Goal: Task Accomplishment & Management: Manage account settings

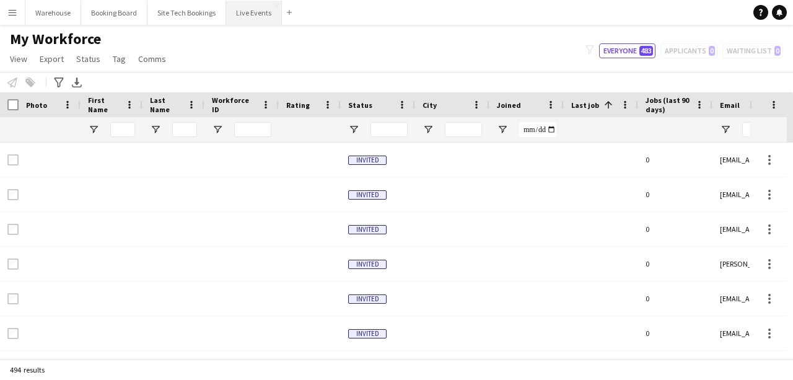
click at [255, 16] on button "Live Events Close" at bounding box center [254, 13] width 56 height 24
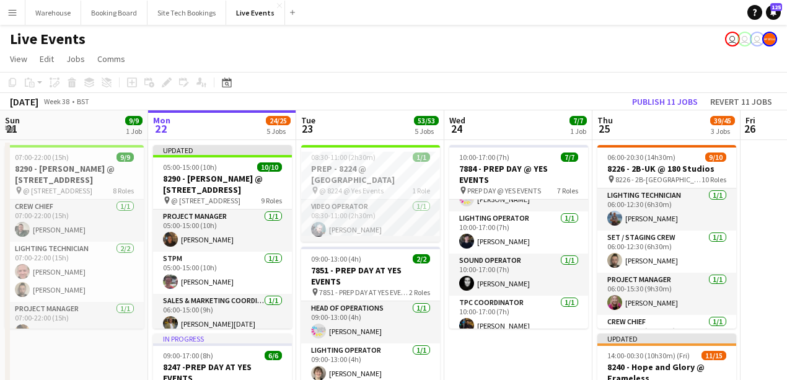
scroll to position [124, 0]
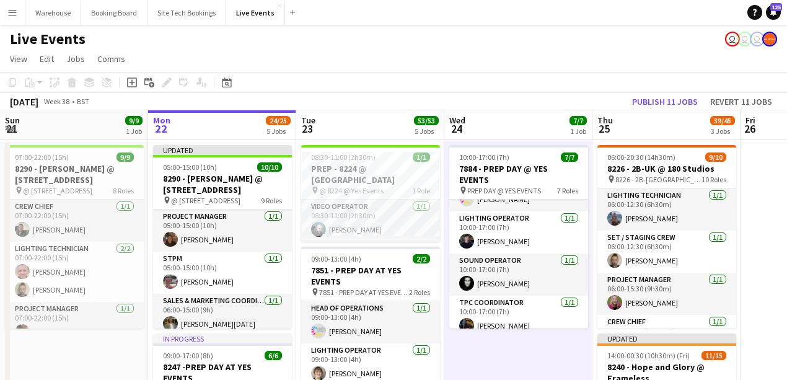
scroll to position [82, 0]
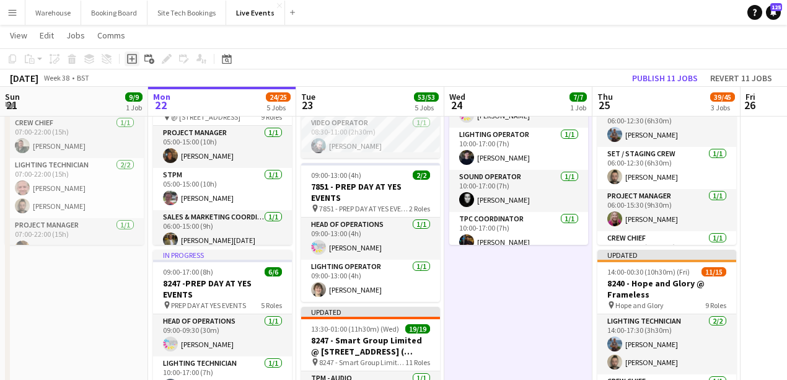
click at [129, 60] on icon "Add job" at bounding box center [132, 59] width 10 height 10
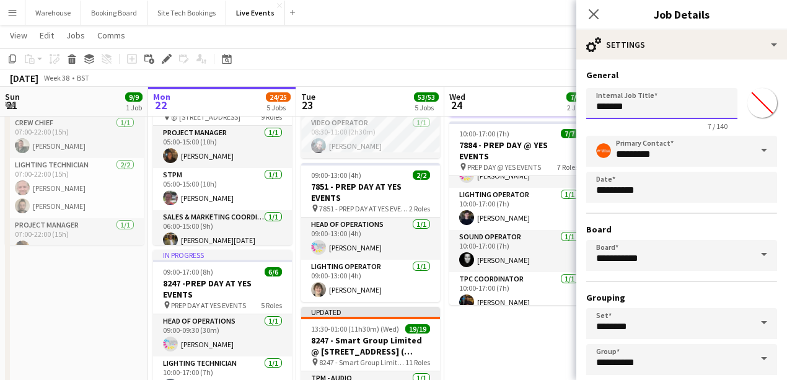
click at [630, 97] on input "*******" at bounding box center [661, 103] width 151 height 31
type input "*"
type input "**********"
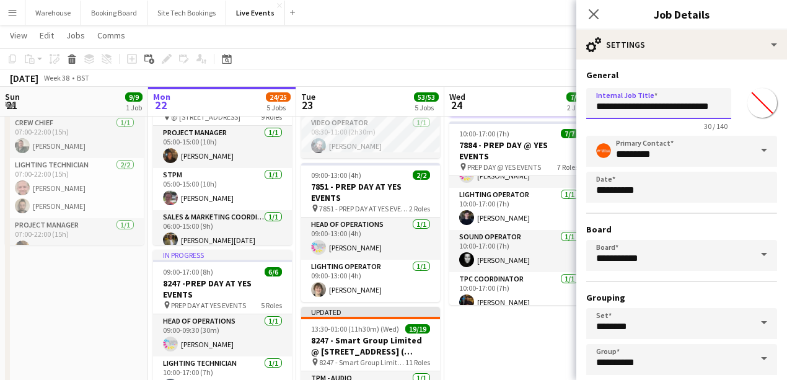
scroll to position [65, 0]
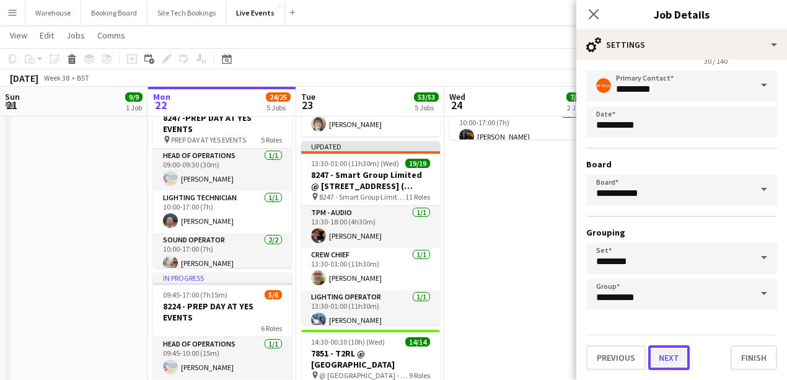
click at [664, 348] on button "Next" at bounding box center [669, 357] width 42 height 25
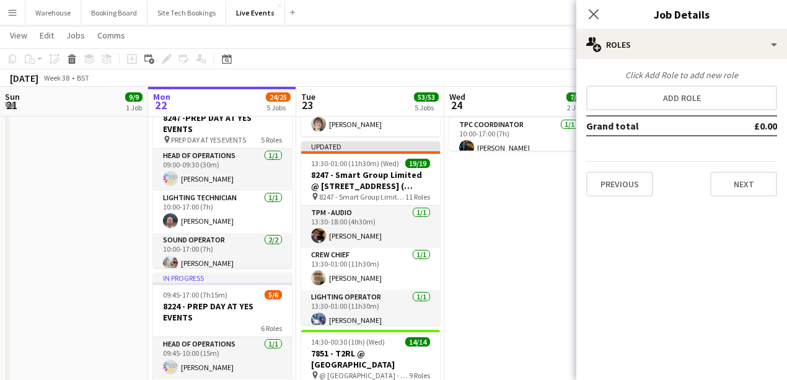
scroll to position [0, 0]
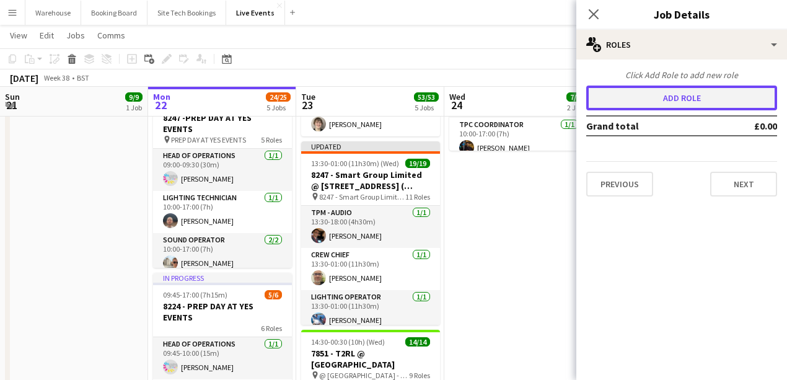
click at [668, 100] on button "Add role" at bounding box center [681, 98] width 191 height 25
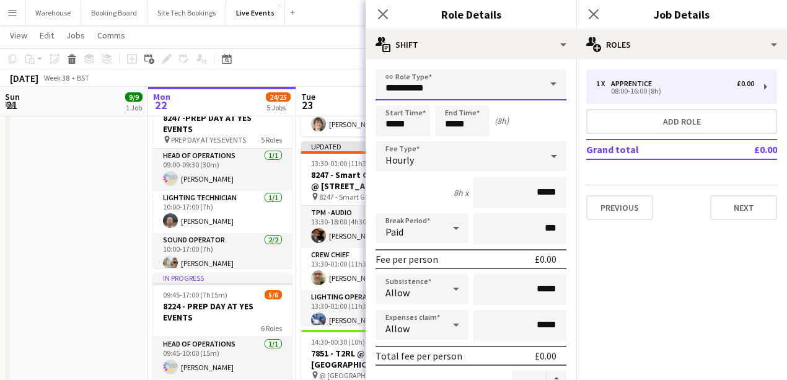
click at [454, 95] on input "**********" at bounding box center [471, 84] width 191 height 31
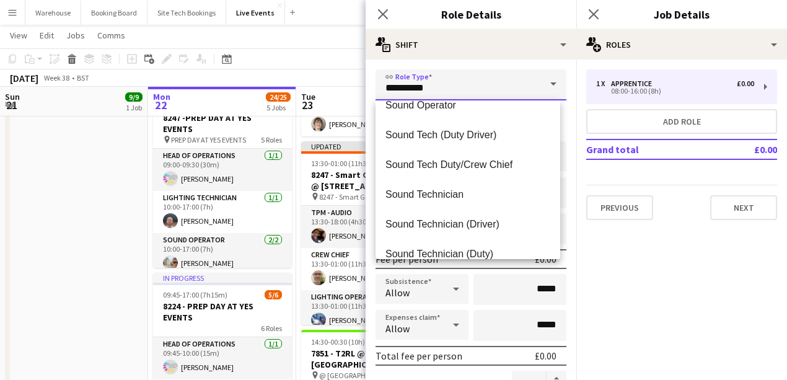
scroll to position [2520, 0]
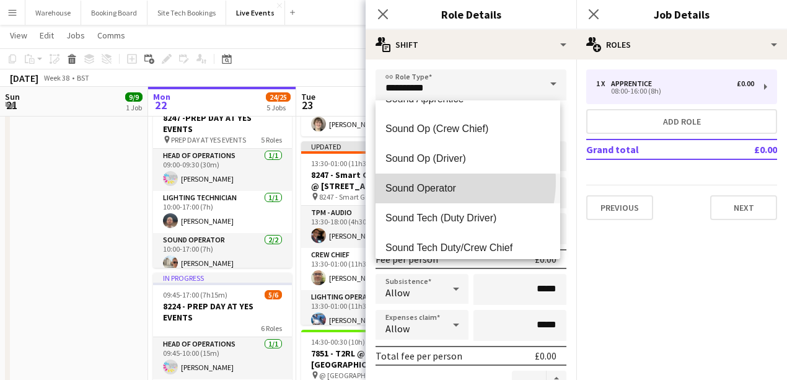
click at [436, 181] on mat-option "Sound Operator" at bounding box center [468, 189] width 185 height 30
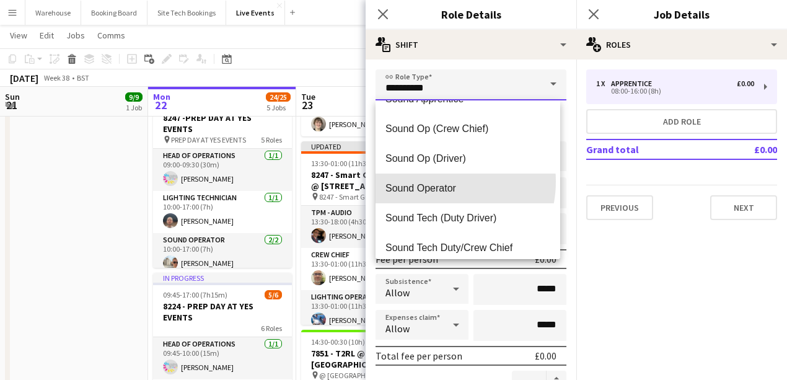
type input "**********"
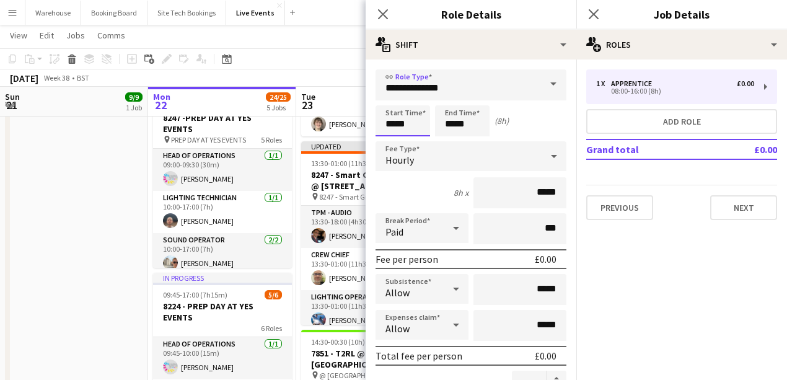
click at [392, 123] on input "*****" at bounding box center [403, 120] width 55 height 31
click at [388, 99] on div at bounding box center [390, 99] width 25 height 12
type input "*****"
click at [388, 99] on div at bounding box center [390, 99] width 25 height 12
click at [460, 112] on input "*****" at bounding box center [462, 120] width 55 height 31
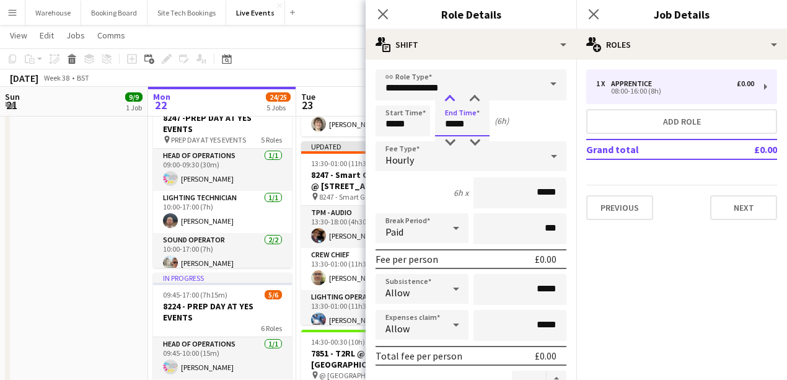
type input "*****"
click at [451, 98] on div at bounding box center [450, 99] width 25 height 12
click at [381, 13] on icon at bounding box center [383, 14] width 12 height 12
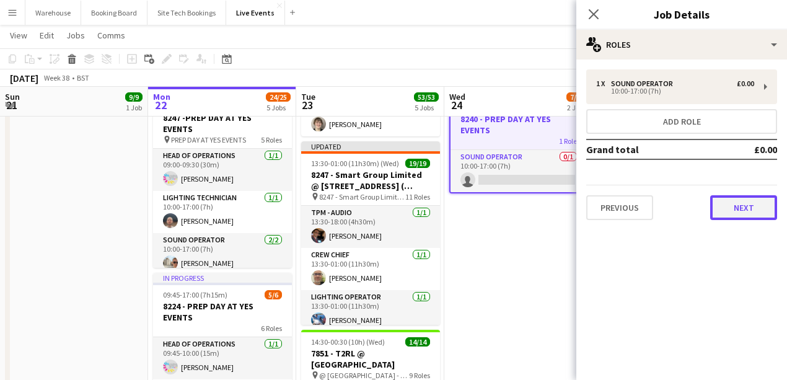
click at [741, 208] on button "Next" at bounding box center [743, 207] width 67 height 25
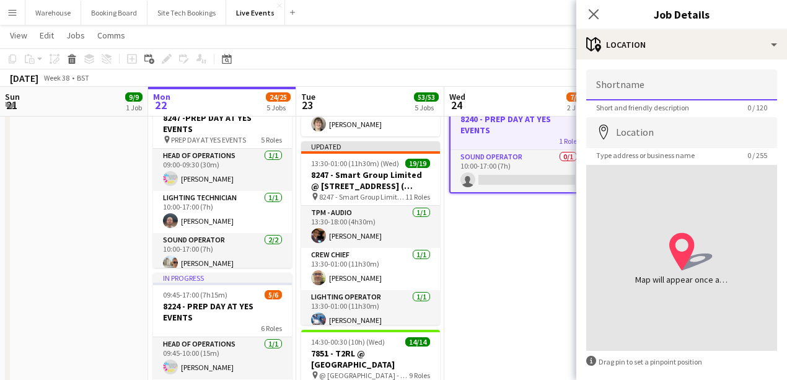
click at [645, 87] on input "Shortname" at bounding box center [681, 84] width 191 height 31
type input "****"
drag, startPoint x: 591, startPoint y: 14, endPoint x: 537, endPoint y: 113, distance: 112.6
click at [591, 14] on icon "Close pop-in" at bounding box center [594, 14] width 12 height 12
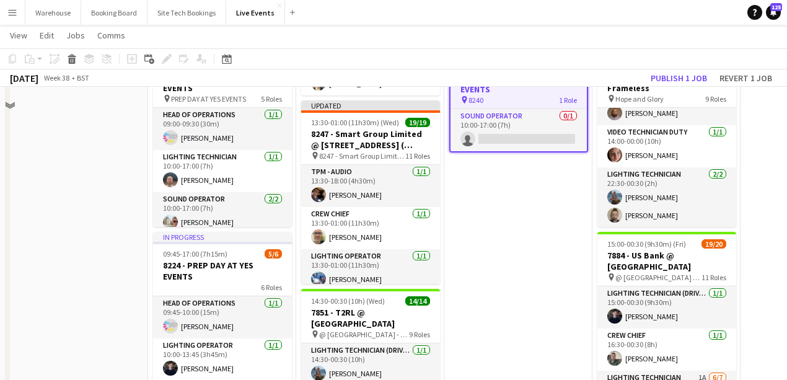
scroll to position [165, 0]
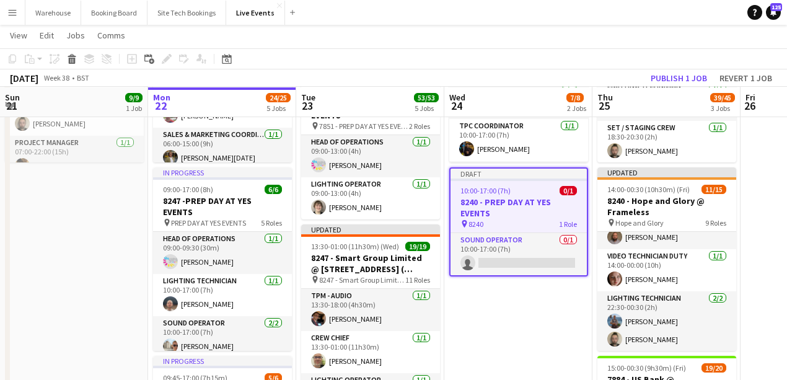
click at [500, 192] on span "10:00-17:00 (7h)" at bounding box center [486, 190] width 50 height 9
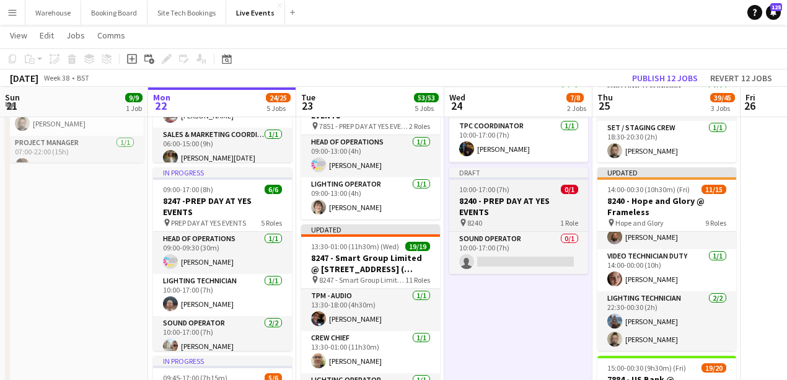
click at [512, 204] on h3 "8240 - PREP DAY AT YES EVENTS" at bounding box center [518, 206] width 139 height 22
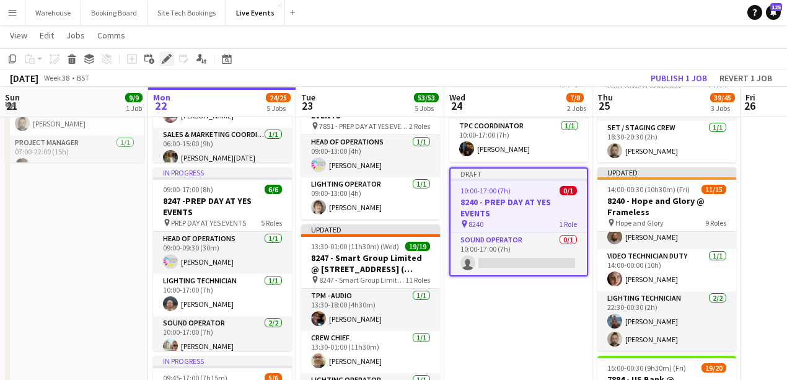
click at [166, 58] on icon at bounding box center [166, 59] width 7 height 7
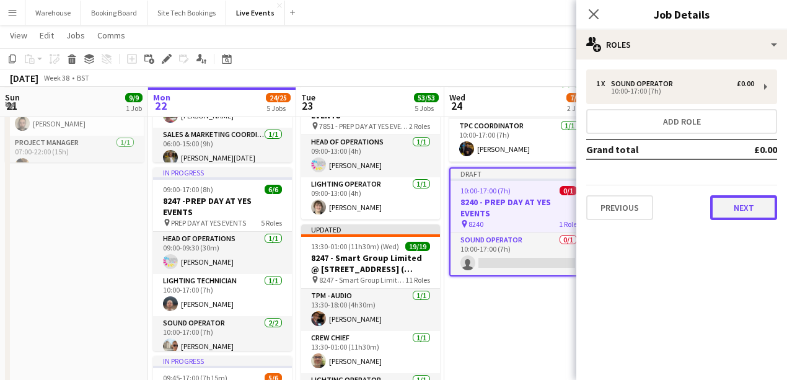
click at [746, 212] on button "Next" at bounding box center [743, 207] width 67 height 25
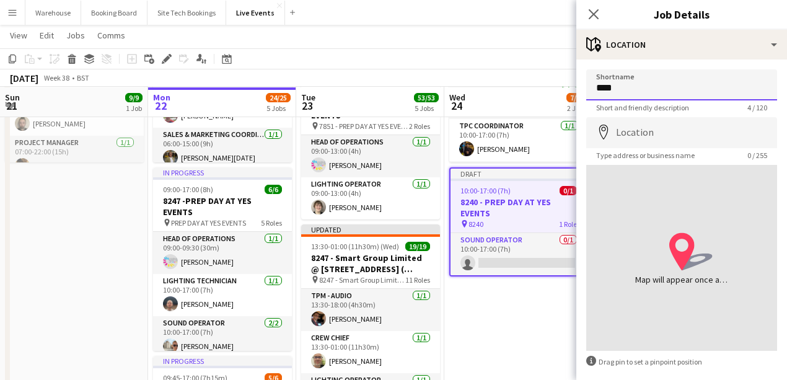
click at [653, 97] on input "****" at bounding box center [681, 84] width 191 height 31
type input "**********"
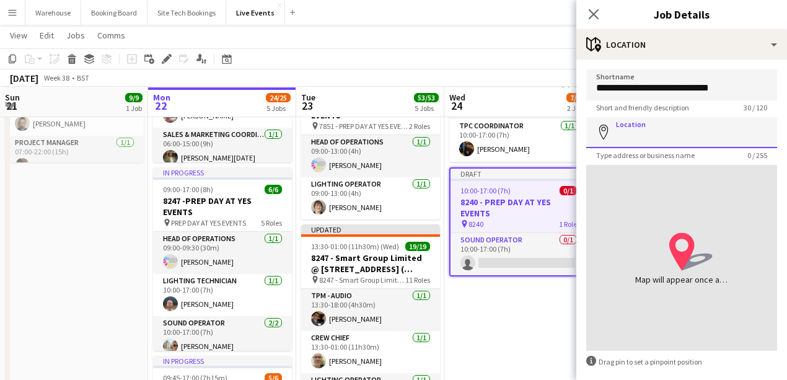
click at [721, 128] on input "Location" at bounding box center [681, 132] width 191 height 31
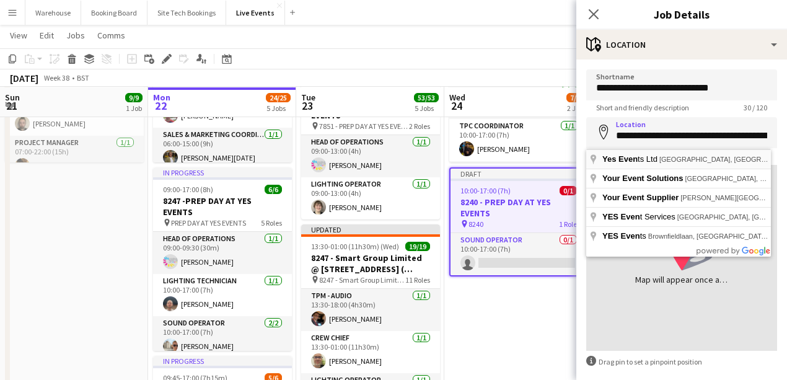
type input "**********"
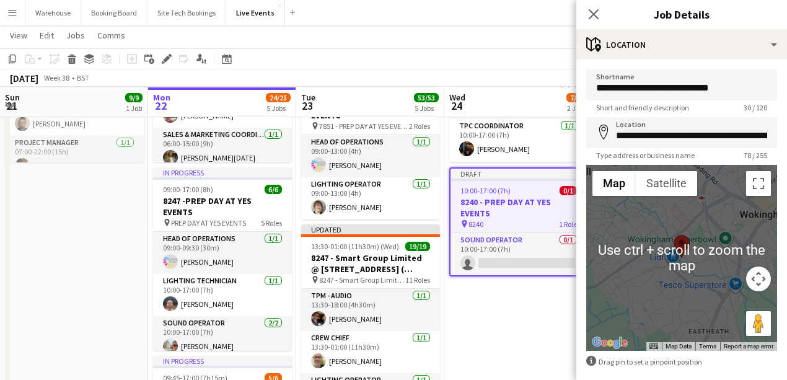
scroll to position [58, 0]
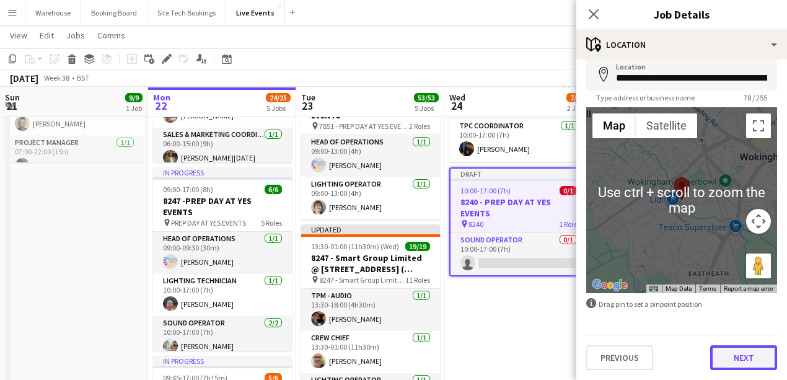
click at [753, 362] on button "Next" at bounding box center [743, 357] width 67 height 25
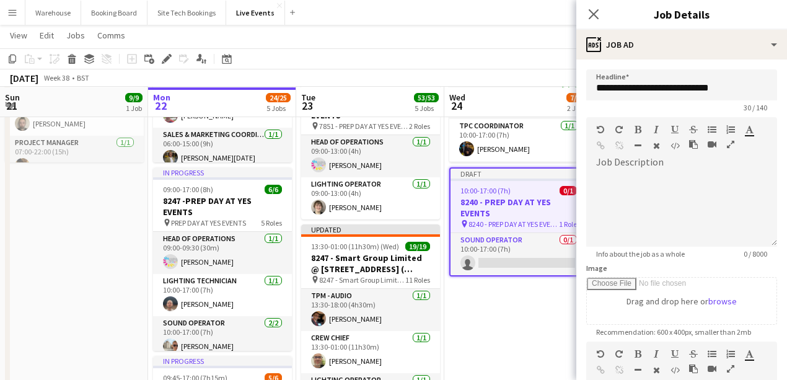
scroll to position [0, 0]
click at [593, 17] on icon "Close pop-in" at bounding box center [594, 14] width 12 height 12
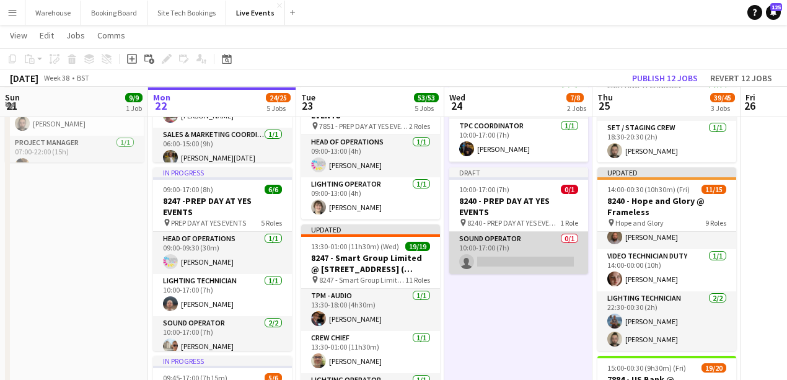
click at [509, 268] on app-card-role "Sound Operator 0/1 10:00-17:00 (7h) single-neutral-actions" at bounding box center [518, 253] width 139 height 42
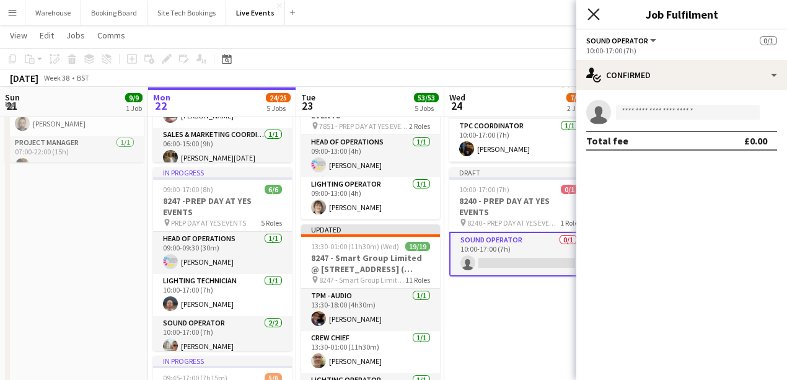
click at [598, 15] on icon "Close pop-in" at bounding box center [594, 14] width 12 height 12
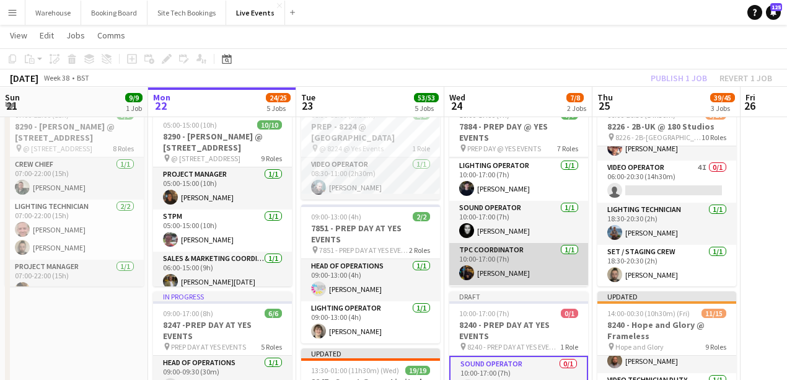
scroll to position [124, 0]
click at [503, 260] on app-card-role "TPM - AUDIO 1/1 10:00-17:00 (7h) Tom Mitchell" at bounding box center [518, 265] width 139 height 42
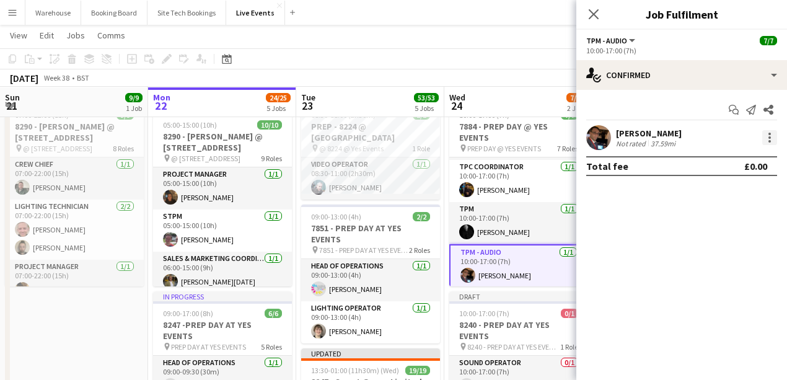
click at [767, 136] on div at bounding box center [769, 137] width 15 height 15
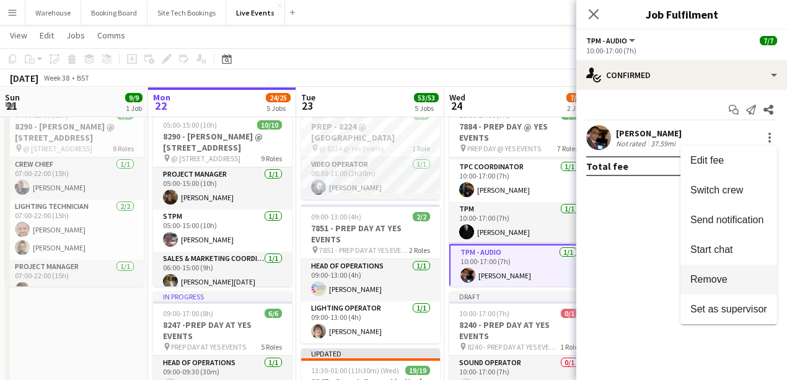
click at [703, 276] on span "Remove" at bounding box center [708, 279] width 37 height 11
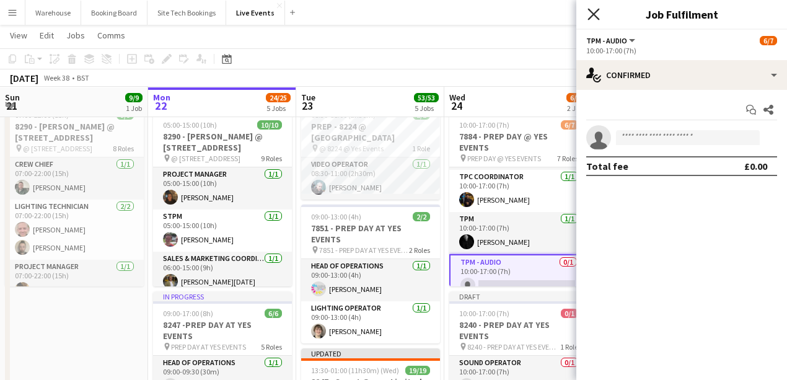
click at [594, 15] on icon at bounding box center [594, 14] width 12 height 12
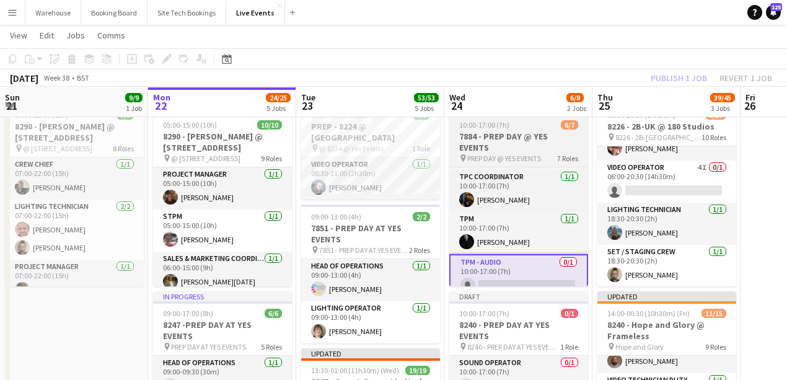
click at [515, 139] on h3 "7884 - PREP DAY @ YES EVENTS" at bounding box center [518, 142] width 139 height 22
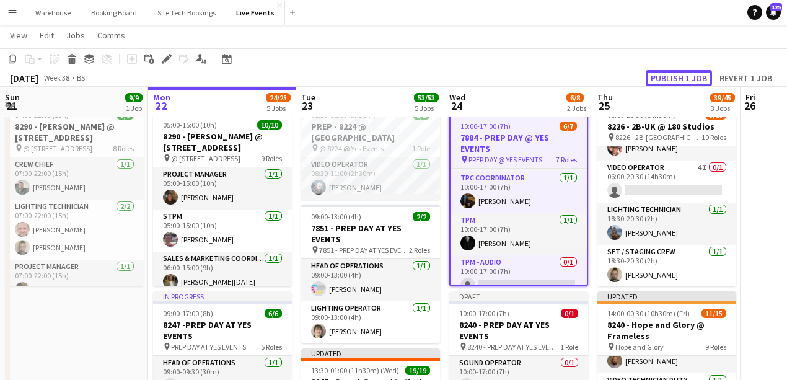
click at [666, 77] on button "Publish 1 job" at bounding box center [679, 78] width 66 height 16
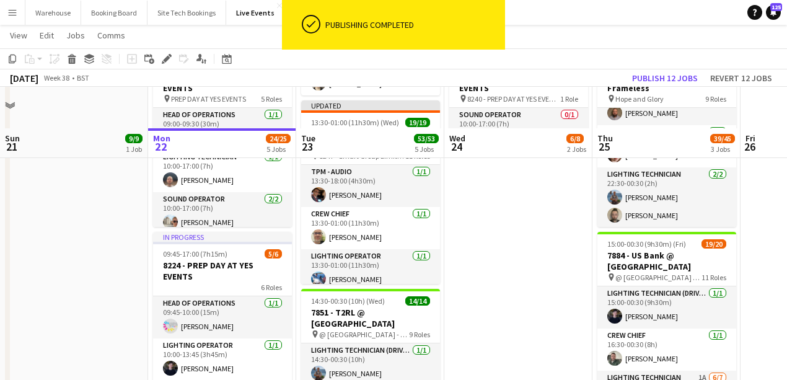
scroll to position [206, 0]
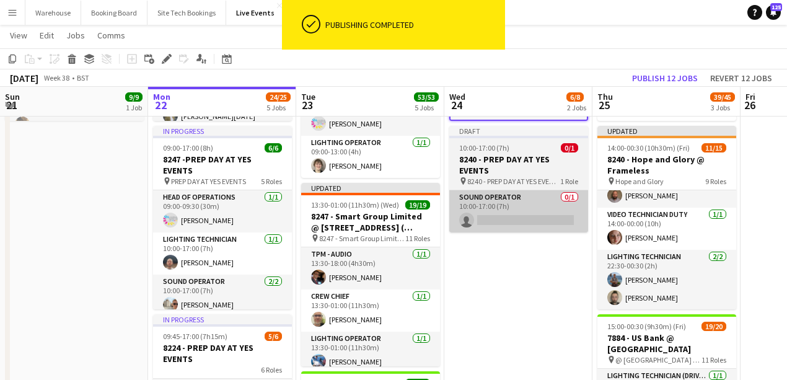
click at [501, 221] on app-card-role "Sound Operator 0/1 10:00-17:00 (7h) single-neutral-actions" at bounding box center [518, 211] width 139 height 42
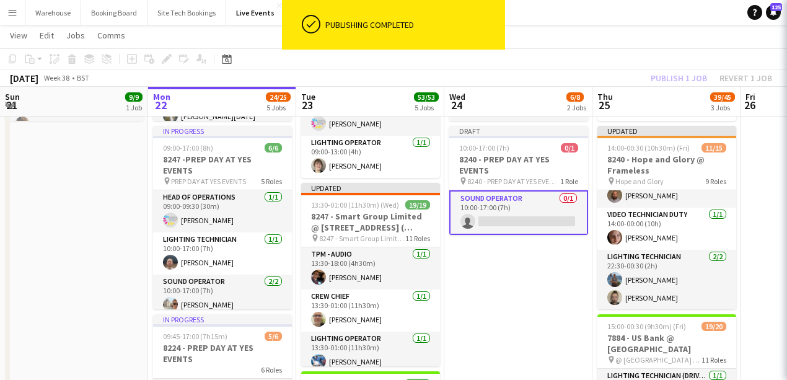
scroll to position [154, 0]
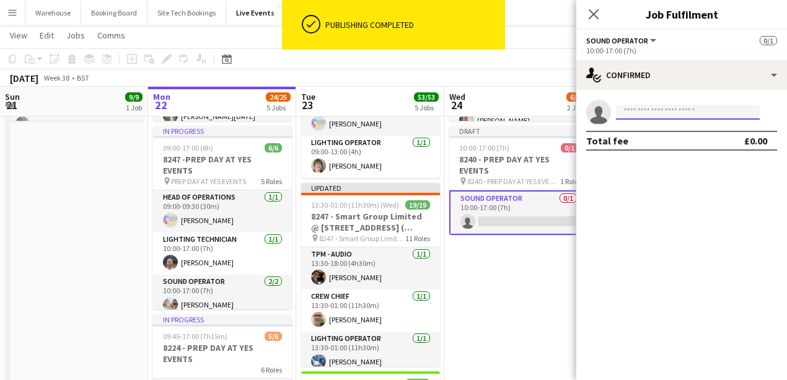
click at [690, 110] on input at bounding box center [688, 112] width 144 height 15
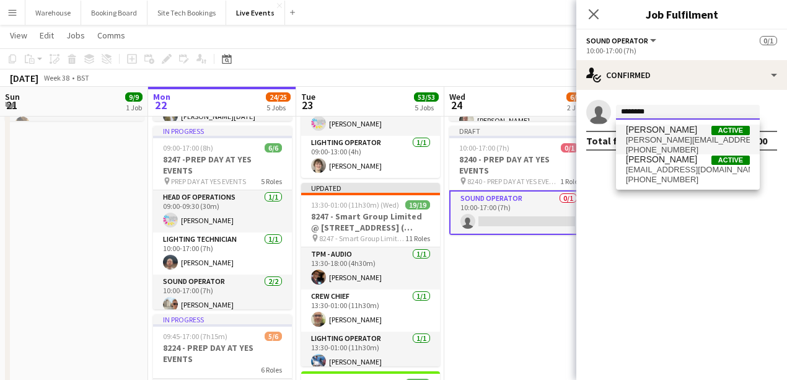
type input "********"
click at [685, 135] on span "tom@wiseproductions.co.uk" at bounding box center [688, 140] width 124 height 10
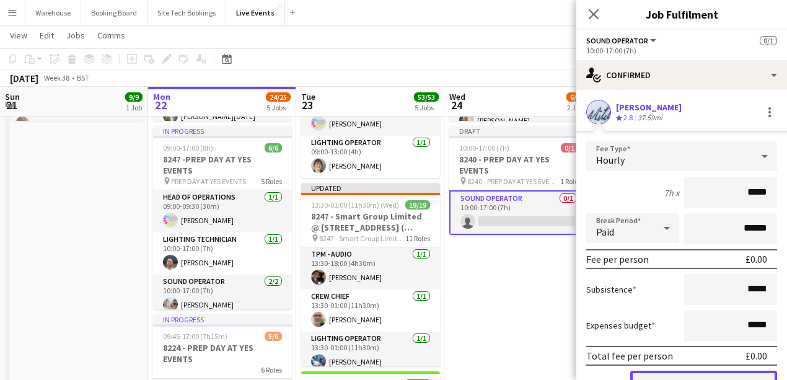
click at [727, 373] on button "Confirm" at bounding box center [703, 383] width 147 height 25
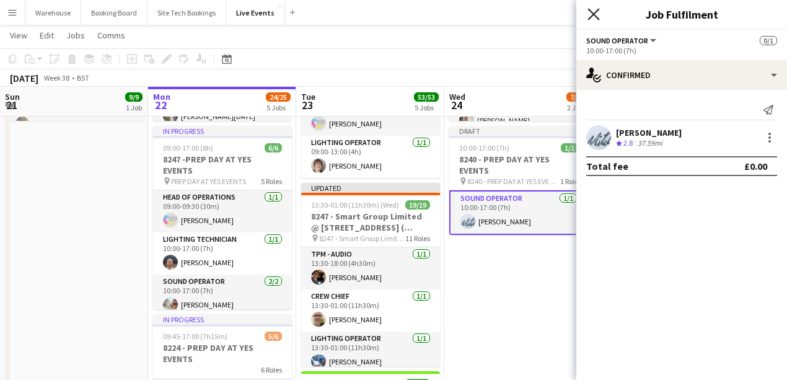
click at [594, 15] on icon at bounding box center [594, 14] width 12 height 12
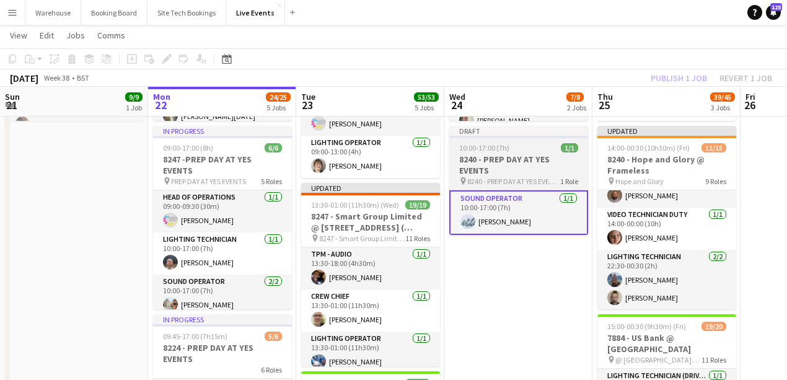
drag, startPoint x: 468, startPoint y: 299, endPoint x: 467, endPoint y: 200, distance: 99.2
click at [468, 296] on app-date-cell "10:00-17:00 (7h) 6/7 7884 - PREP DAY @ YES EVENTS pin PREP DAY @ YES EVENTS 7 R…" at bounding box center [518, 355] width 148 height 846
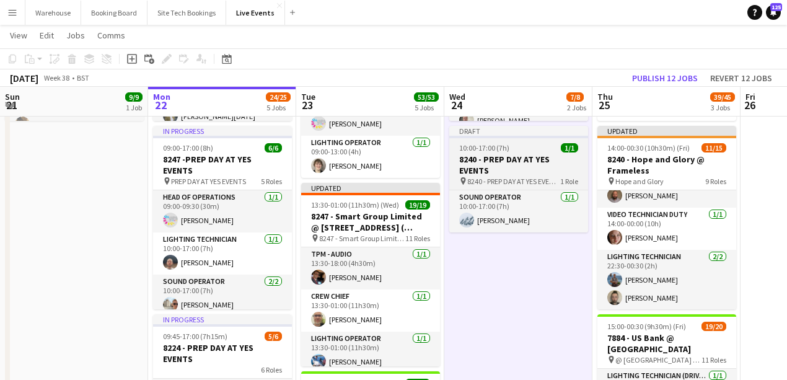
click at [482, 156] on h3 "8240 - PREP DAY AT YES EVENTS" at bounding box center [518, 165] width 139 height 22
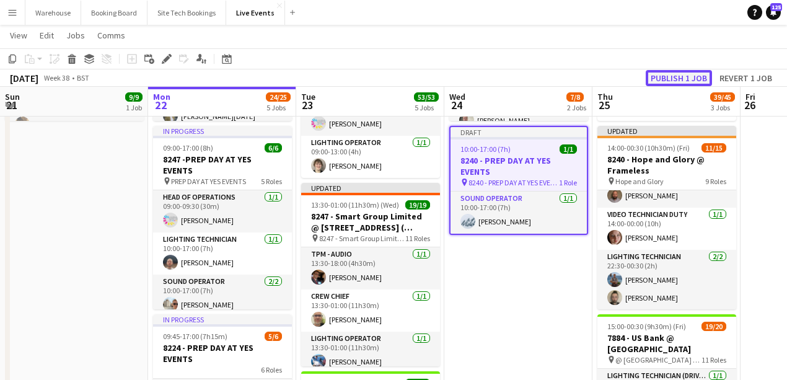
click at [668, 73] on button "Publish 1 job" at bounding box center [679, 78] width 66 height 16
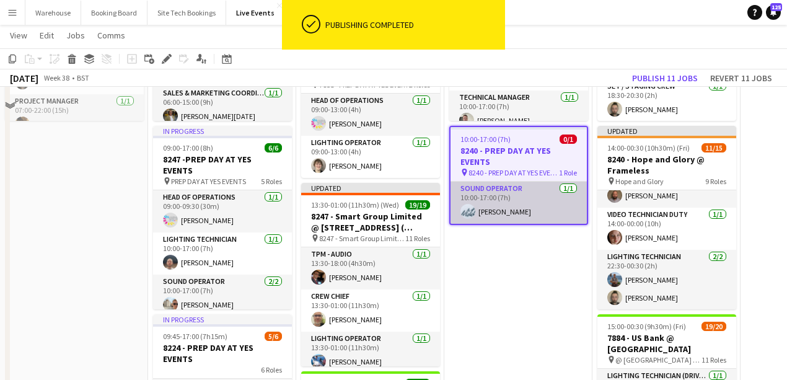
scroll to position [41, 0]
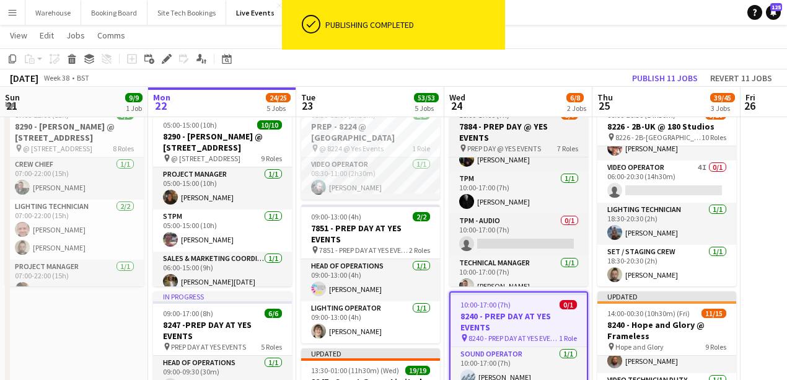
click at [515, 126] on h3 "7884 - PREP DAY @ YES EVENTS" at bounding box center [518, 132] width 139 height 22
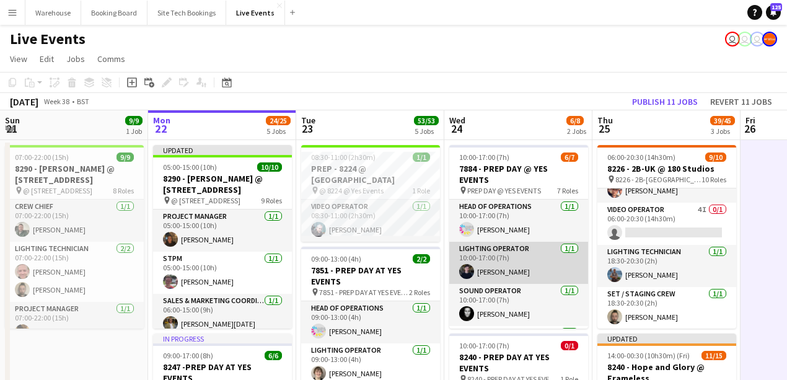
scroll to position [124, 0]
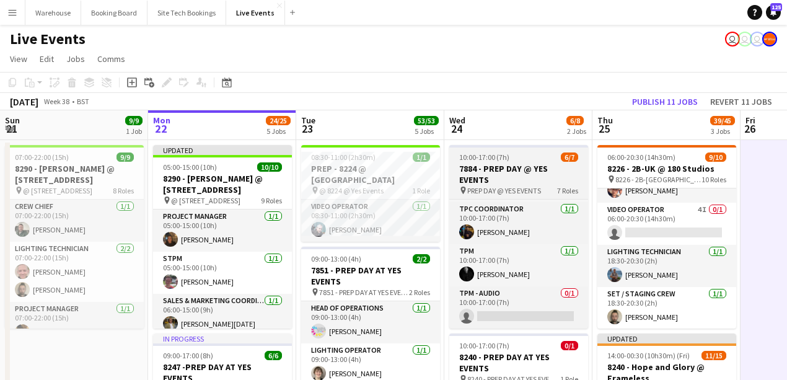
click at [513, 166] on h3 "7884 - PREP DAY @ YES EVENTS" at bounding box center [518, 174] width 139 height 22
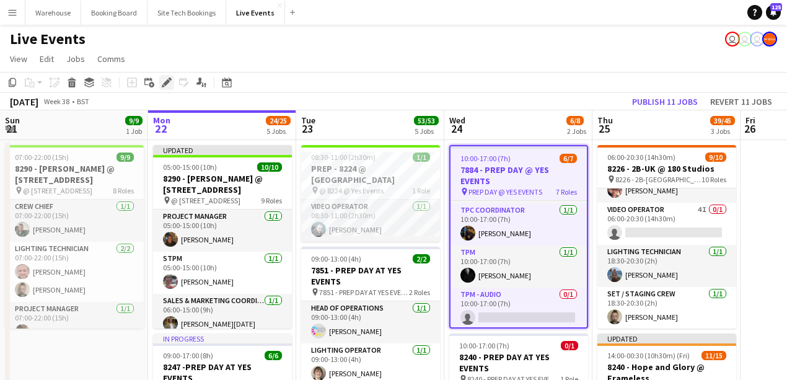
click at [162, 86] on icon "Edit" at bounding box center [167, 82] width 10 height 10
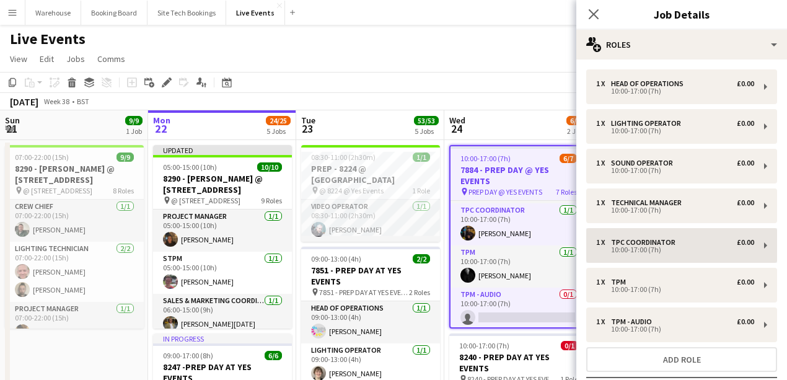
scroll to position [88, 0]
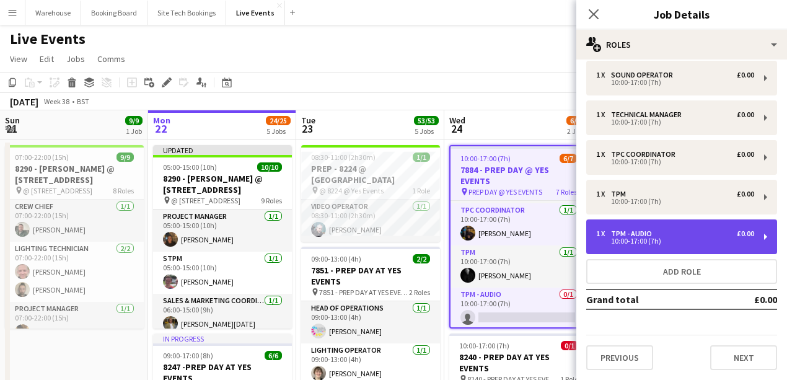
click at [651, 244] on div "10:00-17:00 (7h)" at bounding box center [675, 241] width 158 height 6
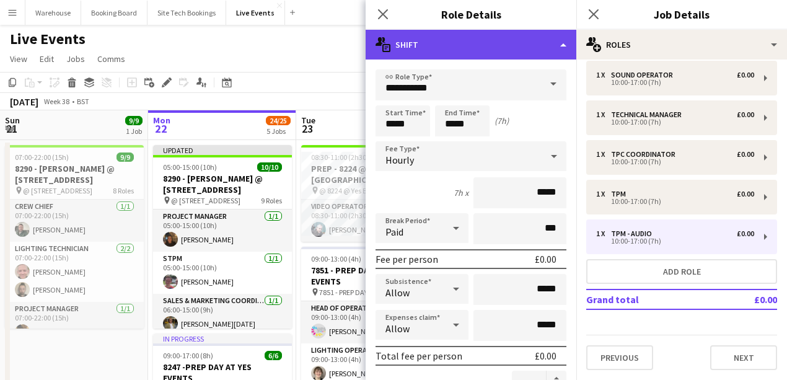
click at [469, 40] on div "multiple-actions-text Shift" at bounding box center [471, 45] width 211 height 30
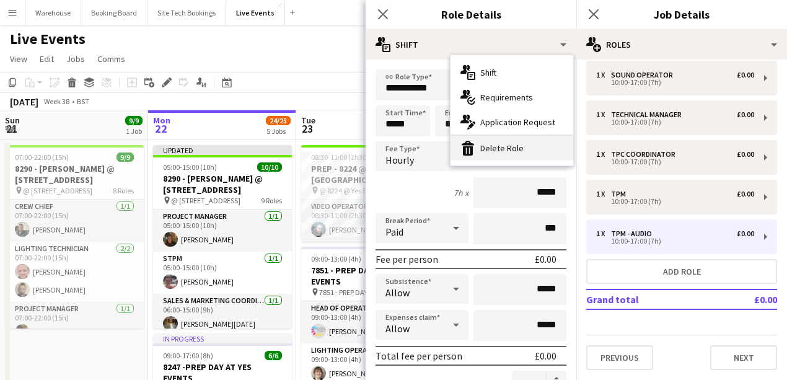
click at [487, 155] on div "bin-2 Delete Role" at bounding box center [512, 148] width 123 height 25
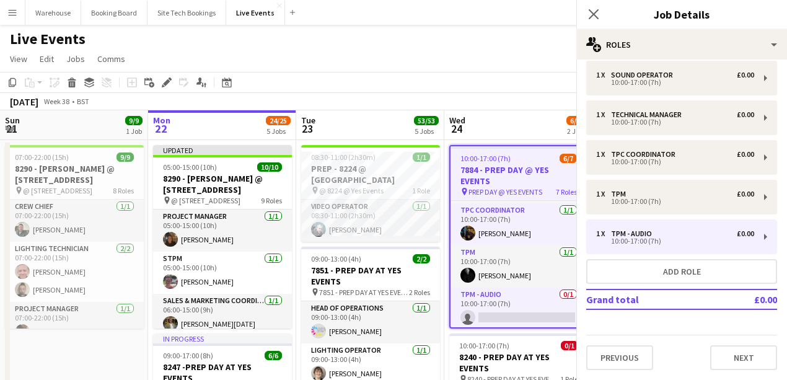
scroll to position [48, 0]
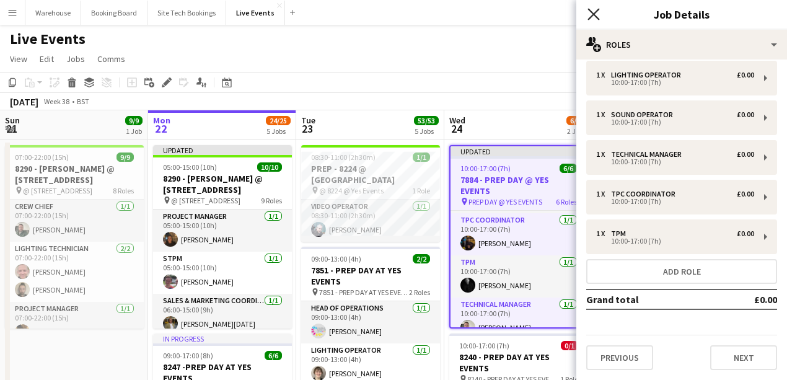
click at [596, 12] on icon at bounding box center [594, 14] width 12 height 12
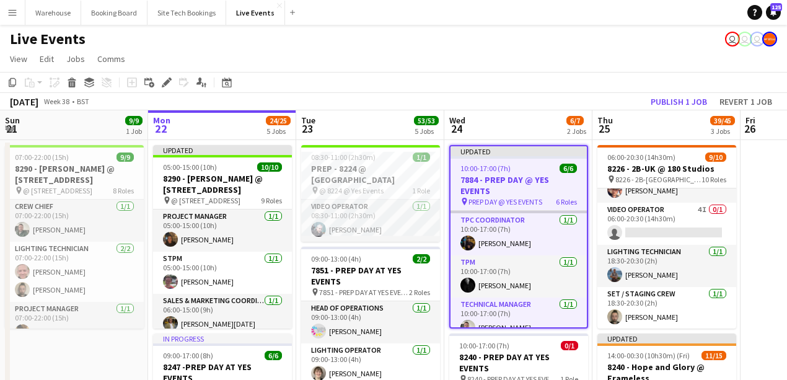
scroll to position [0, 0]
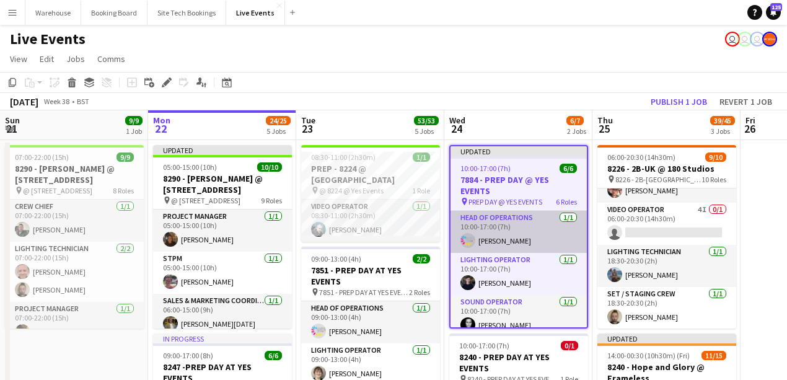
click at [507, 234] on app-card-role "Head of Operations 1/1 10:00-17:00 (7h) Toby Mattos" at bounding box center [519, 232] width 136 height 42
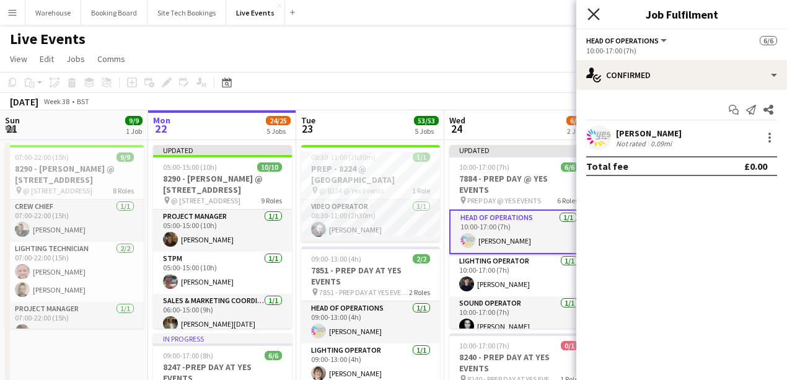
click at [591, 15] on icon "Close pop-in" at bounding box center [594, 14] width 12 height 12
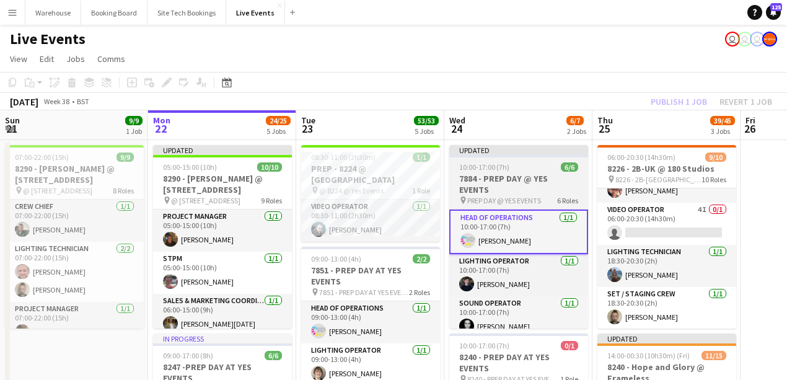
click at [527, 196] on span "PREP DAY @ YES EVENTS" at bounding box center [504, 200] width 74 height 9
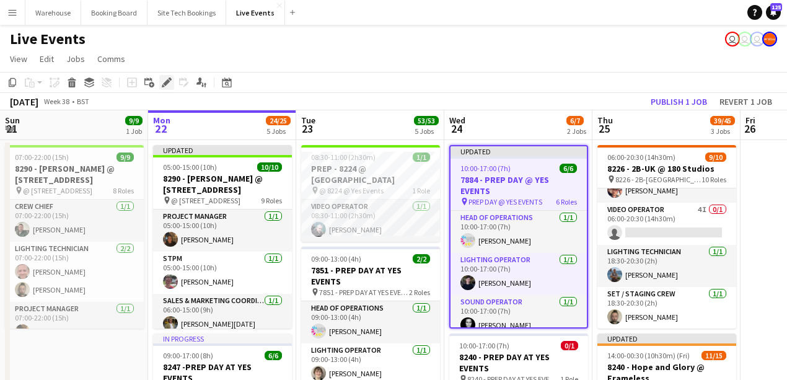
click at [164, 86] on icon "Edit" at bounding box center [167, 82] width 10 height 10
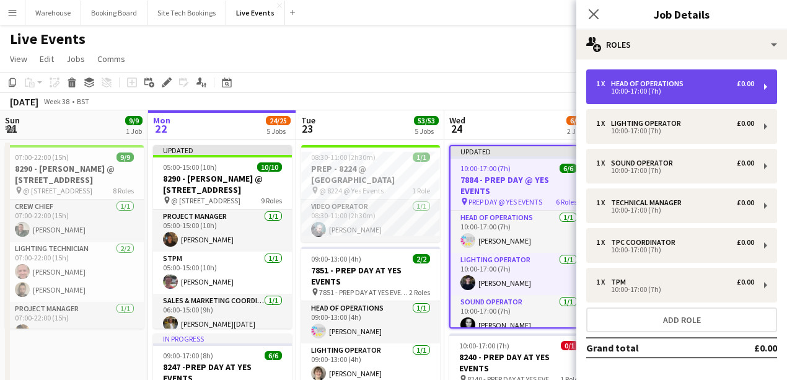
click at [678, 94] on div "1 x Head of Operations £0.00 10:00-17:00 (7h)" at bounding box center [681, 86] width 191 height 35
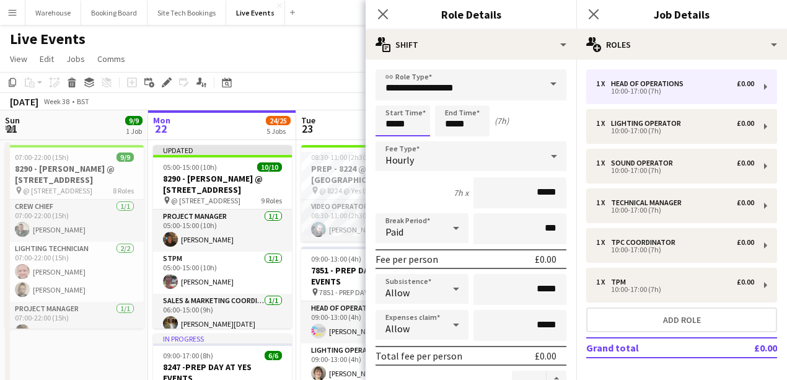
click at [399, 123] on input "*****" at bounding box center [403, 120] width 55 height 31
click at [444, 114] on input "*****" at bounding box center [462, 120] width 55 height 31
click at [412, 127] on input "*****" at bounding box center [403, 120] width 55 height 31
click at [394, 144] on div at bounding box center [390, 142] width 25 height 12
click at [418, 99] on div at bounding box center [415, 99] width 25 height 12
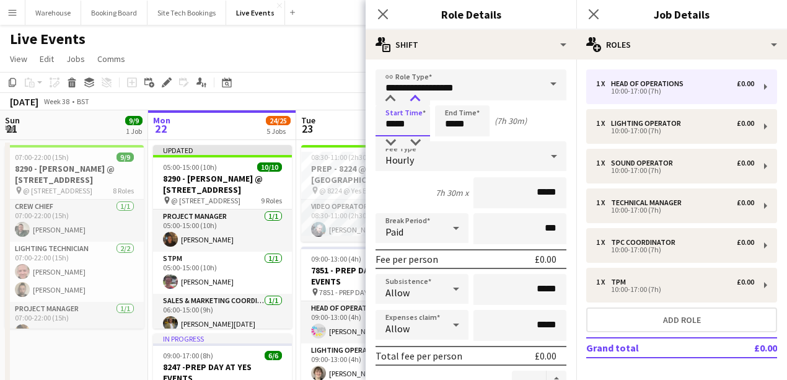
click at [418, 99] on div at bounding box center [415, 99] width 25 height 12
click at [416, 139] on div at bounding box center [415, 142] width 25 height 12
click at [417, 100] on div at bounding box center [415, 99] width 25 height 12
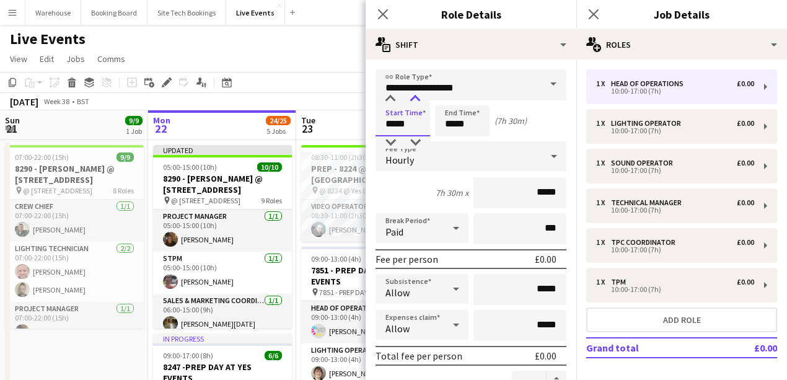
type input "*****"
click at [417, 100] on div at bounding box center [415, 99] width 25 height 12
click at [444, 122] on input "*****" at bounding box center [462, 120] width 55 height 31
click at [454, 145] on div at bounding box center [450, 142] width 25 height 12
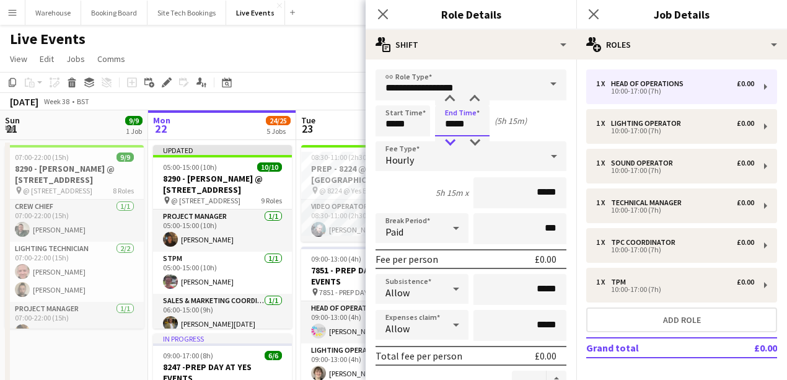
click at [454, 145] on div at bounding box center [450, 142] width 25 height 12
click at [449, 144] on div at bounding box center [450, 142] width 25 height 12
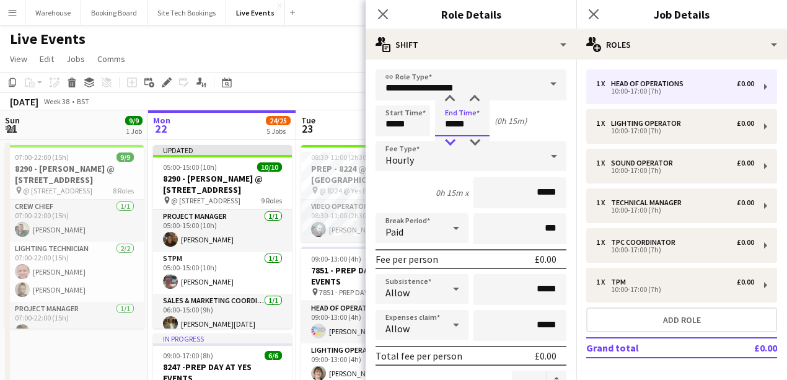
click at [449, 144] on div at bounding box center [450, 142] width 25 height 12
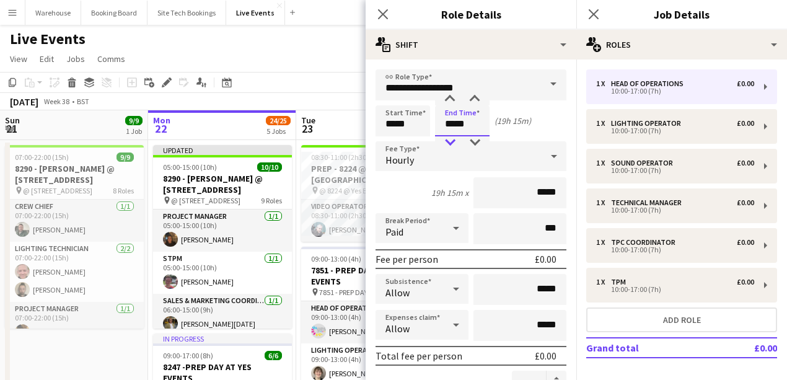
click at [449, 144] on div at bounding box center [450, 142] width 25 height 12
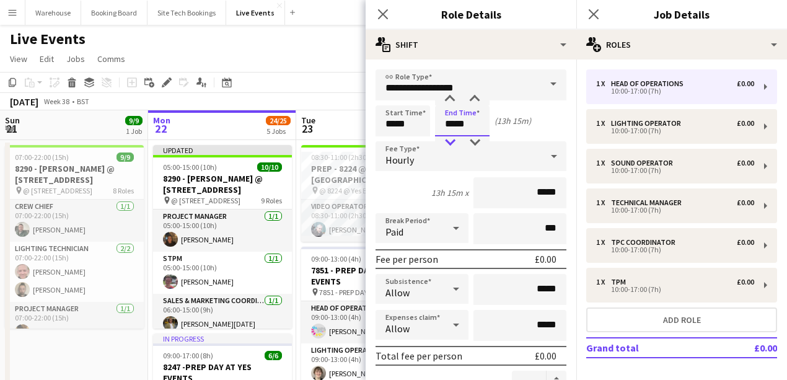
click at [449, 144] on div at bounding box center [450, 142] width 25 height 12
type input "*****"
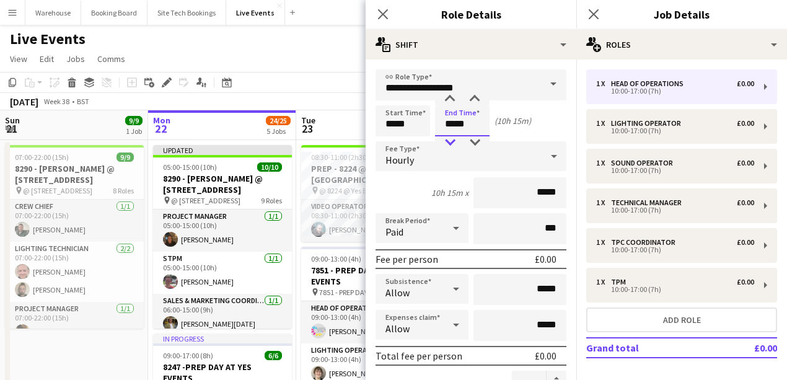
click at [449, 144] on div at bounding box center [450, 142] width 25 height 12
click at [419, 121] on input "*****" at bounding box center [403, 120] width 55 height 31
type input "*****"
click at [420, 102] on div at bounding box center [415, 99] width 25 height 12
click at [458, 109] on input "*****" at bounding box center [462, 120] width 55 height 31
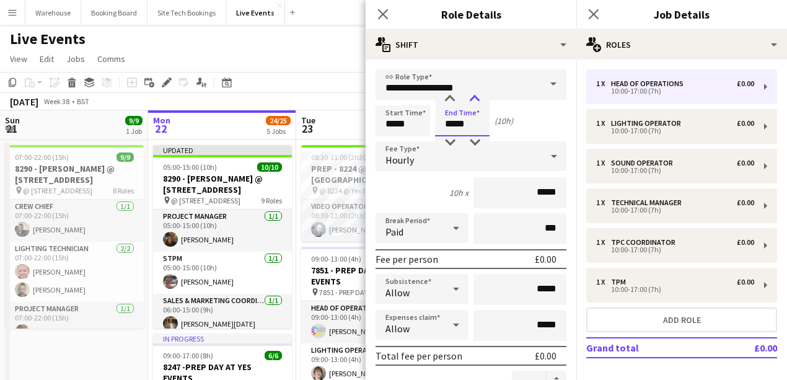
click at [470, 98] on div at bounding box center [474, 99] width 25 height 12
click at [450, 99] on div at bounding box center [450, 99] width 25 height 12
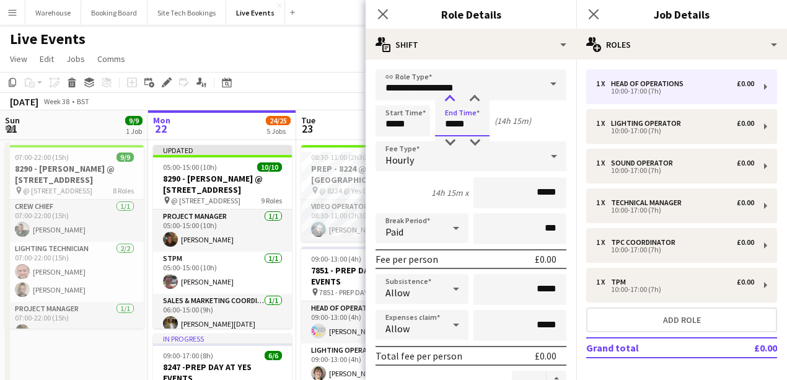
click at [450, 99] on div at bounding box center [450, 99] width 25 height 12
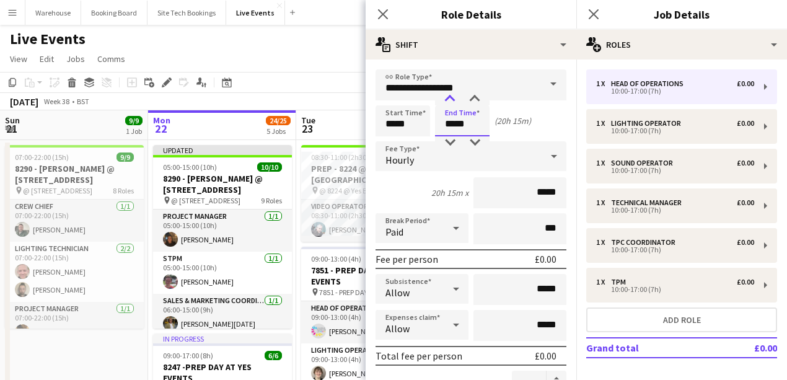
click at [450, 99] on div at bounding box center [450, 99] width 25 height 12
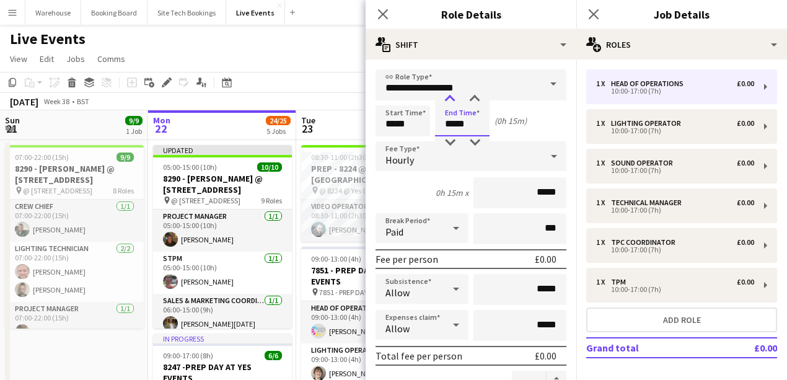
click at [450, 99] on div at bounding box center [450, 99] width 25 height 12
click at [450, 146] on div at bounding box center [450, 142] width 25 height 12
click at [474, 139] on div at bounding box center [474, 142] width 25 height 12
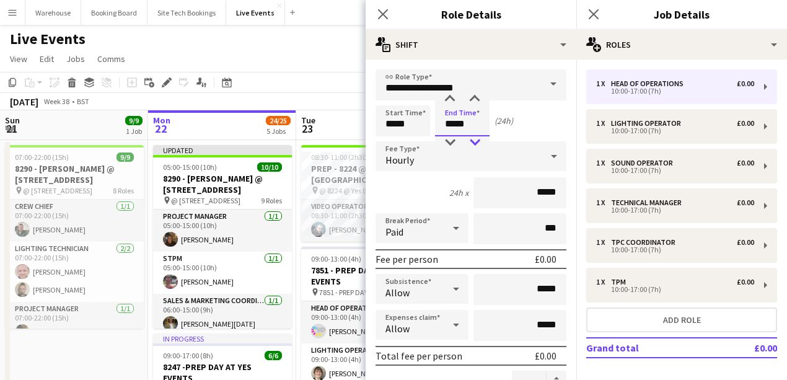
click at [474, 139] on div at bounding box center [474, 142] width 25 height 12
click at [474, 95] on div at bounding box center [474, 99] width 25 height 12
type input "*****"
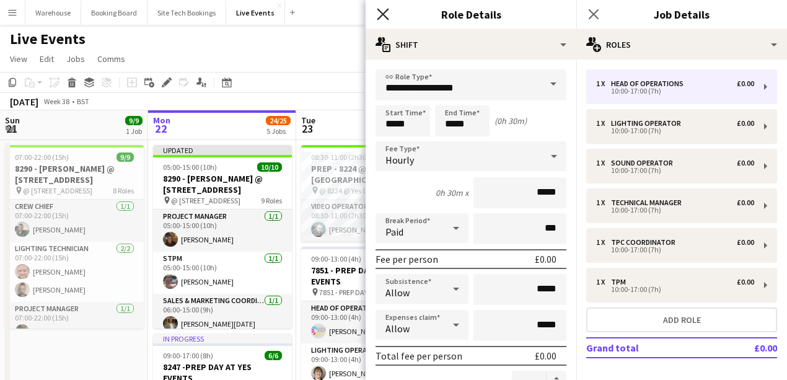
click at [382, 16] on icon "Close pop-in" at bounding box center [383, 14] width 12 height 12
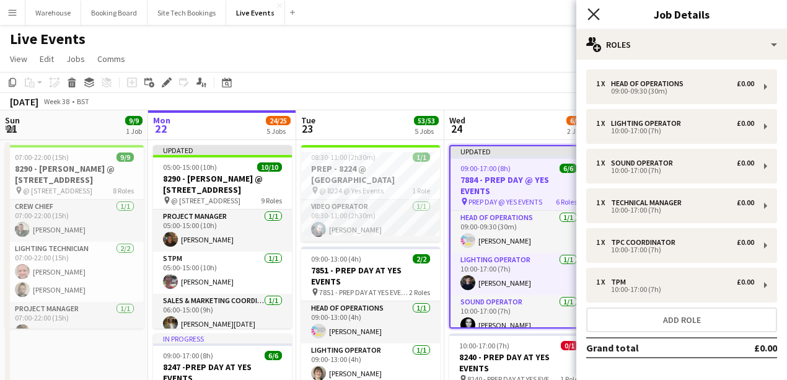
click at [593, 14] on icon at bounding box center [594, 14] width 12 height 12
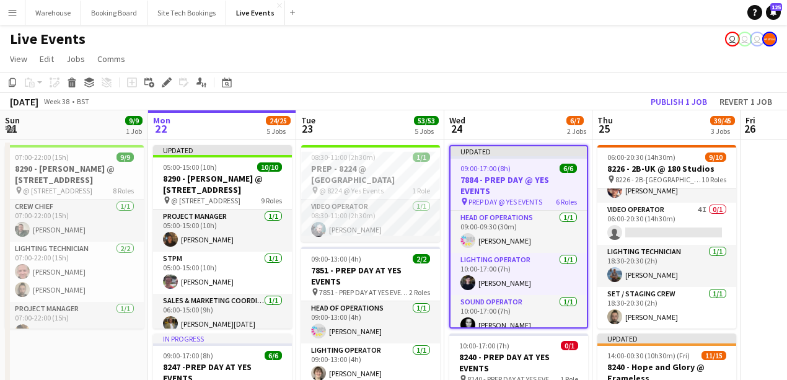
click at [521, 179] on h3 "7884 - PREP DAY @ YES EVENTS" at bounding box center [519, 185] width 136 height 22
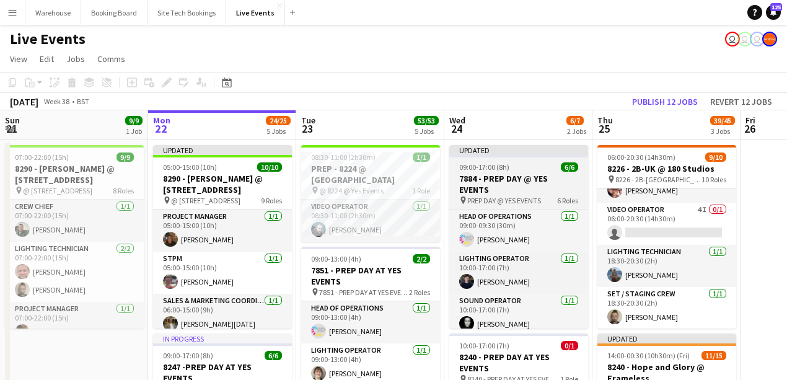
click at [516, 172] on app-job-card "Updated 09:00-17:00 (8h) 6/6 7884 - PREP DAY @ YES EVENTS pin PREP DAY @ YES EV…" at bounding box center [518, 236] width 139 height 183
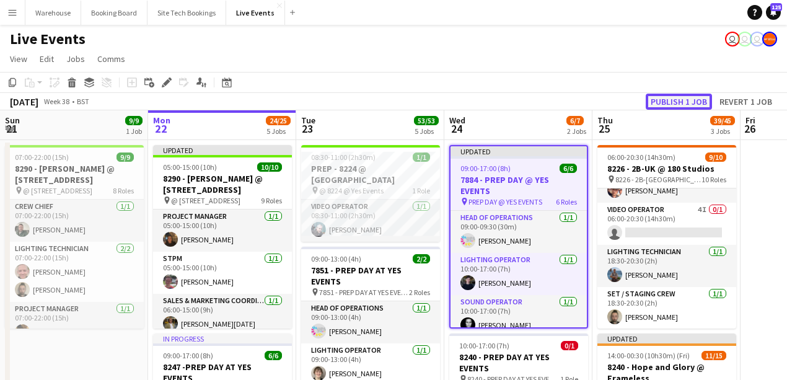
click at [668, 96] on button "Publish 1 job" at bounding box center [679, 102] width 66 height 16
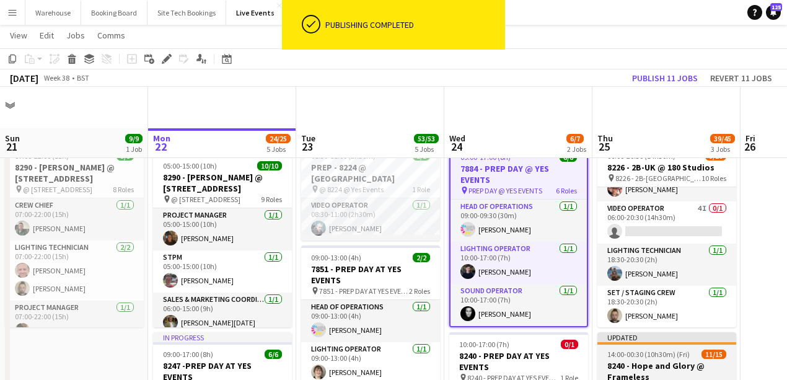
scroll to position [165, 0]
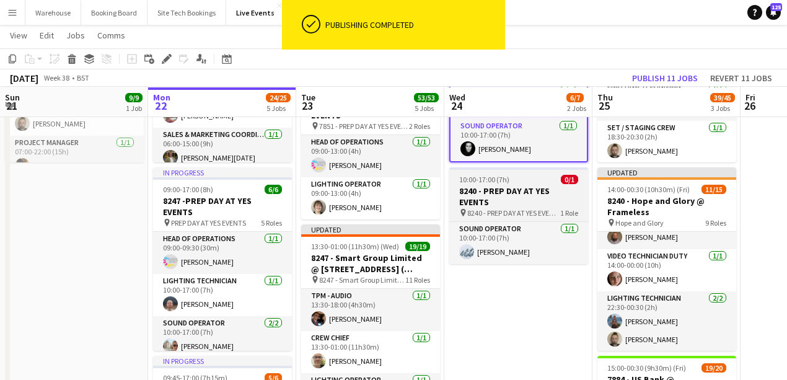
click at [495, 193] on h3 "8240 - PREP DAY AT YES EVENTS" at bounding box center [518, 196] width 139 height 22
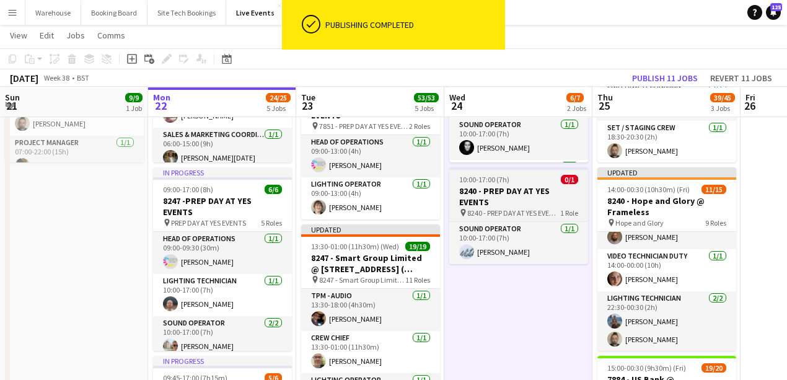
click at [490, 181] on span "10:00-17:00 (7h)" at bounding box center [484, 179] width 50 height 9
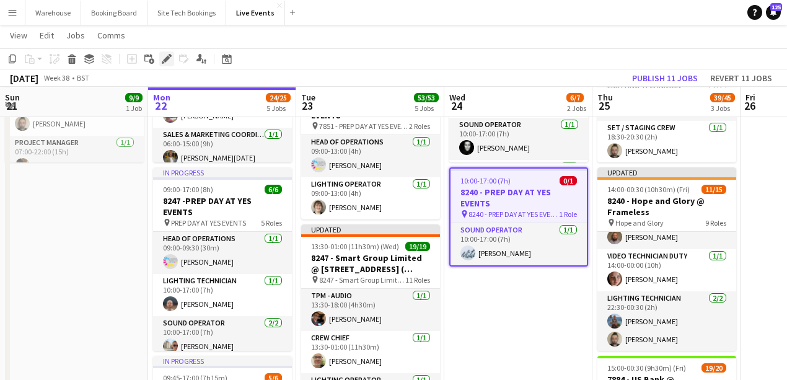
click at [169, 62] on icon "Edit" at bounding box center [167, 59] width 10 height 10
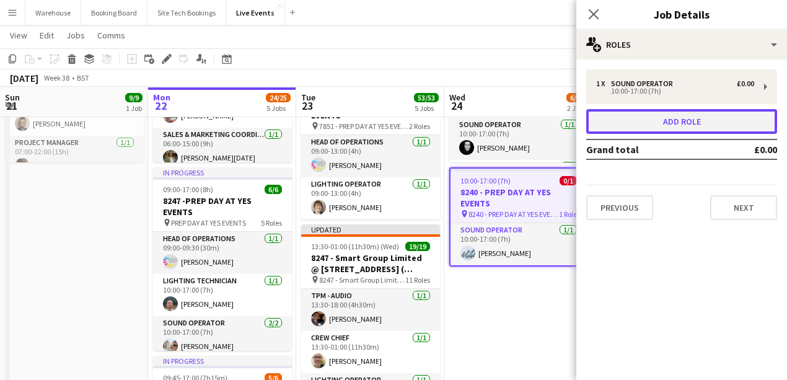
click at [615, 119] on button "Add role" at bounding box center [681, 121] width 191 height 25
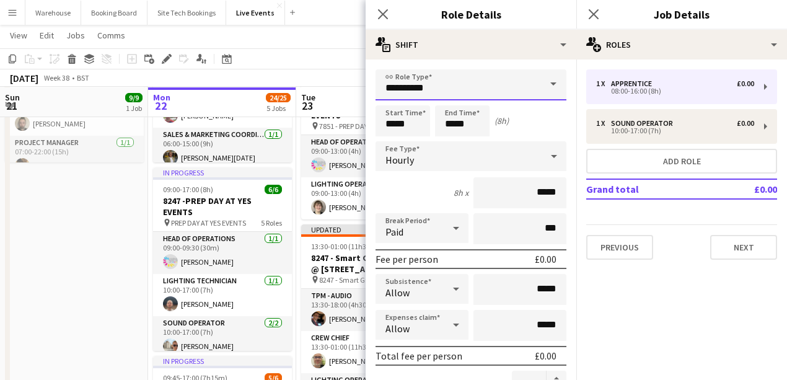
click at [500, 87] on input "**********" at bounding box center [471, 84] width 191 height 31
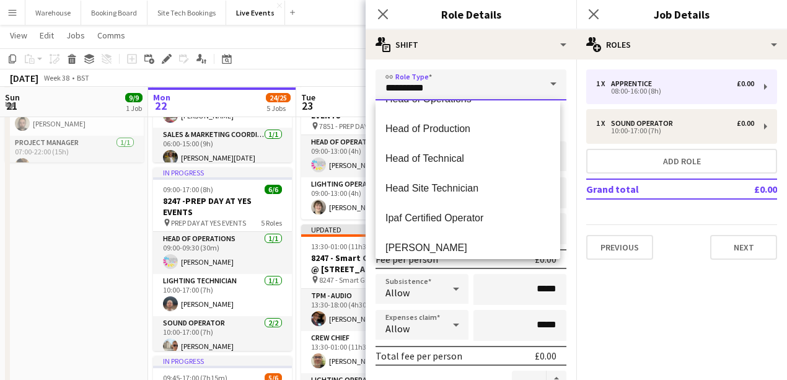
scroll to position [992, 0]
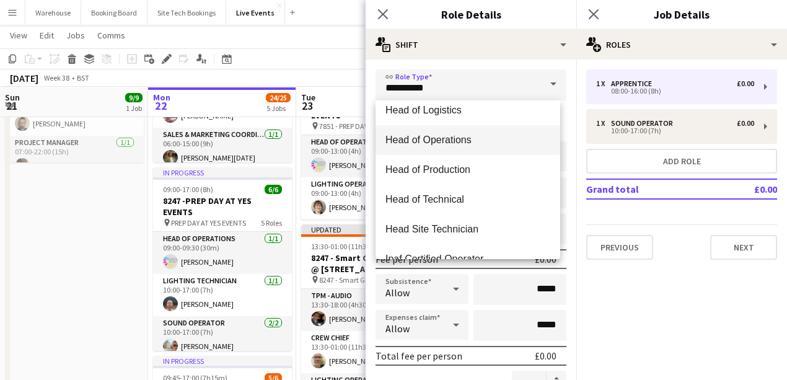
click at [441, 134] on span "Head of Operations" at bounding box center [468, 140] width 165 height 12
type input "**********"
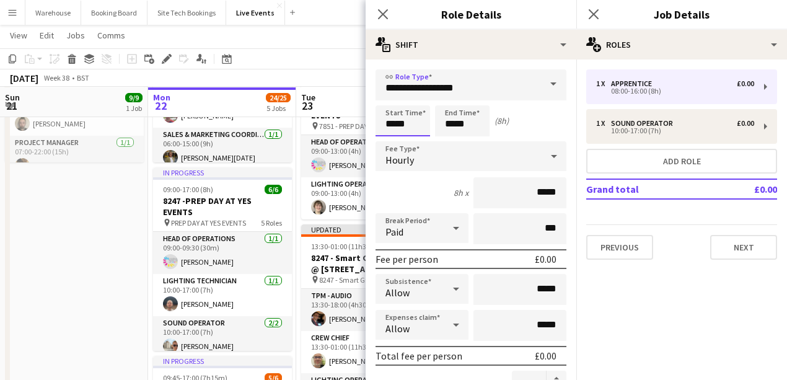
click at [415, 120] on input "*****" at bounding box center [403, 120] width 55 height 31
click at [388, 102] on div at bounding box center [390, 99] width 25 height 12
click at [389, 102] on div at bounding box center [390, 99] width 25 height 12
type input "*****"
click at [390, 140] on div at bounding box center [390, 142] width 25 height 12
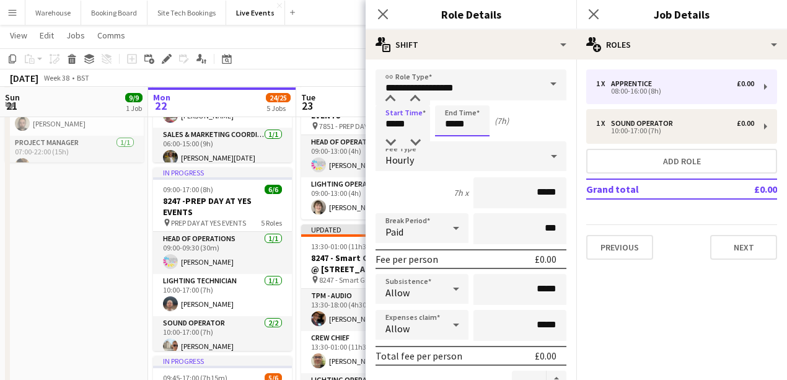
click at [455, 115] on input "*****" at bounding box center [462, 120] width 55 height 31
click at [449, 144] on div at bounding box center [450, 142] width 25 height 12
type input "*****"
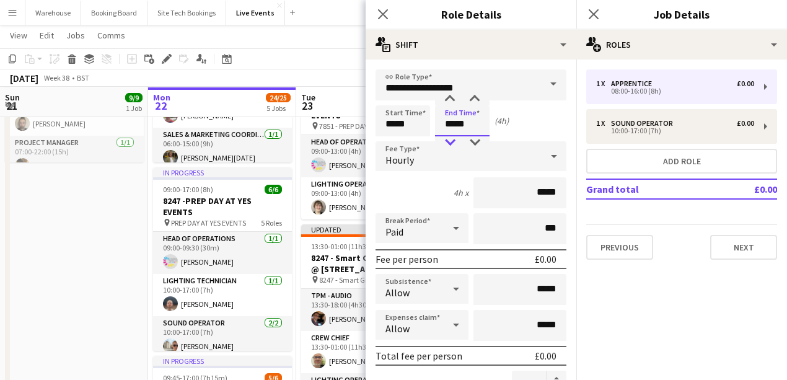
click at [449, 144] on div at bounding box center [450, 142] width 25 height 12
click at [404, 131] on input "*****" at bounding box center [403, 120] width 55 height 31
click at [419, 95] on div at bounding box center [415, 99] width 25 height 12
type input "*****"
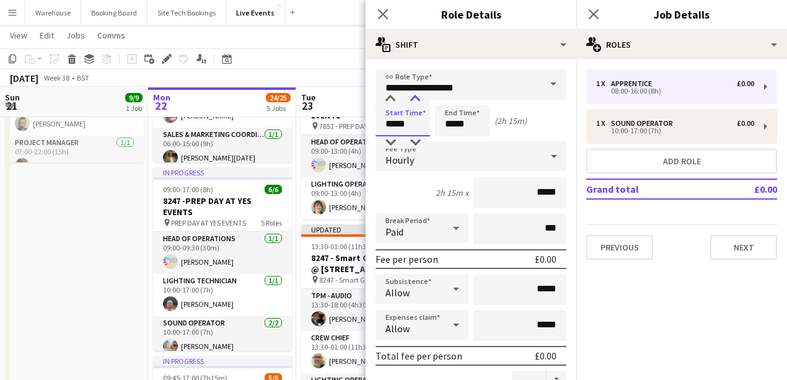
click at [419, 95] on div at bounding box center [415, 99] width 25 height 12
click at [463, 123] on input "*****" at bounding box center [462, 120] width 55 height 31
click at [446, 141] on div at bounding box center [450, 142] width 25 height 12
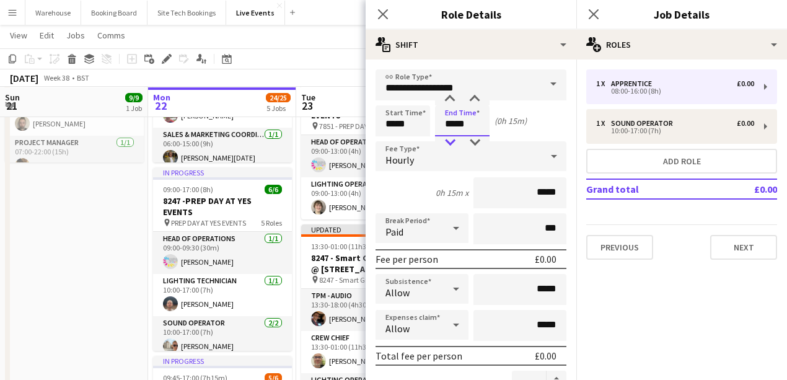
click at [446, 141] on div at bounding box center [450, 142] width 25 height 12
click at [449, 95] on div at bounding box center [450, 99] width 25 height 12
type input "*****"
click at [449, 95] on div at bounding box center [450, 99] width 25 height 12
click at [405, 157] on span "Hourly" at bounding box center [400, 160] width 29 height 12
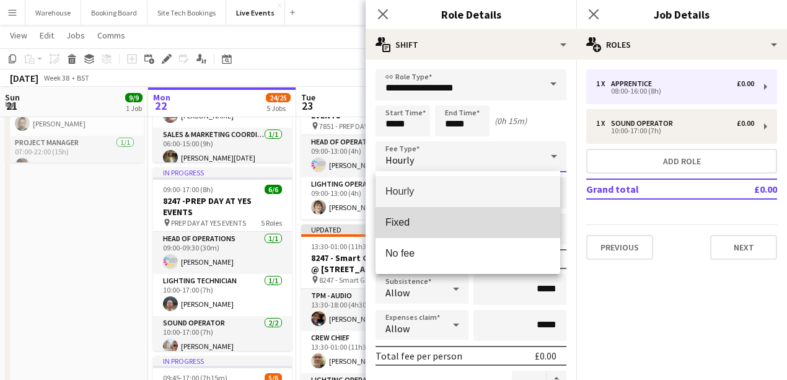
click at [412, 222] on span "Fixed" at bounding box center [468, 222] width 165 height 12
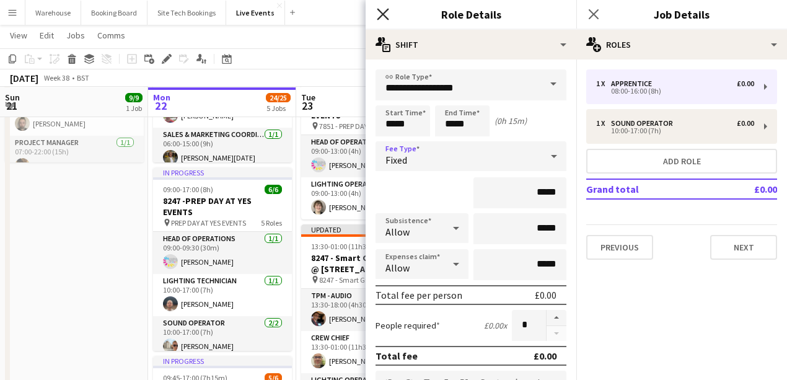
click at [379, 12] on icon "Close pop-in" at bounding box center [383, 14] width 12 height 12
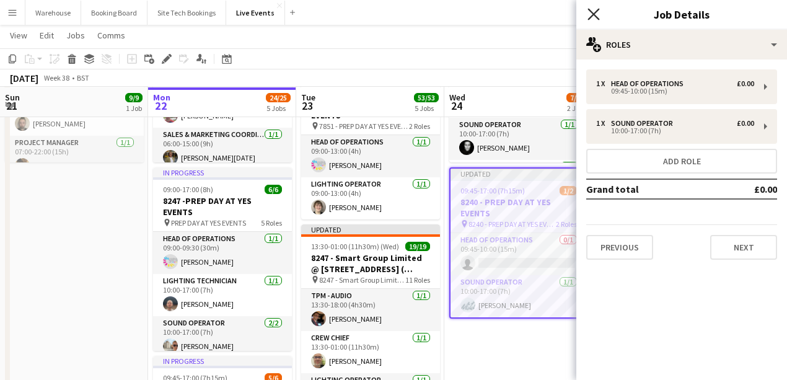
click at [592, 17] on icon at bounding box center [594, 14] width 12 height 12
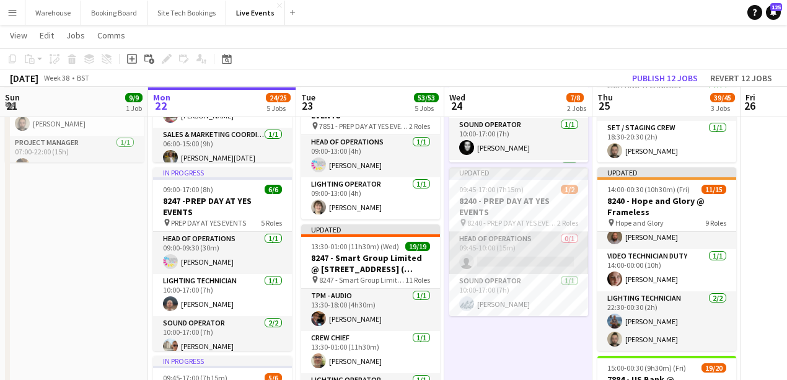
click at [503, 260] on app-card-role "Head of Operations 0/1 09:45-10:00 (15m) single-neutral-actions" at bounding box center [518, 253] width 139 height 42
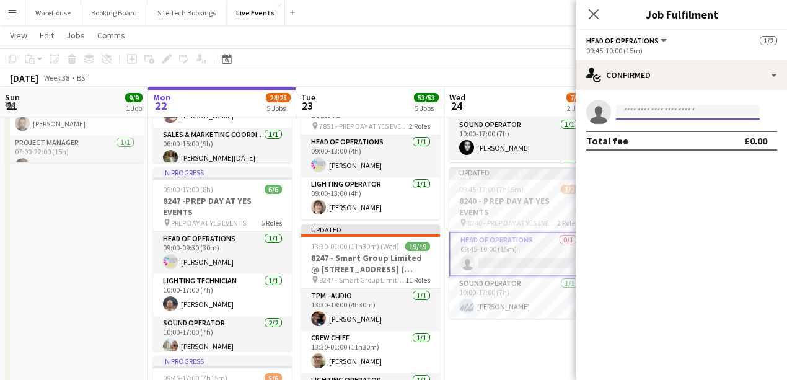
click at [638, 118] on input at bounding box center [688, 112] width 144 height 15
type input "*"
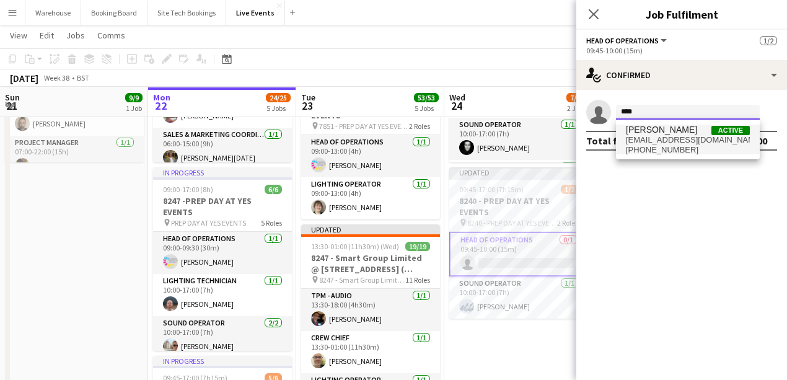
type input "****"
click at [661, 134] on span "[PERSON_NAME]" at bounding box center [661, 130] width 71 height 11
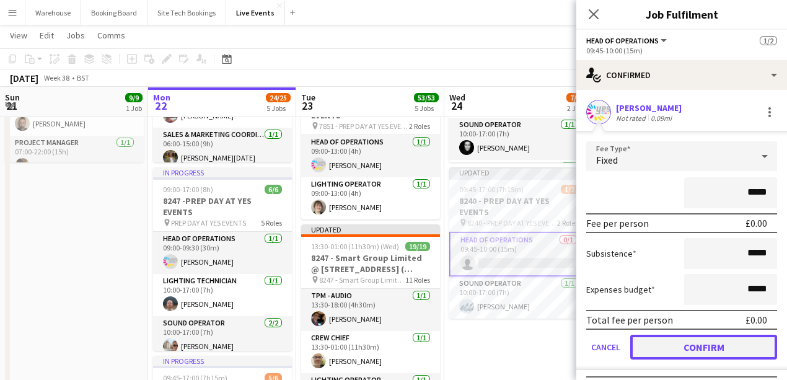
click at [705, 343] on button "Confirm" at bounding box center [703, 347] width 147 height 25
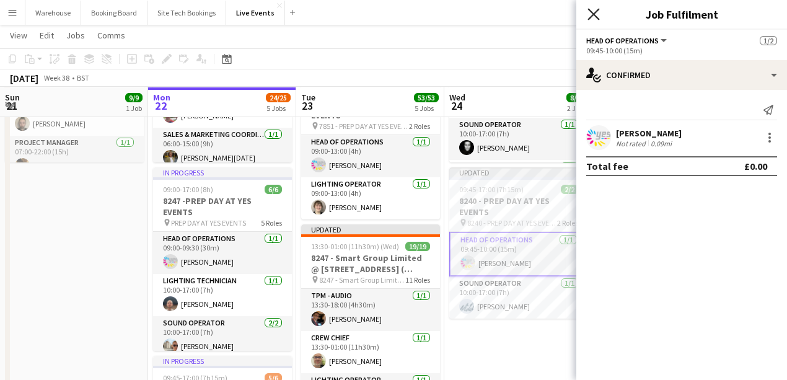
click at [596, 17] on icon at bounding box center [594, 14] width 12 height 12
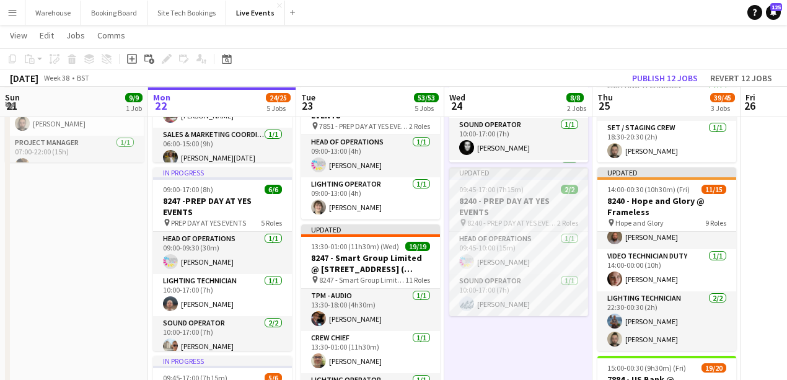
click at [532, 211] on h3 "8240 - PREP DAY AT YES EVENTS" at bounding box center [518, 206] width 139 height 22
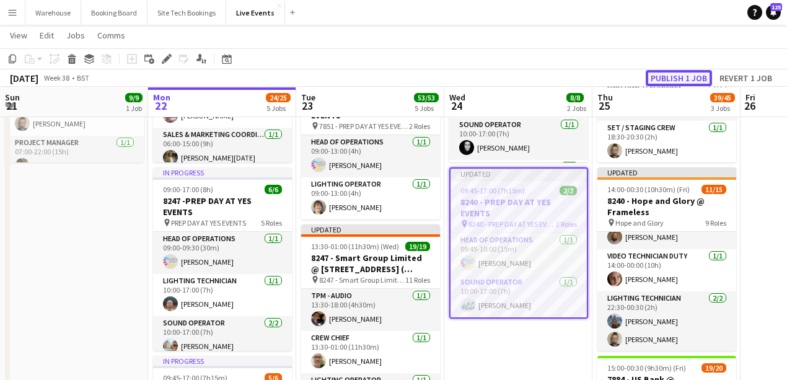
click at [666, 77] on button "Publish 1 job" at bounding box center [679, 78] width 66 height 16
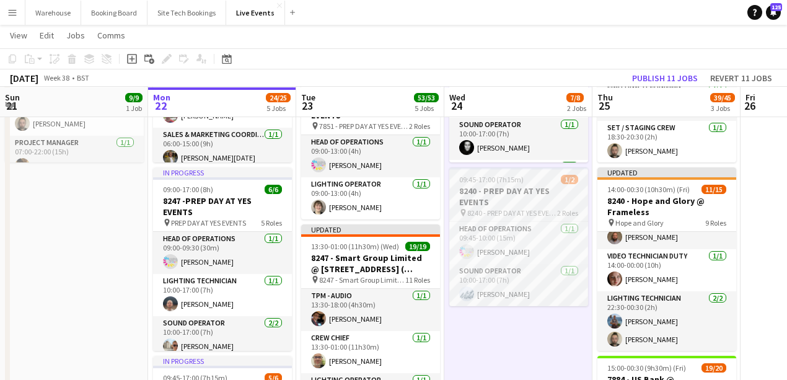
click at [496, 192] on h3 "8240 - PREP DAY AT YES EVENTS" at bounding box center [518, 196] width 139 height 22
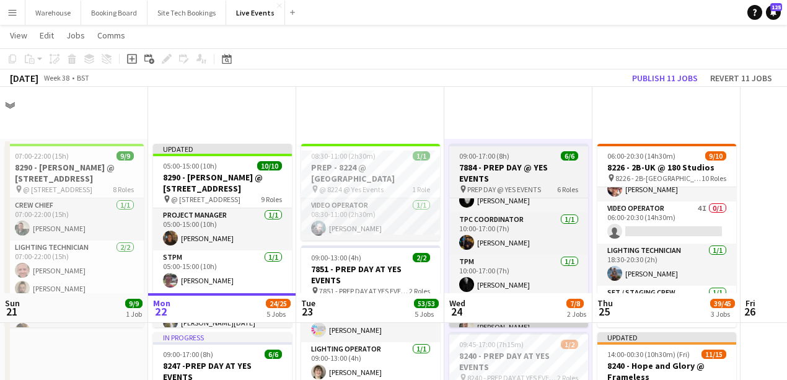
scroll to position [206, 0]
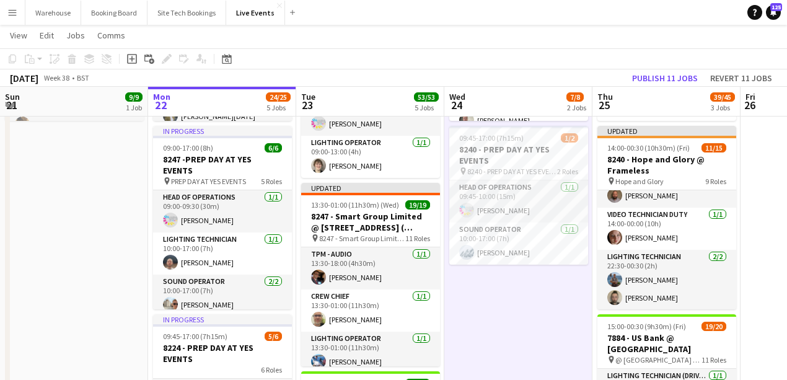
click at [525, 329] on app-date-cell "09:00-17:00 (8h) 6/6 7884 - PREP DAY @ YES EVENTS pin PREP DAY @ YES EVENTS 6 R…" at bounding box center [518, 355] width 148 height 846
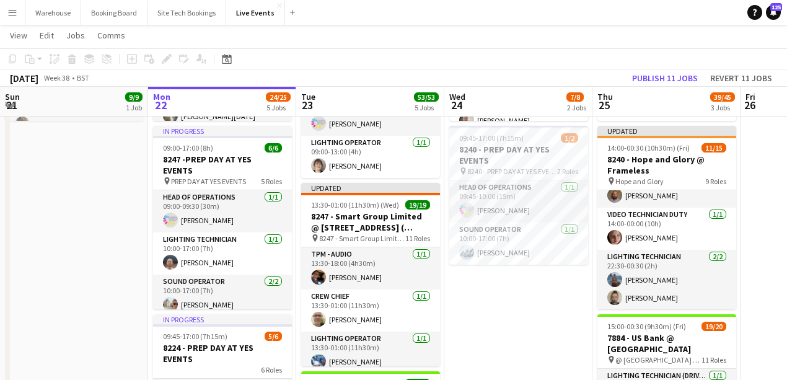
click at [525, 315] on app-date-cell "09:00-17:00 (8h) 6/6 7884 - PREP DAY @ YES EVENTS pin PREP DAY @ YES EVENTS 6 R…" at bounding box center [518, 355] width 148 height 846
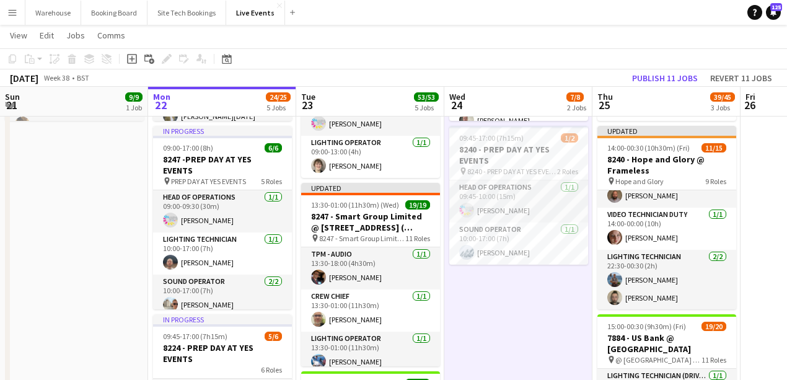
click at [110, 252] on app-date-cell "07:00-22:00 (15h) 9/9 8290 - Hu Bing @ 60 Great Queen Street pin @ 60 Great Que…" at bounding box center [74, 355] width 148 height 846
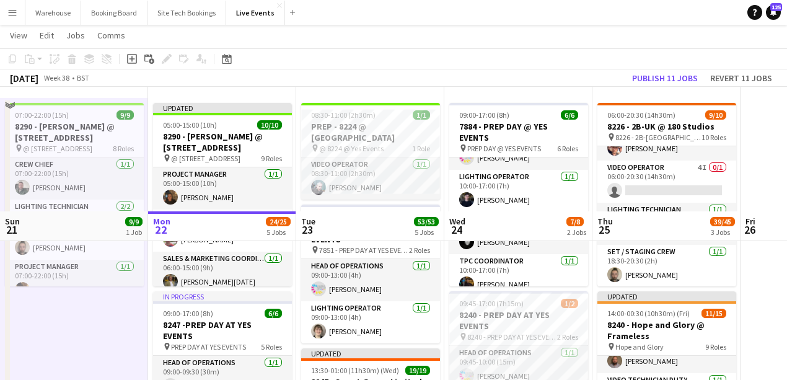
scroll to position [165, 0]
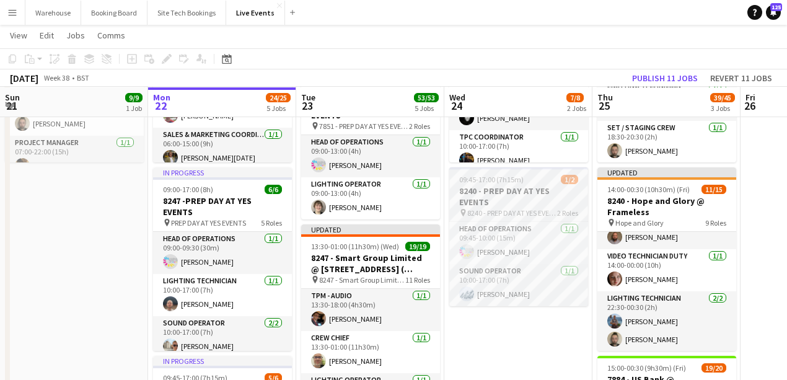
click at [504, 198] on h3 "8240 - PREP DAY AT YES EVENTS" at bounding box center [518, 196] width 139 height 22
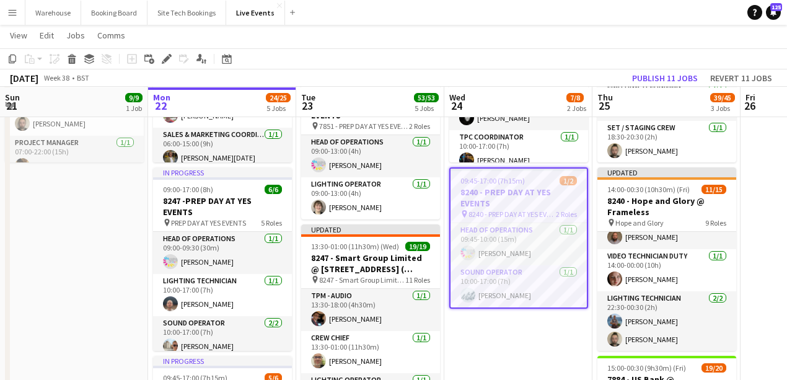
click at [516, 202] on h3 "8240 - PREP DAY AT YES EVENTS" at bounding box center [519, 198] width 136 height 22
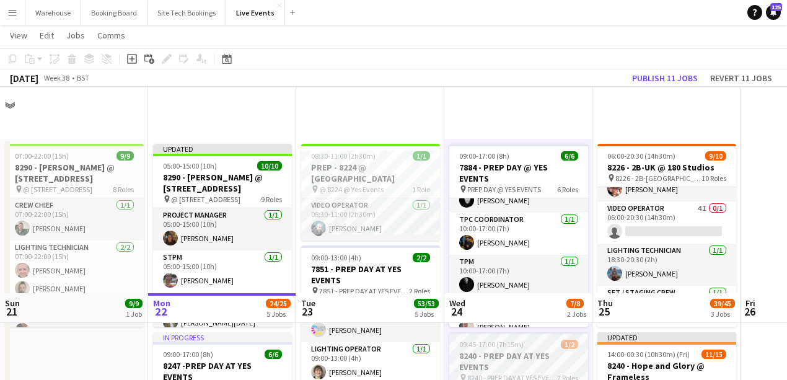
scroll to position [206, 0]
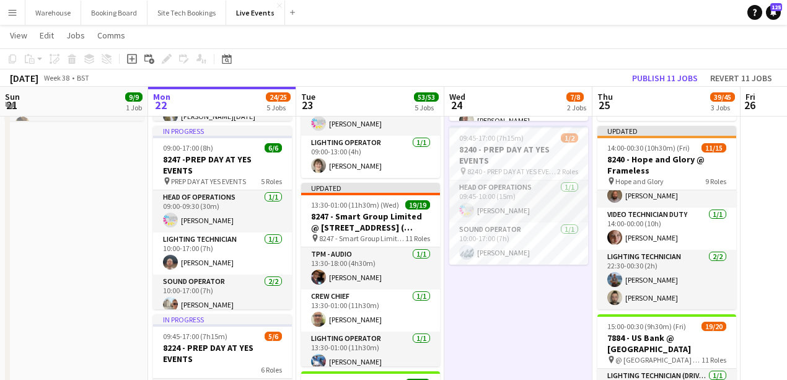
click at [531, 340] on app-date-cell "09:00-17:00 (8h) 6/6 7884 - PREP DAY @ YES EVENTS pin PREP DAY @ YES EVENTS 6 R…" at bounding box center [518, 355] width 148 height 846
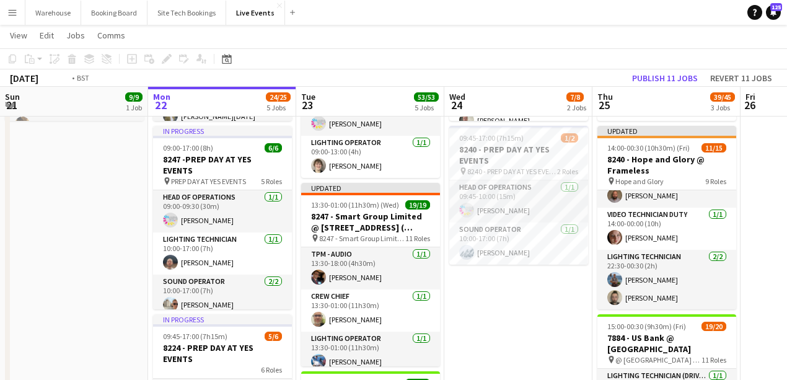
drag, startPoint x: 516, startPoint y: 298, endPoint x: 82, endPoint y: 278, distance: 433.7
click at [87, 279] on app-calendar-viewport "Fri 19 15/15 3 Jobs Sat 20 31/32 2 Jobs Sun 21 9/9 1 Job Mon 22 24/25 5 Jobs Tu…" at bounding box center [393, 310] width 787 height 937
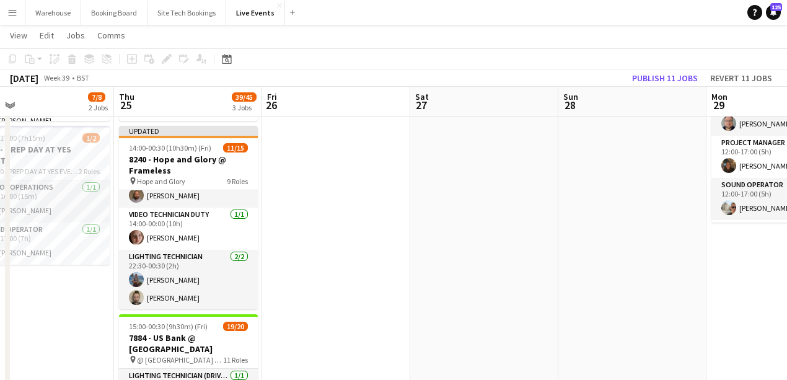
drag, startPoint x: 263, startPoint y: 296, endPoint x: 90, endPoint y: 299, distance: 172.9
click at [90, 299] on app-calendar-viewport "Sun 21 9/9 1 Job Mon 22 24/25 5 Jobs Tue 23 53/53 5 Jobs Wed 24 7/8 2 Jobs Thu …" at bounding box center [393, 370] width 787 height 1057
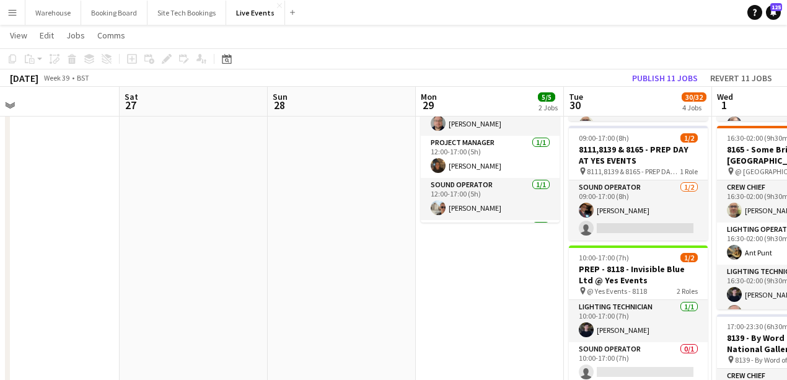
drag, startPoint x: 359, startPoint y: 310, endPoint x: 457, endPoint y: 314, distance: 98.0
click at [589, 288] on app-calendar-viewport "Wed 24 7/8 2 Jobs Thu 25 39/45 3 Jobs Fri 26 Sat 27 Sun 28 Mon 29 5/5 2 Jobs Tu…" at bounding box center [393, 370] width 787 height 1057
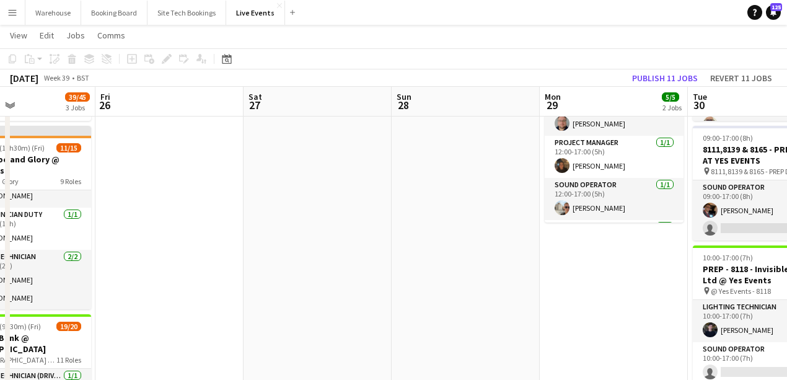
drag, startPoint x: 376, startPoint y: 295, endPoint x: 547, endPoint y: 304, distance: 170.7
click at [565, 293] on app-calendar-viewport "Tue 23 53/53 5 Jobs Wed 24 7/8 2 Jobs Thu 25 39/45 3 Jobs Fri 26 Sat 27 Sun 28 …" at bounding box center [393, 370] width 787 height 1057
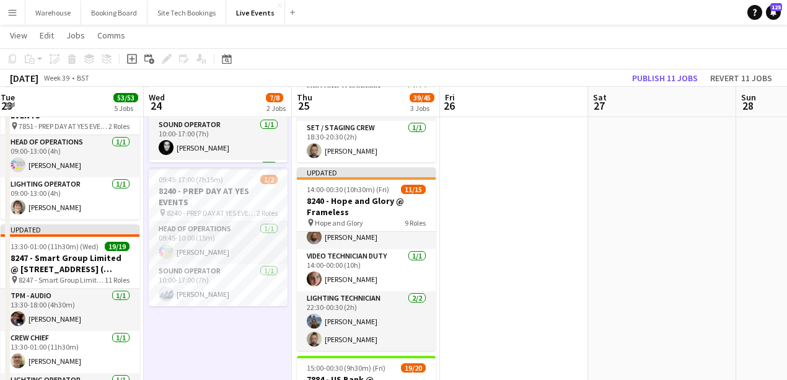
scroll to position [206, 0]
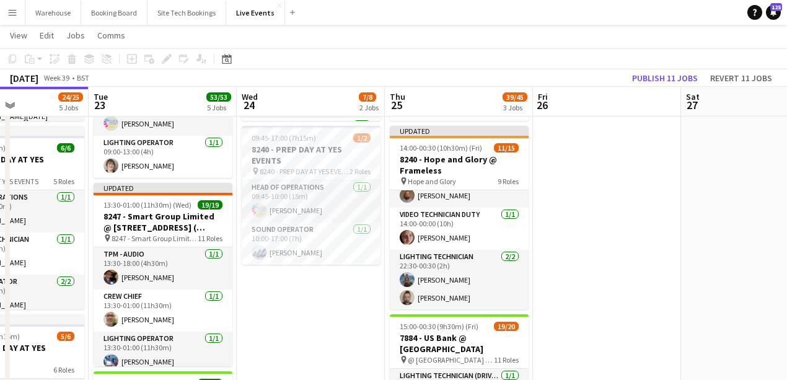
scroll to position [0, 351]
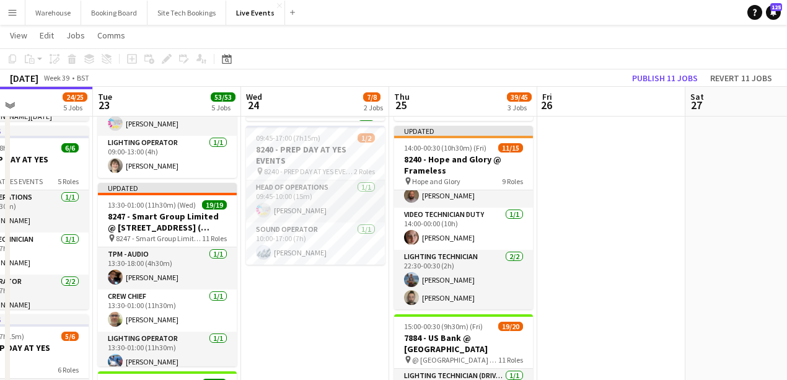
drag, startPoint x: 193, startPoint y: 314, endPoint x: 290, endPoint y: 314, distance: 97.3
click at [290, 314] on app-calendar-viewport "Sat 20 31/32 2 Jobs Sun 21 9/9 1 Job Mon 22 24/25 5 Jobs Tue 23 53/53 5 Jobs We…" at bounding box center [393, 370] width 787 height 1057
drag, startPoint x: 604, startPoint y: 222, endPoint x: 233, endPoint y: 228, distance: 371.3
click at [139, 225] on app-calendar-viewport "Sat 20 31/32 2 Jobs Sun 21 9/9 1 Job Mon 22 24/25 5 Jobs Tue 23 53/53 5 Jobs We…" at bounding box center [393, 370] width 787 height 1057
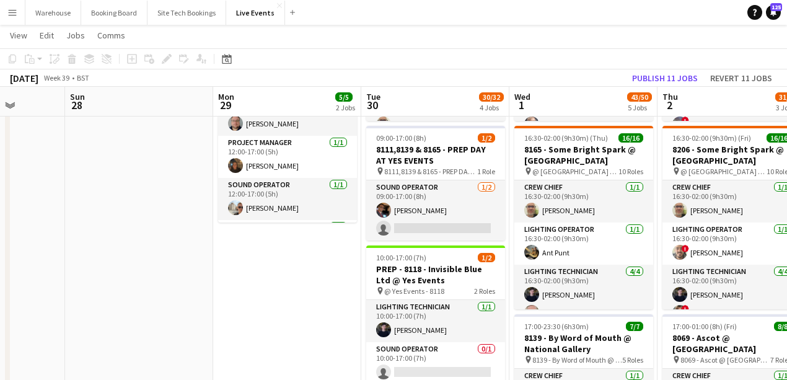
drag, startPoint x: 262, startPoint y: 266, endPoint x: 180, endPoint y: 264, distance: 81.8
click at [180, 264] on app-calendar-viewport "Wed 24 7/8 2 Jobs Thu 25 39/45 3 Jobs Fri 26 Sat 27 Sun 28 Mon 29 5/5 2 Jobs Tu…" at bounding box center [393, 370] width 787 height 1057
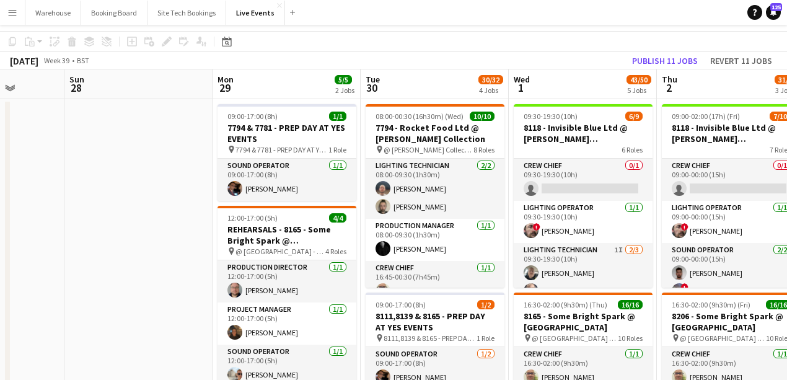
scroll to position [0, 0]
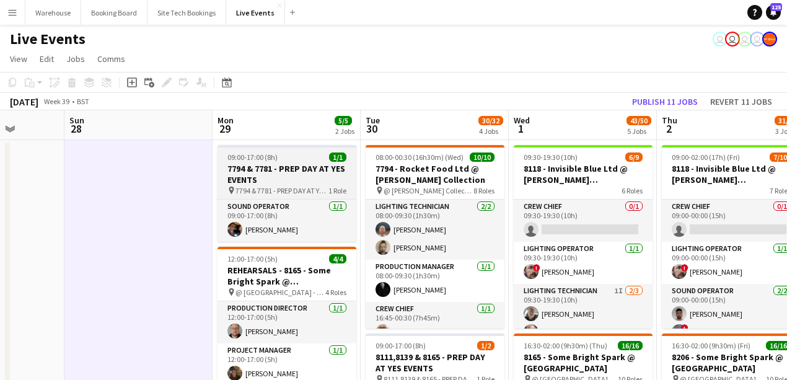
click at [268, 161] on span "09:00-17:00 (8h)" at bounding box center [252, 156] width 50 height 9
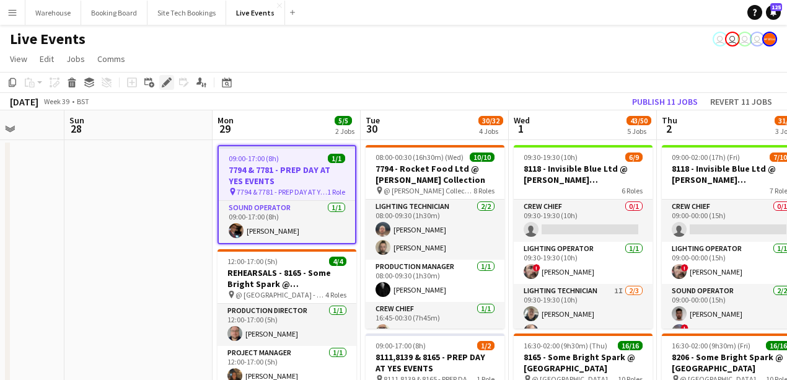
click at [165, 84] on icon at bounding box center [166, 82] width 7 height 7
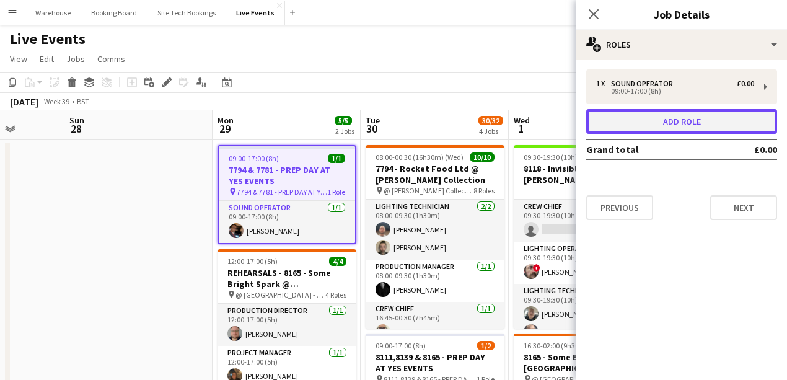
click at [669, 131] on button "Add role" at bounding box center [681, 121] width 191 height 25
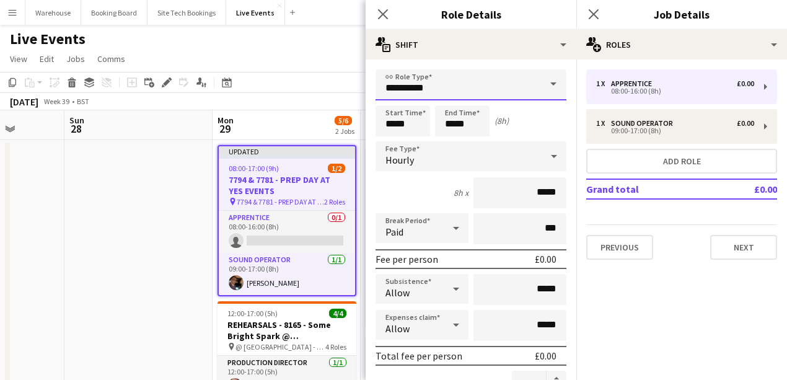
click at [405, 79] on input "**********" at bounding box center [471, 84] width 191 height 31
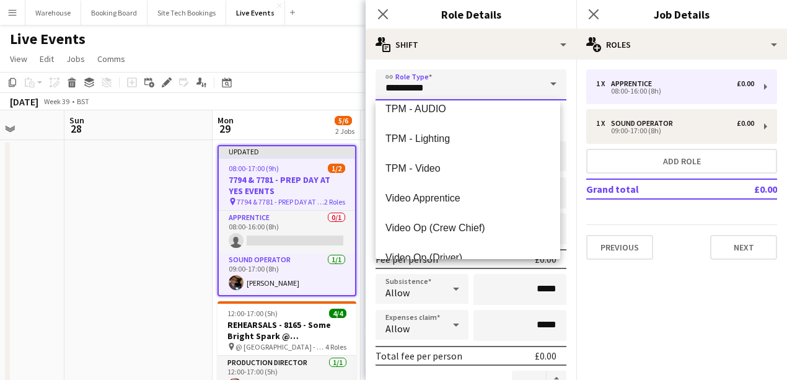
scroll to position [2975, 0]
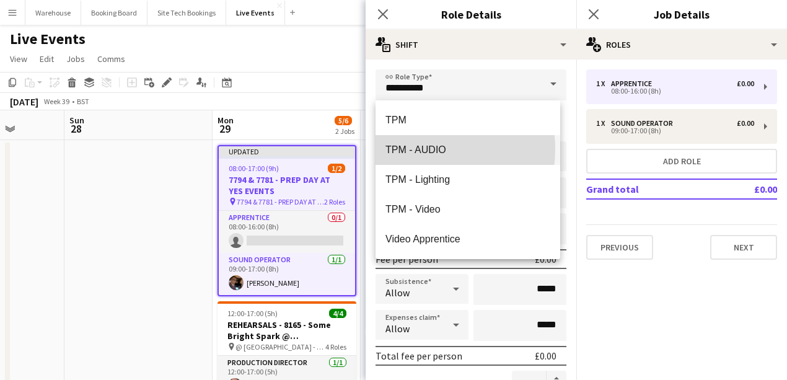
click at [425, 149] on span "TPM - AUDIO" at bounding box center [468, 150] width 165 height 12
type input "**********"
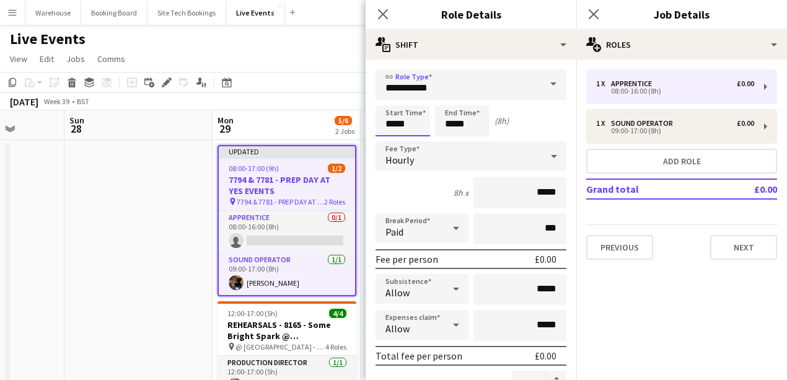
click at [400, 124] on input "*****" at bounding box center [403, 120] width 55 height 31
click at [389, 99] on div at bounding box center [390, 99] width 25 height 12
type input "*****"
click at [389, 99] on div at bounding box center [390, 99] width 25 height 12
click at [456, 118] on input "*****" at bounding box center [462, 120] width 55 height 31
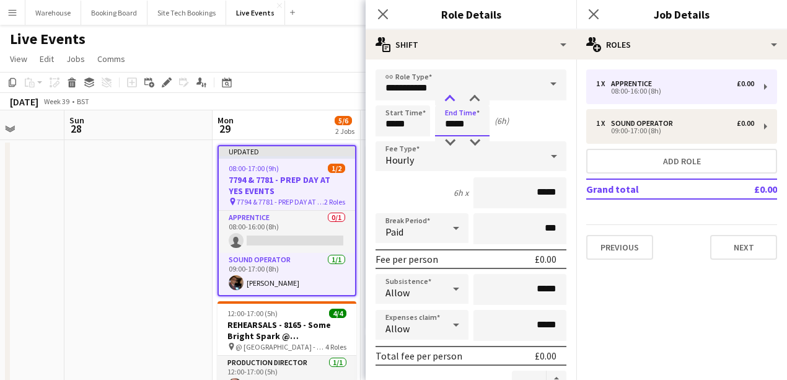
type input "*****"
click at [450, 97] on div at bounding box center [450, 99] width 25 height 12
click at [386, 8] on icon "Close pop-in" at bounding box center [383, 14] width 12 height 12
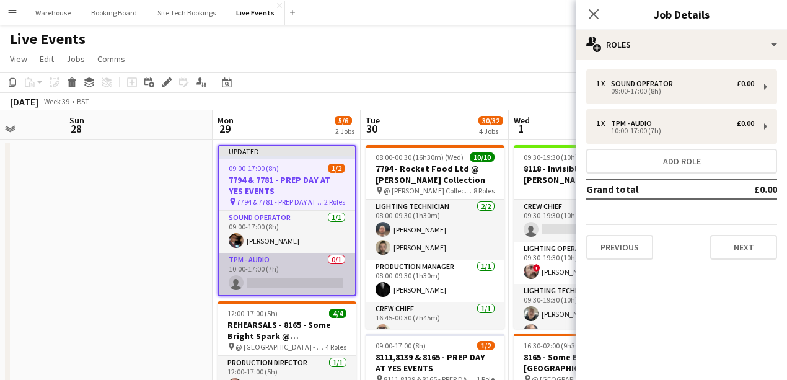
click at [284, 282] on app-card-role "TPM - AUDIO 0/1 10:00-17:00 (7h) single-neutral-actions" at bounding box center [287, 274] width 136 height 42
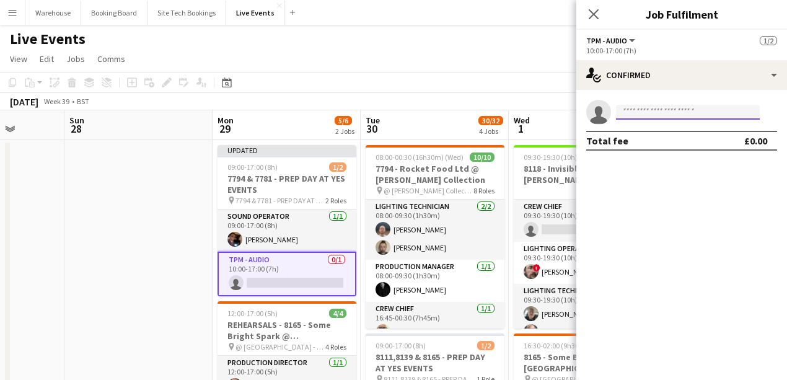
click at [666, 114] on input at bounding box center [688, 112] width 144 height 15
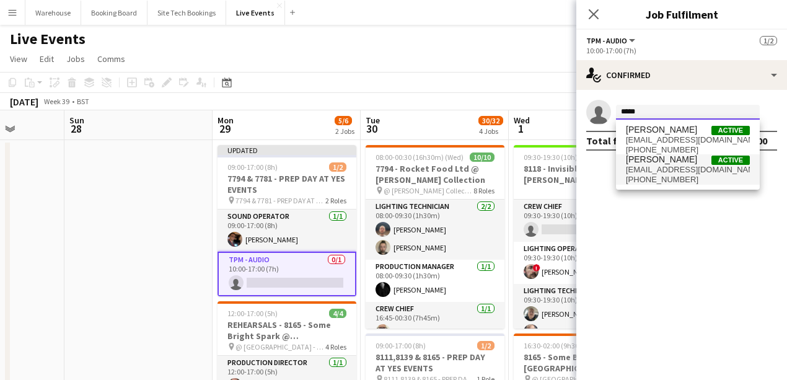
type input "*****"
click at [662, 170] on span "stevie@wiseproductions.co.uk" at bounding box center [688, 170] width 124 height 10
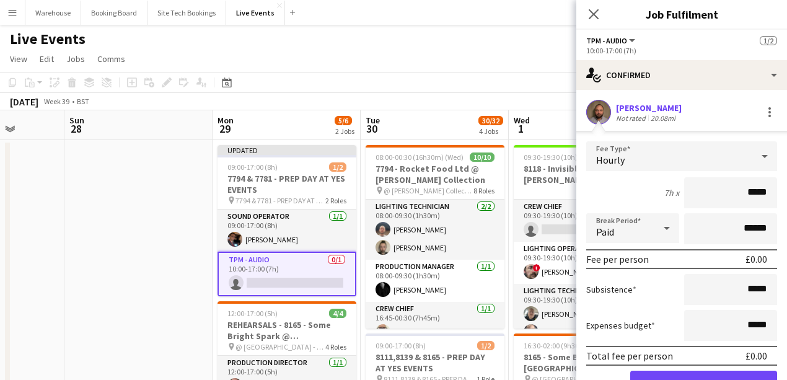
scroll to position [62, 0]
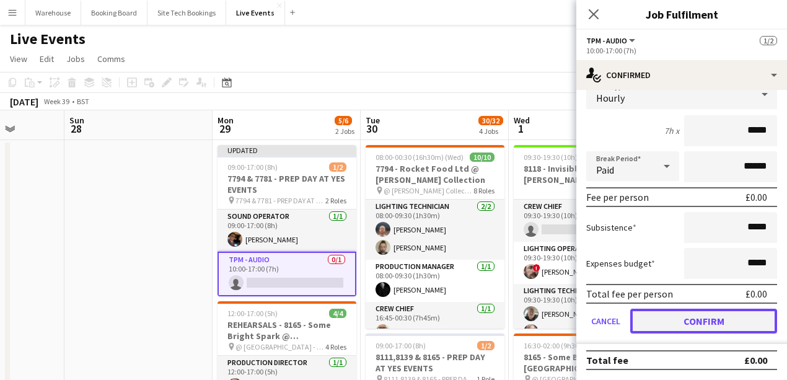
click at [689, 321] on button "Confirm" at bounding box center [703, 321] width 147 height 25
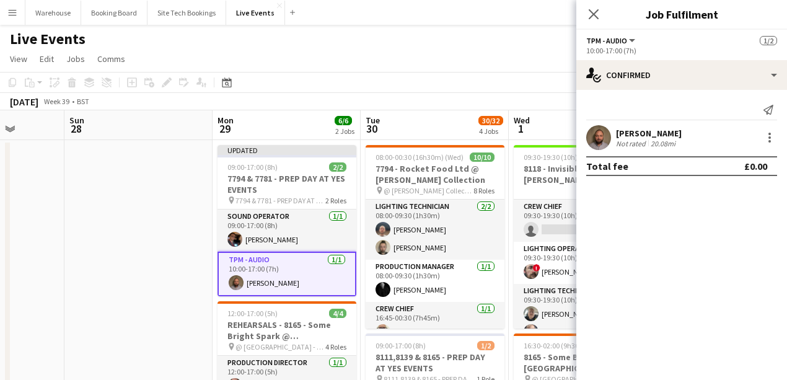
scroll to position [0, 0]
click at [596, 14] on icon "Close pop-in" at bounding box center [594, 14] width 10 height 10
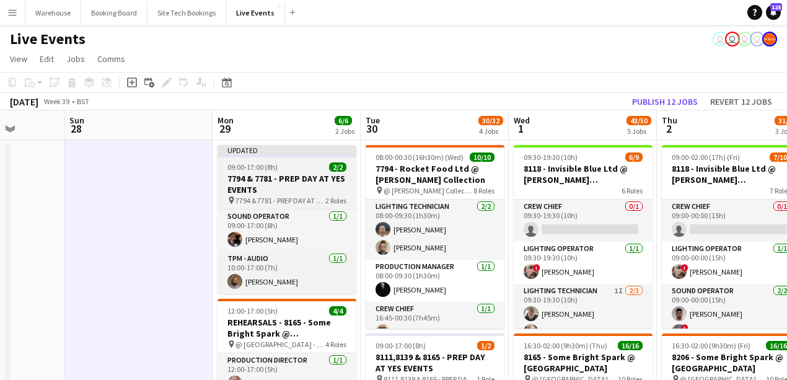
click at [260, 183] on h3 "7794 & 7781 - PREP DAY AT YES EVENTS" at bounding box center [287, 184] width 139 height 22
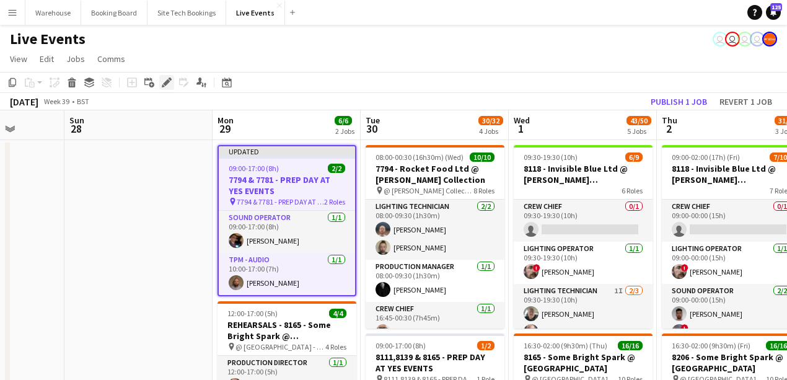
click at [163, 82] on icon "Edit" at bounding box center [167, 82] width 10 height 10
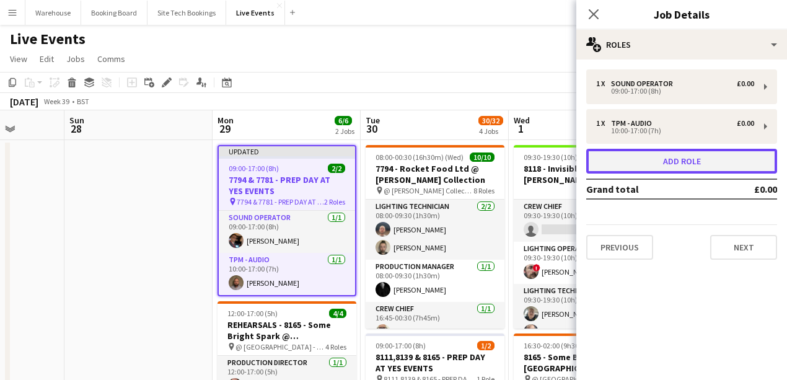
click at [699, 162] on button "Add role" at bounding box center [681, 161] width 191 height 25
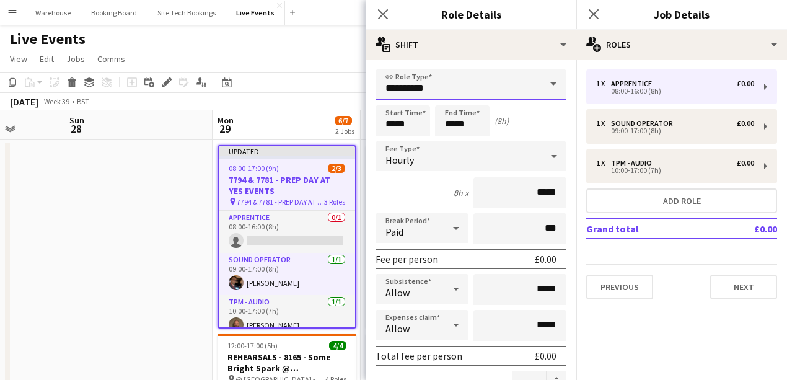
click at [465, 86] on input "**********" at bounding box center [471, 84] width 191 height 31
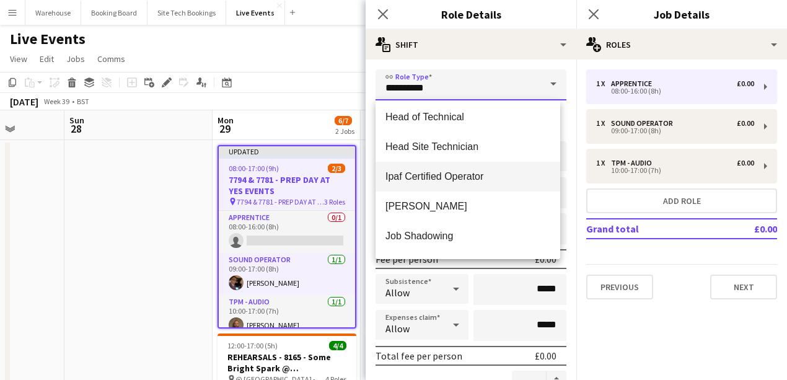
scroll to position [992, 0]
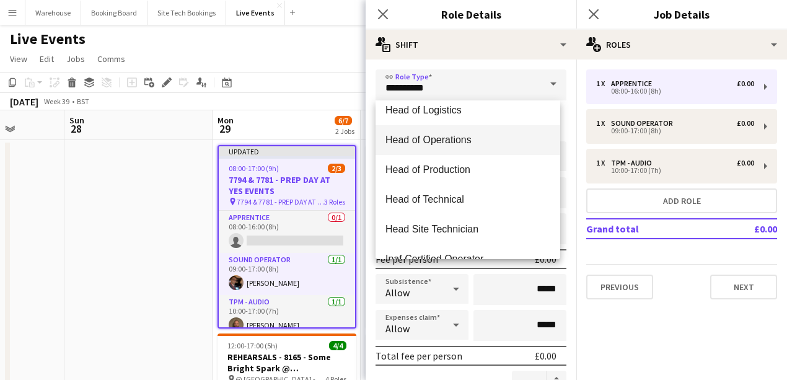
click at [443, 144] on span "Head of Operations" at bounding box center [468, 140] width 165 height 12
type input "**********"
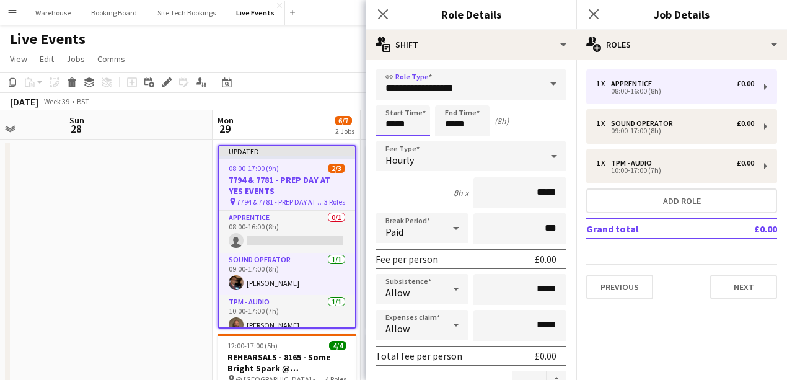
click at [399, 126] on input "*****" at bounding box center [403, 120] width 55 height 31
click at [390, 97] on div at bounding box center [390, 99] width 25 height 12
type input "*****"
click at [390, 97] on div at bounding box center [390, 99] width 25 height 12
click at [466, 114] on input "*****" at bounding box center [462, 120] width 55 height 31
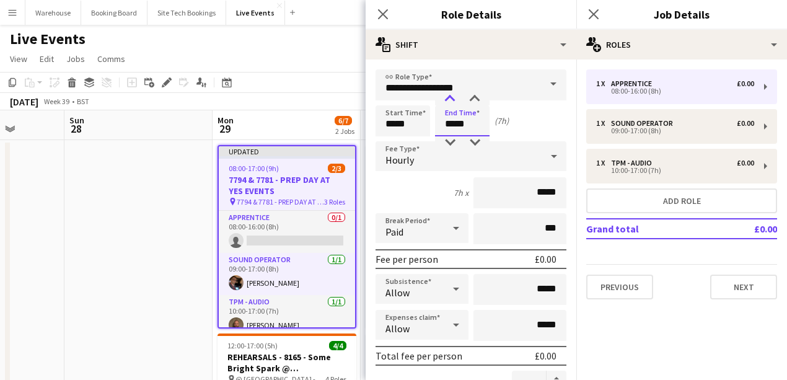
click at [452, 99] on div at bounding box center [450, 99] width 25 height 12
type input "*****"
click at [451, 139] on div at bounding box center [450, 142] width 25 height 12
click at [411, 158] on span "Hourly" at bounding box center [400, 160] width 29 height 12
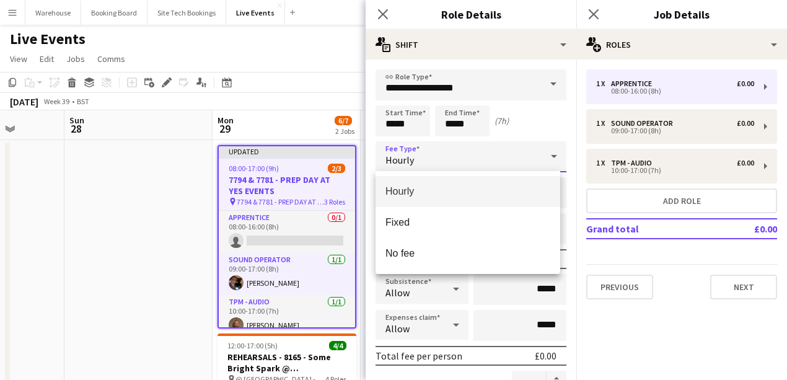
click at [403, 219] on span "Fixed" at bounding box center [468, 222] width 165 height 12
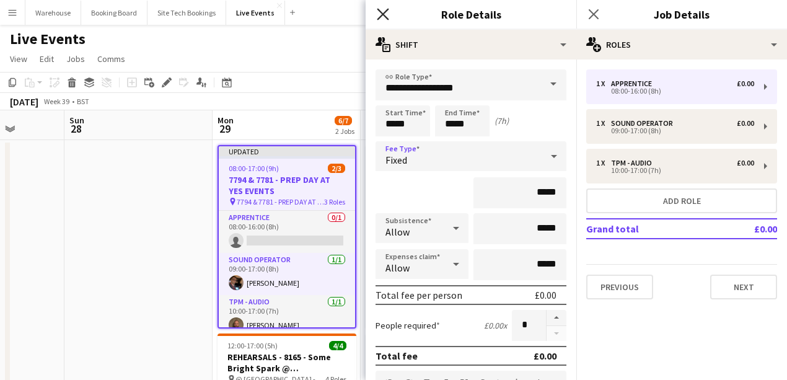
click at [382, 11] on icon "Close pop-in" at bounding box center [383, 14] width 12 height 12
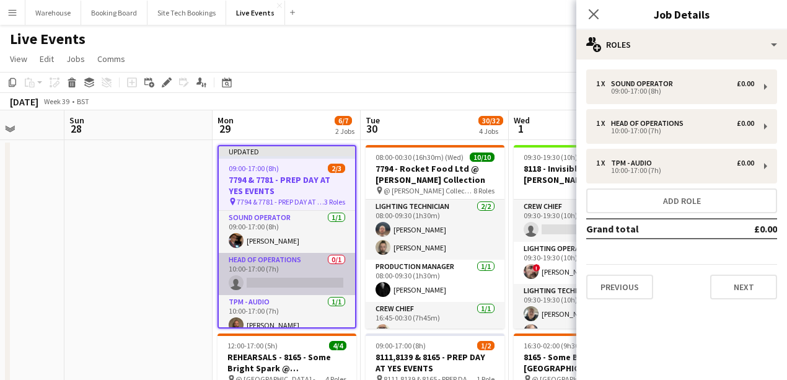
click at [275, 276] on app-card-role "Head of Operations 0/1 10:00-17:00 (7h) single-neutral-actions" at bounding box center [287, 274] width 136 height 42
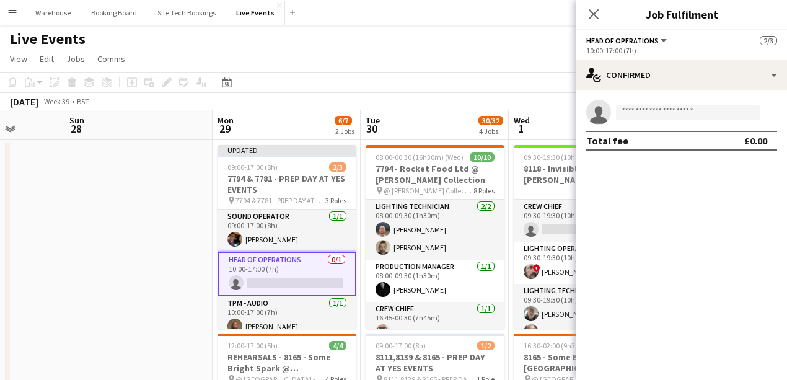
click at [655, 121] on app-invite-slot "single-neutral-actions" at bounding box center [681, 112] width 211 height 25
click at [657, 118] on input at bounding box center [688, 112] width 144 height 15
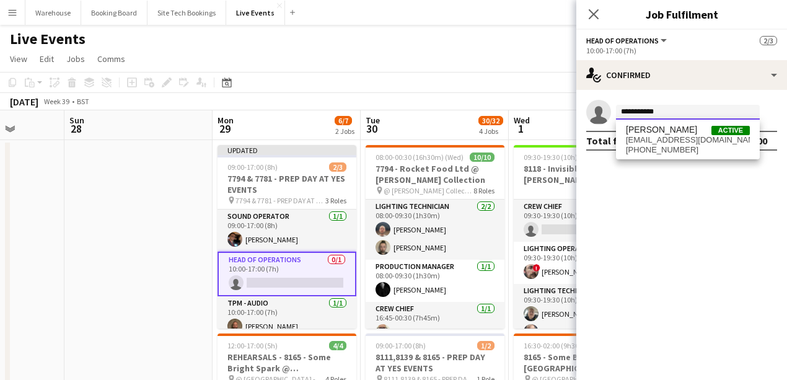
type input "**********"
click at [661, 123] on div "Toby Mattos Active logistics@yesevents.co.uk +447792996130" at bounding box center [688, 140] width 144 height 40
click at [659, 131] on span "[PERSON_NAME]" at bounding box center [661, 130] width 71 height 11
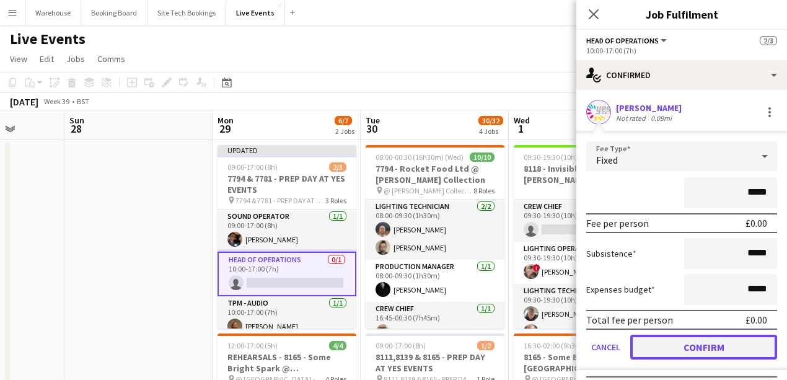
click at [712, 348] on button "Confirm" at bounding box center [703, 347] width 147 height 25
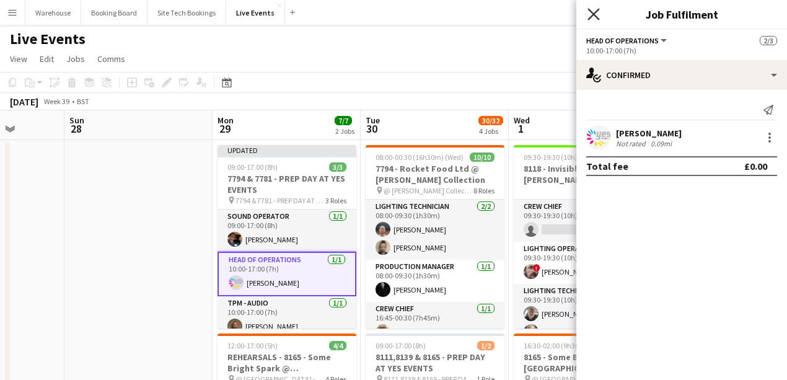
click at [594, 17] on icon "Close pop-in" at bounding box center [594, 14] width 12 height 12
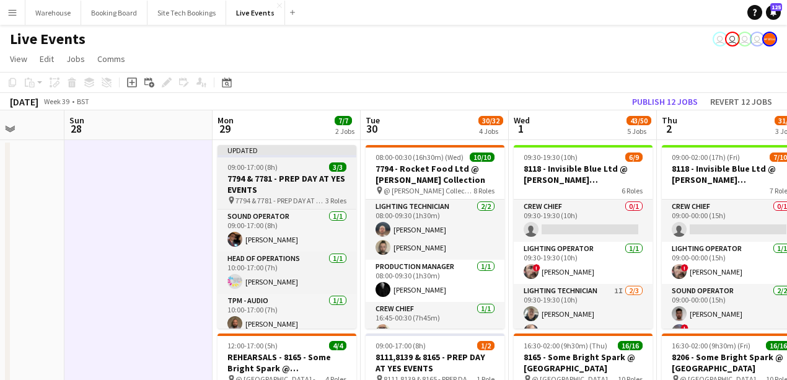
click at [258, 196] on span "7794 & 7781 - PREP DAY AT YES EVENTS" at bounding box center [281, 200] width 90 height 9
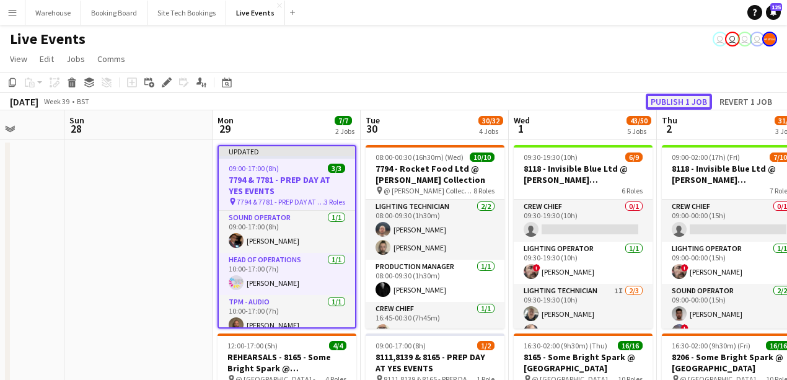
click at [681, 98] on button "Publish 1 job" at bounding box center [679, 102] width 66 height 16
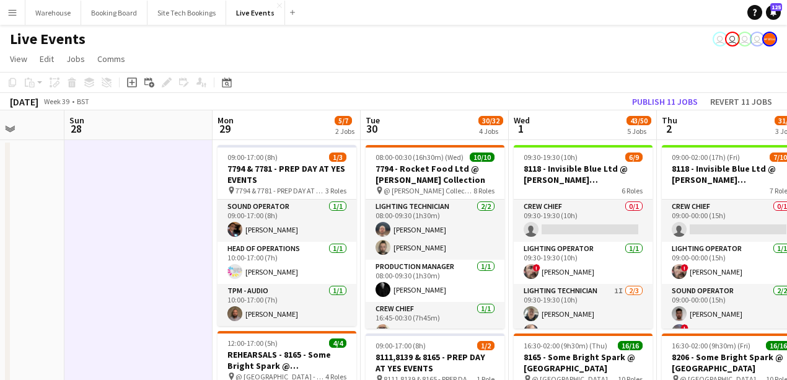
drag, startPoint x: 185, startPoint y: 250, endPoint x: 172, endPoint y: 250, distance: 13.0
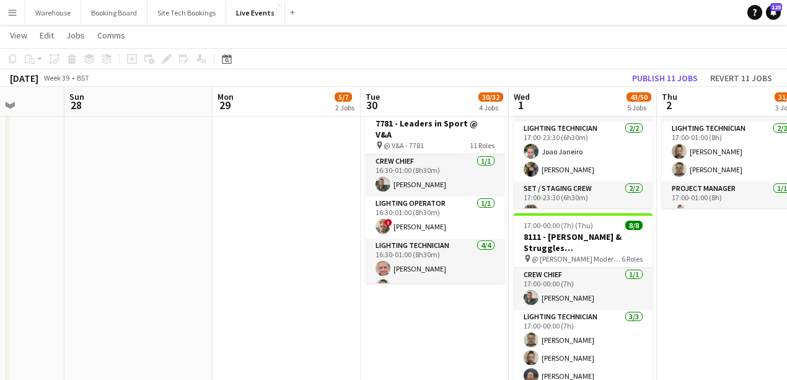
scroll to position [0, 395]
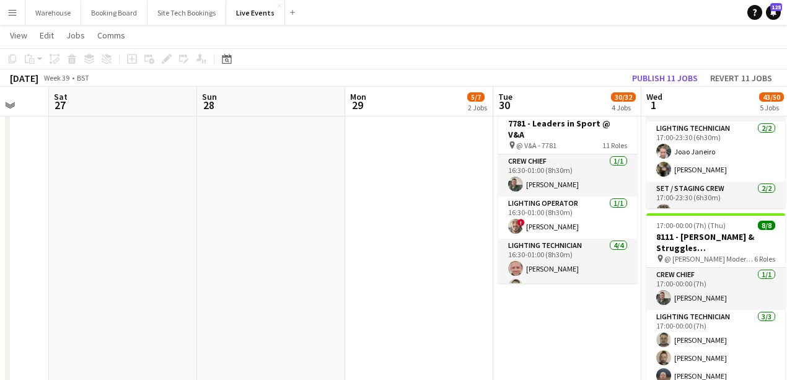
drag, startPoint x: 335, startPoint y: 236, endPoint x: 172, endPoint y: 232, distance: 163.1
click at [172, 232] on app-calendar-viewport "Wed 24 7/8 2 Jobs Thu 25 39/45 3 Jobs Fri 26 Sat 27 Sun 28 Mon 29 5/7 2 Jobs Tu…" at bounding box center [393, 80] width 787 height 1057
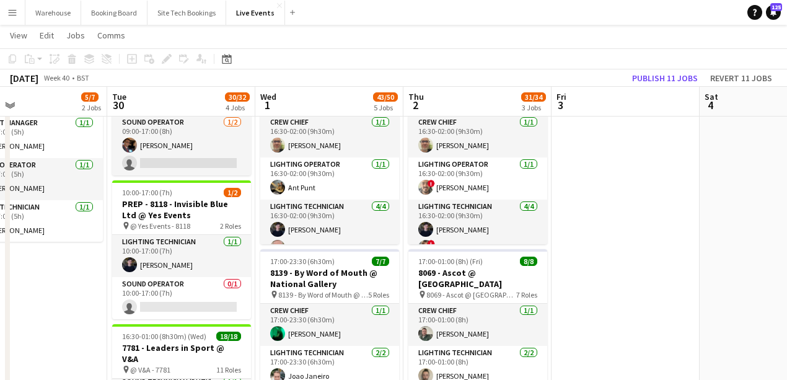
scroll to position [0, 326]
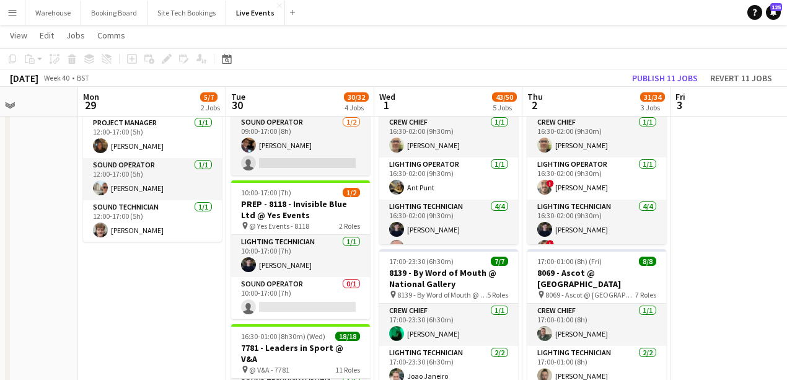
drag, startPoint x: 673, startPoint y: 279, endPoint x: 477, endPoint y: 311, distance: 197.8
click at [477, 311] on app-calendar-viewport "Fri 26 Sat 27 Sun 28 Mon 29 5/7 2 Jobs Tue 30 30/32 4 Jobs Wed 1 43/50 5 Jobs T…" at bounding box center [393, 305] width 787 height 1057
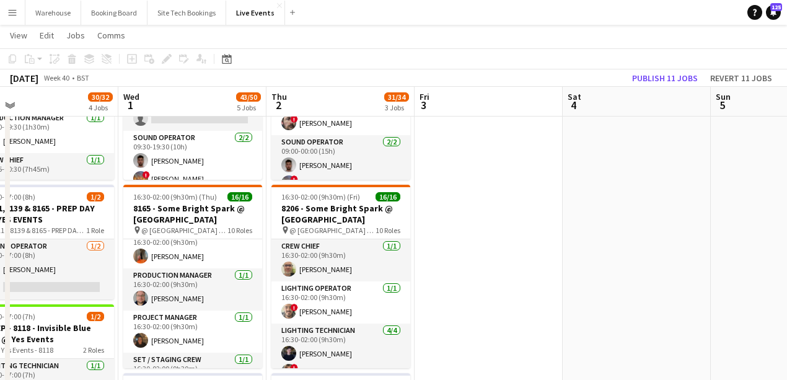
scroll to position [110, 0]
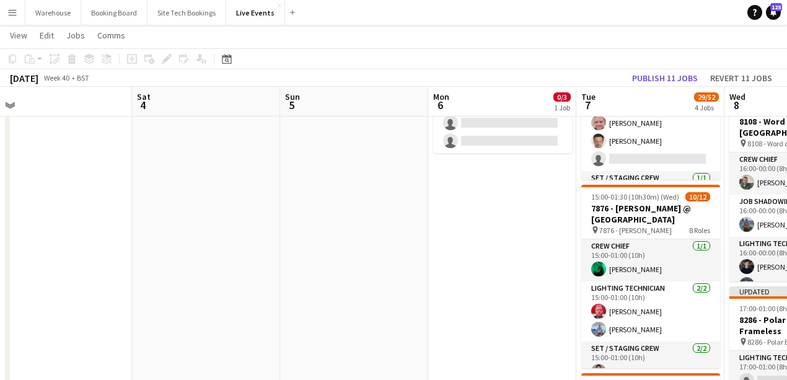
drag, startPoint x: 184, startPoint y: 255, endPoint x: 142, endPoint y: 250, distance: 42.4
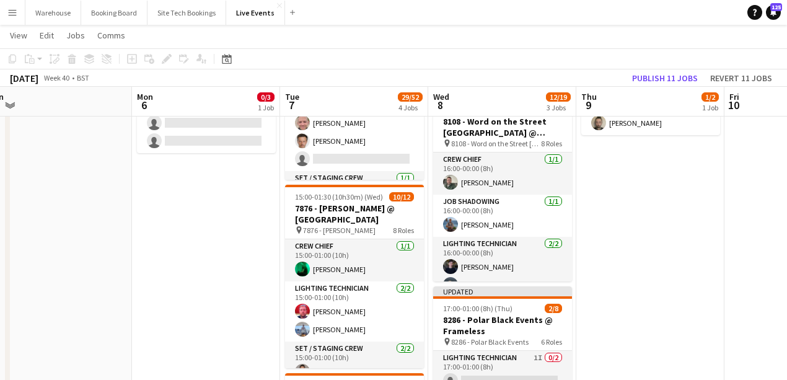
scroll to position [0, 0]
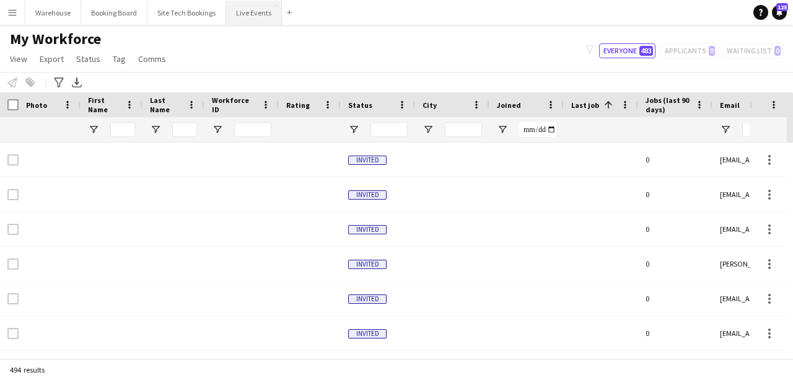
click at [254, 21] on button "Live Events Close" at bounding box center [254, 13] width 56 height 24
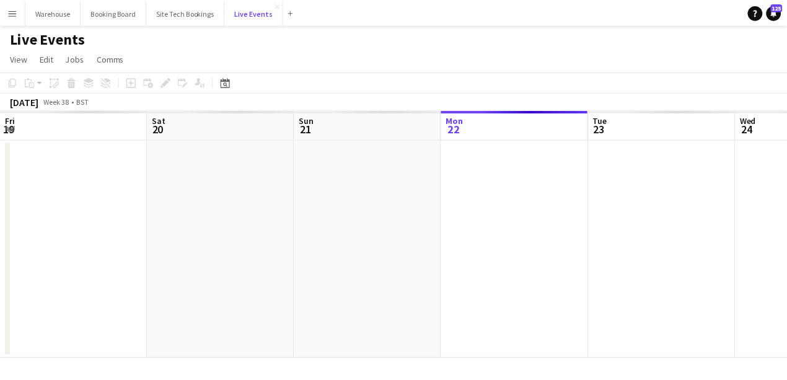
scroll to position [0, 296]
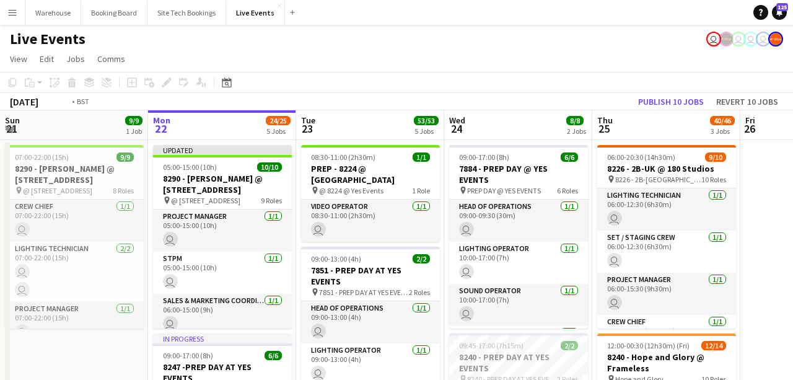
drag, startPoint x: 231, startPoint y: 228, endPoint x: 175, endPoint y: 229, distance: 55.8
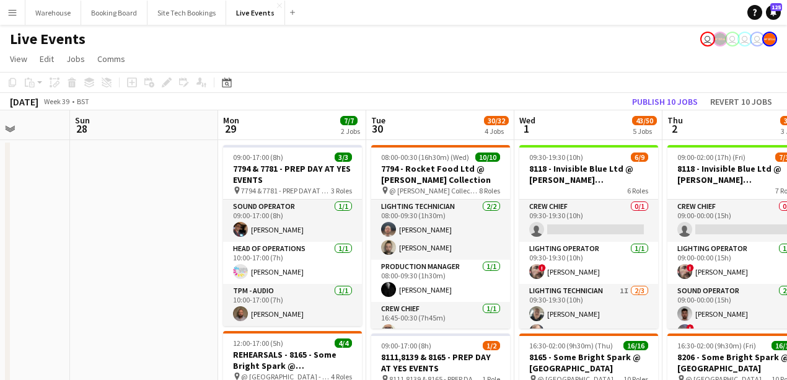
drag, startPoint x: 399, startPoint y: 236, endPoint x: 62, endPoint y: 214, distance: 337.8
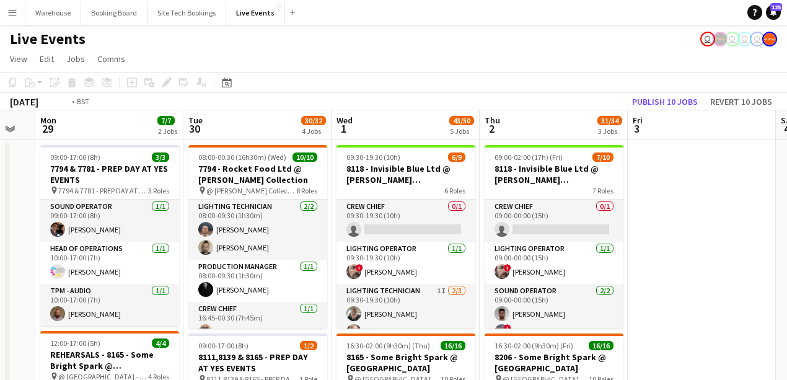
drag, startPoint x: 617, startPoint y: 250, endPoint x: 198, endPoint y: 223, distance: 419.9
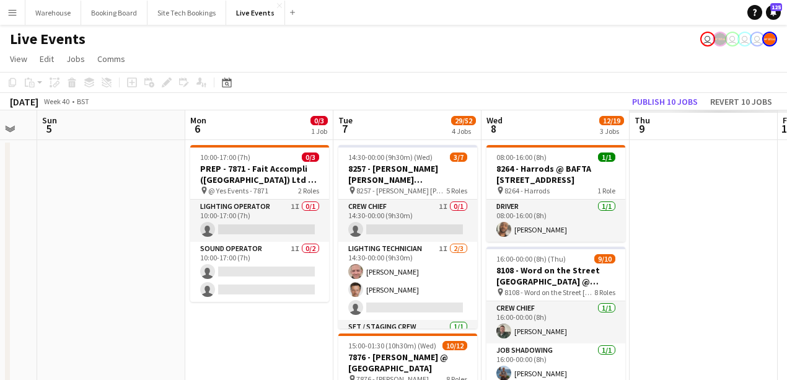
drag, startPoint x: 335, startPoint y: 209, endPoint x: 154, endPoint y: 208, distance: 180.4
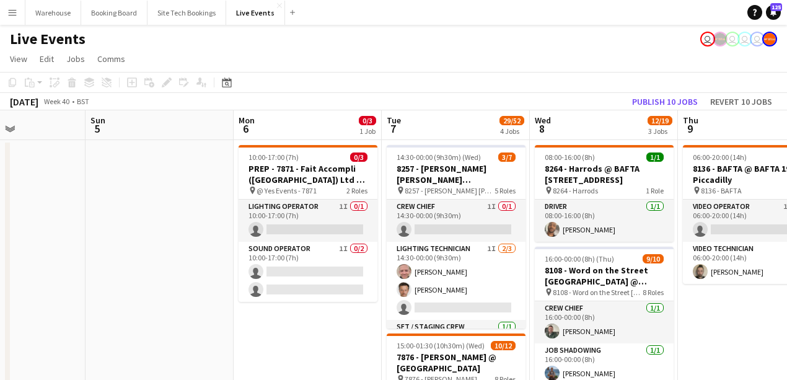
drag, startPoint x: 225, startPoint y: 231, endPoint x: 174, endPoint y: 211, distance: 54.8
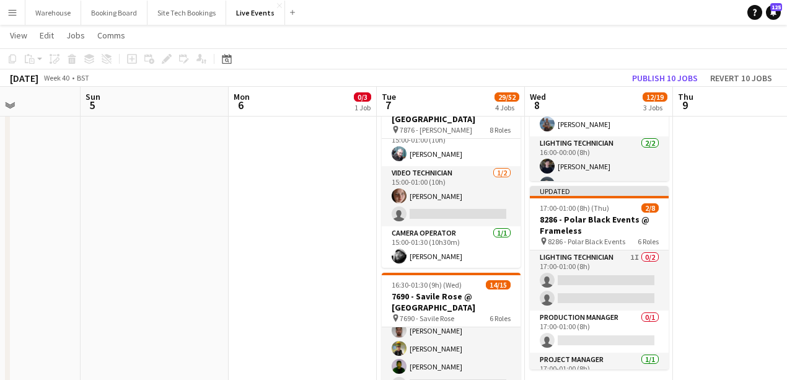
scroll to position [0, 0]
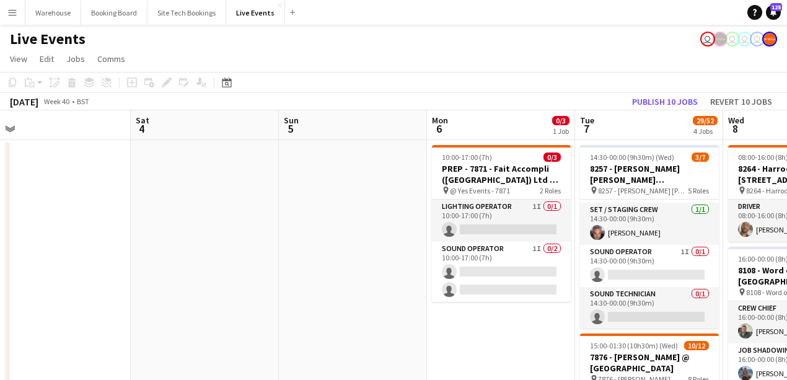
drag, startPoint x: 151, startPoint y: 288, endPoint x: 386, endPoint y: 289, distance: 234.9
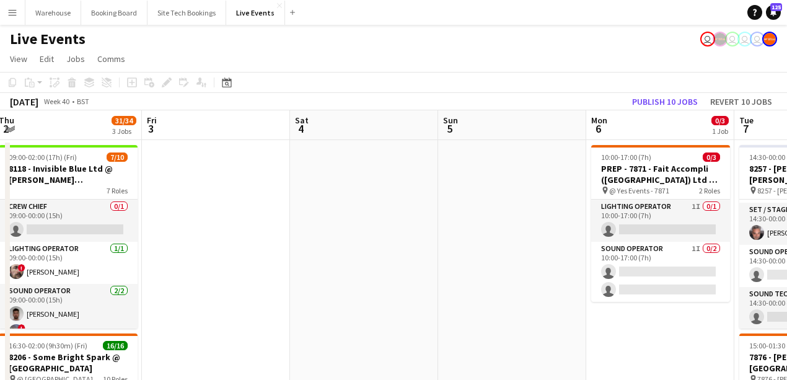
drag, startPoint x: 179, startPoint y: 286, endPoint x: 491, endPoint y: 283, distance: 312.4
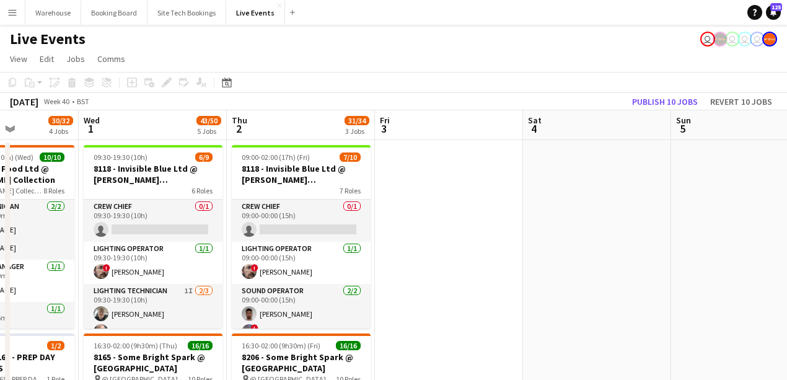
scroll to position [0, 361]
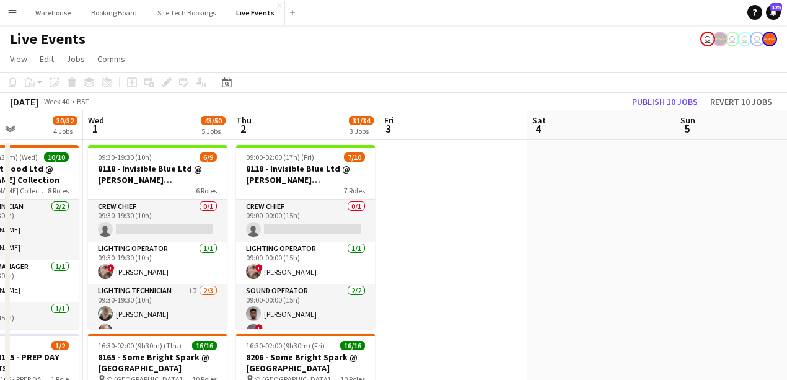
drag, startPoint x: 267, startPoint y: 289, endPoint x: 332, endPoint y: 293, distance: 64.6
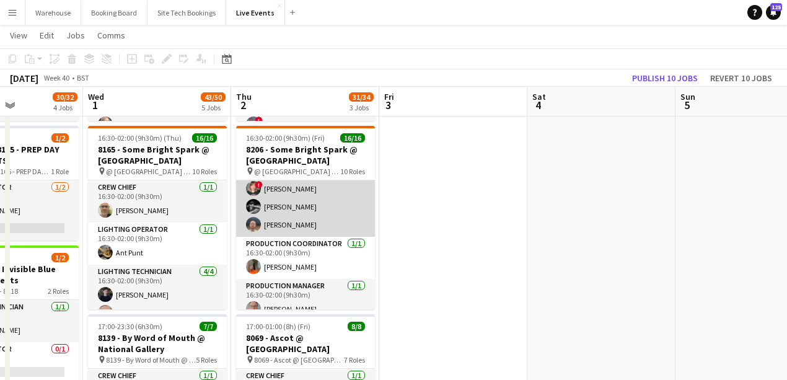
scroll to position [165, 0]
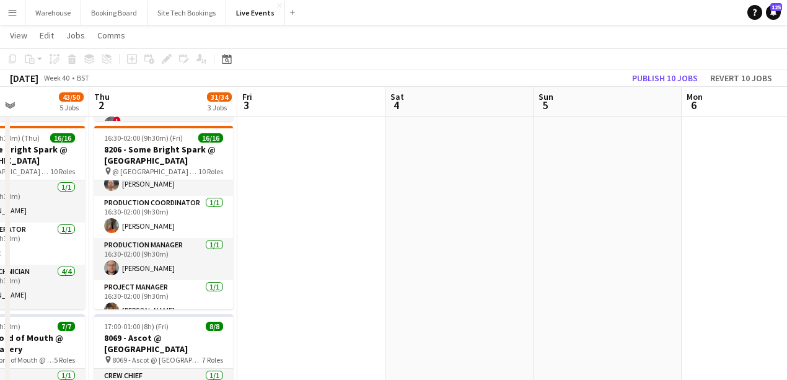
drag, startPoint x: 546, startPoint y: 270, endPoint x: 66, endPoint y: 217, distance: 483.3
click at [50, 217] on app-calendar-viewport "Sun 28 Mon 29 7/7 2 Jobs Tue 30 30/32 4 Jobs Wed 1 43/50 5 Jobs Thu 2 31/34 3 J…" at bounding box center [393, 370] width 787 height 1057
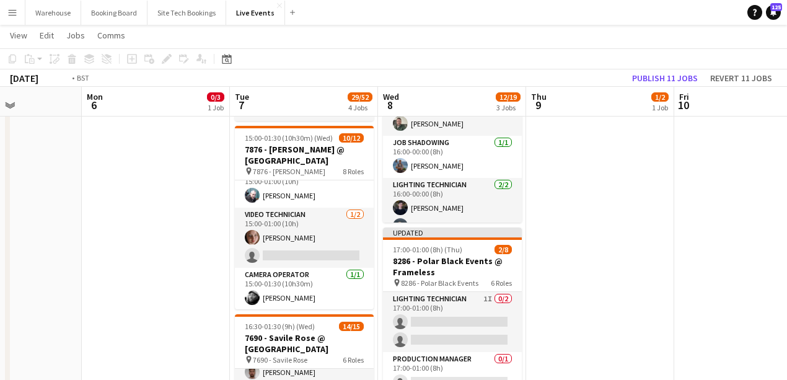
drag, startPoint x: 324, startPoint y: 231, endPoint x: 105, endPoint y: 202, distance: 220.6
click at [80, 212] on app-calendar-viewport "Thu 2 31/34 3 Jobs Fri 3 Sat 4 Sun 5 Mon 6 0/3 1 Job Tue 7 29/52 4 Jobs Wed 8 1…" at bounding box center [393, 370] width 787 height 1057
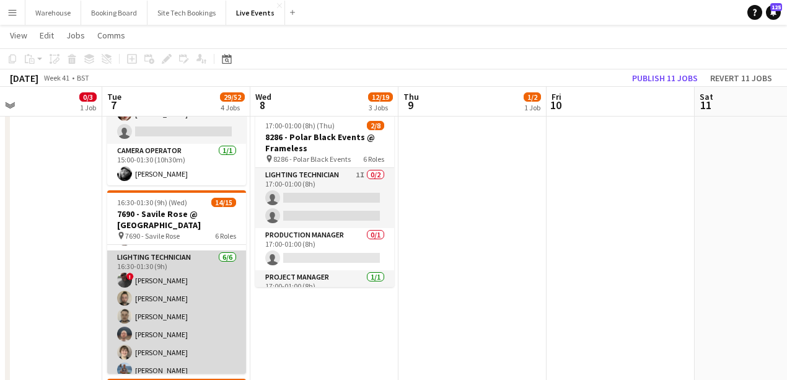
scroll to position [0, 0]
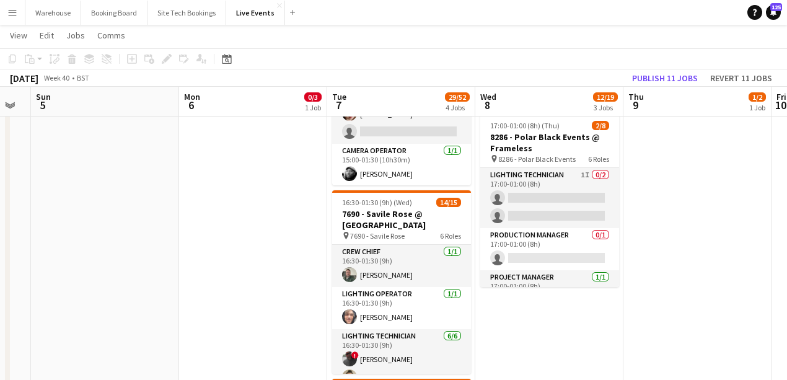
drag, startPoint x: 507, startPoint y: 300, endPoint x: 555, endPoint y: 289, distance: 48.9
click at [695, 309] on app-calendar-viewport "Fri 3 Sat 4 Sun 5 Mon 6 0/3 1 Job Tue 7 29/52 4 Jobs Wed 8 12/19 3 Jobs Thu 9 1…" at bounding box center [393, 246] width 787 height 1057
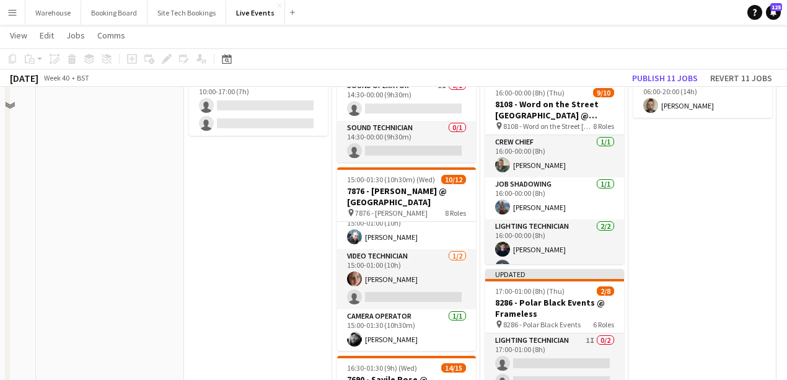
scroll to position [206, 0]
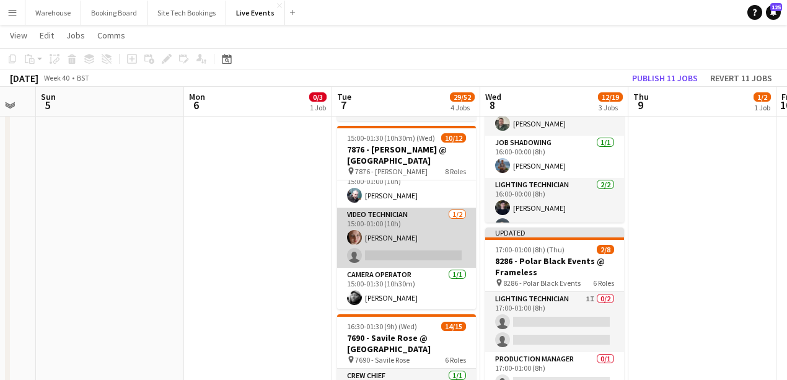
click at [391, 213] on app-card-role "Video Technician [DATE] 15:00-01:00 (10h) [PERSON_NAME] single-neutral-actions" at bounding box center [406, 238] width 139 height 60
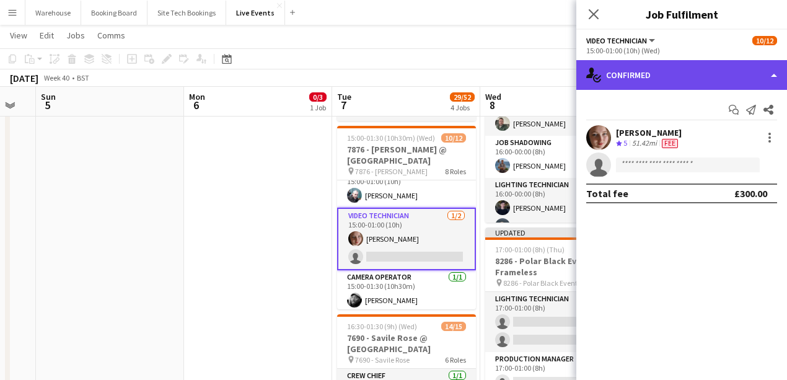
click at [637, 82] on div "single-neutral-actions-check-2 Confirmed" at bounding box center [681, 75] width 211 height 30
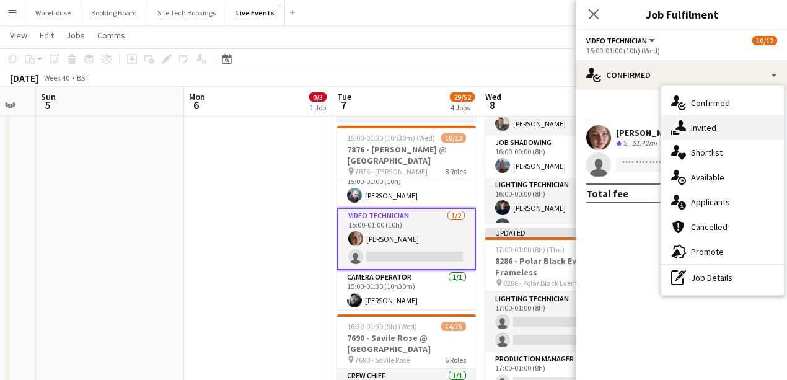
click at [691, 130] on span "Invited" at bounding box center [703, 127] width 25 height 11
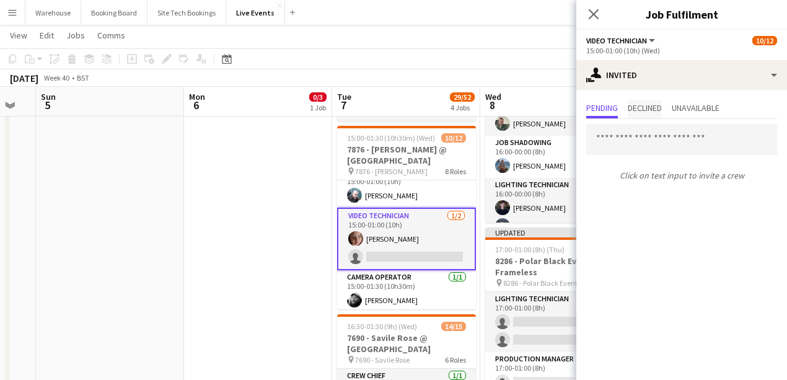
click at [654, 112] on span "Declined" at bounding box center [645, 108] width 34 height 9
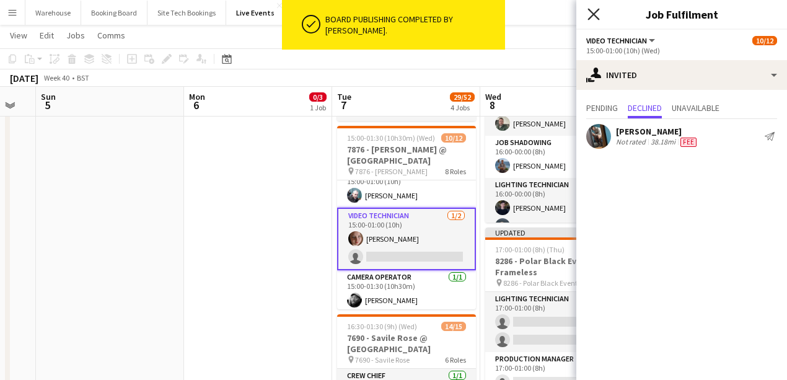
click at [593, 14] on icon "Close pop-in" at bounding box center [594, 14] width 12 height 12
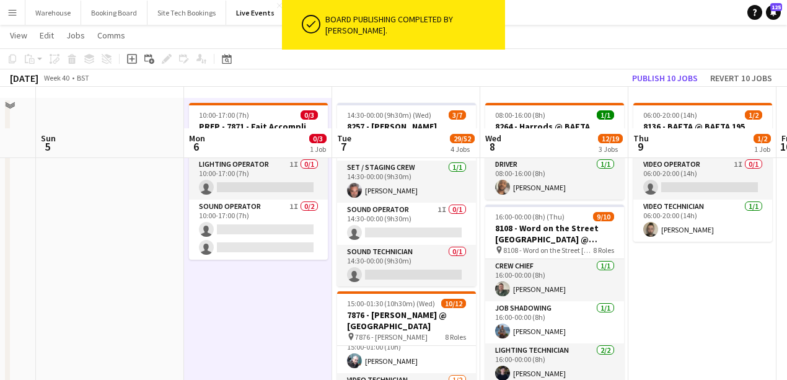
scroll to position [0, 0]
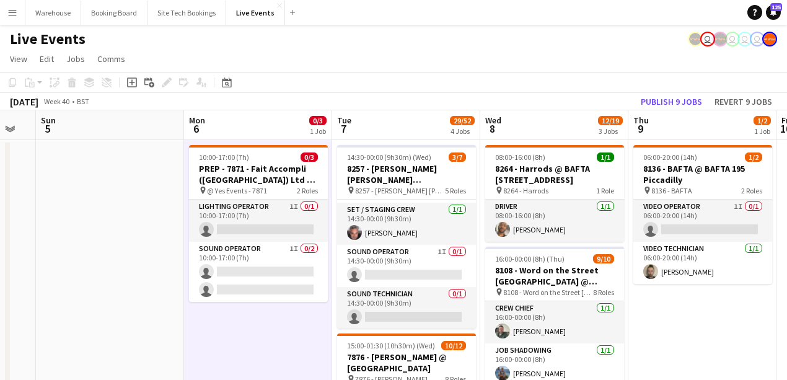
drag, startPoint x: 112, startPoint y: 219, endPoint x: 472, endPoint y: 227, distance: 360.2
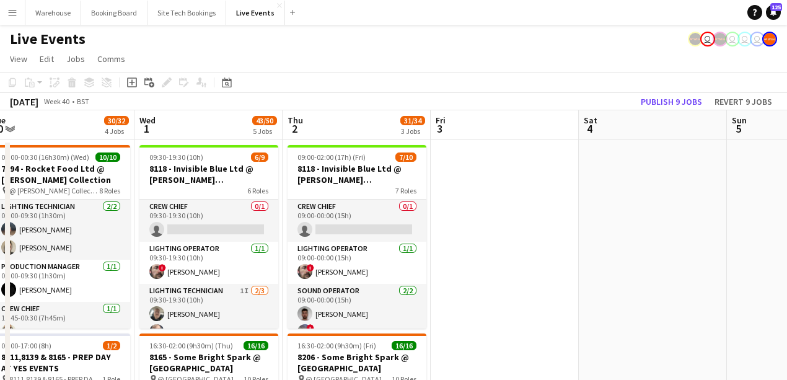
scroll to position [0, 284]
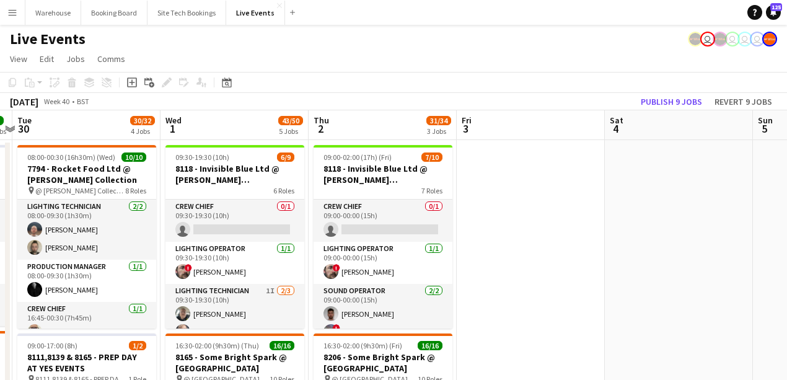
drag, startPoint x: 285, startPoint y: 243, endPoint x: 550, endPoint y: 229, distance: 265.7
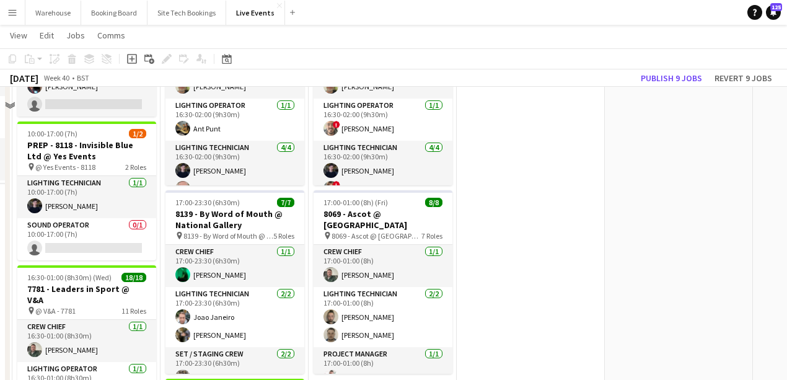
scroll to position [413, 0]
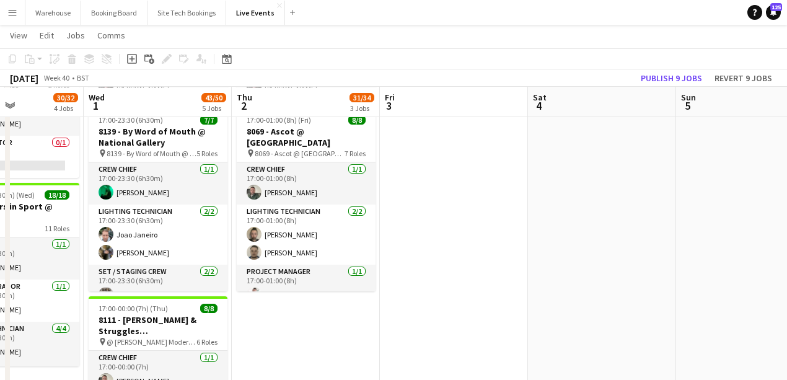
drag, startPoint x: 658, startPoint y: 263, endPoint x: 315, endPoint y: 251, distance: 343.0
click at [315, 251] on app-calendar-viewport "Sun 28 Mon 29 7/7 2 Jobs Tue 30 30/32 4 Jobs Wed 1 43/50 5 Jobs Thu 2 31/34 3 J…" at bounding box center [393, 164] width 787 height 1057
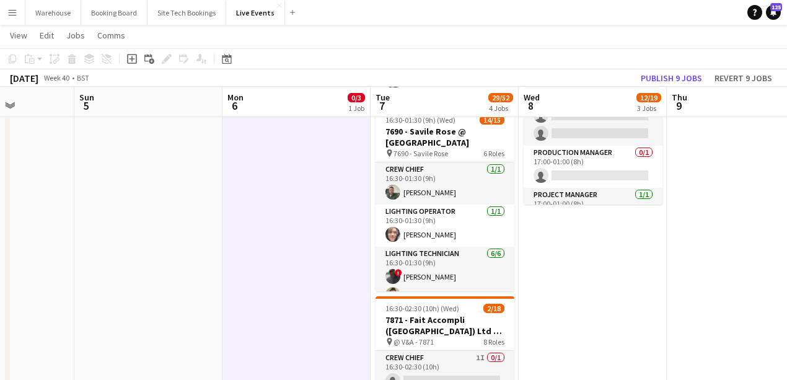
drag, startPoint x: 593, startPoint y: 219, endPoint x: 213, endPoint y: 214, distance: 380.6
click at [216, 214] on app-calendar-viewport "Thu 2 31/34 3 Jobs Fri 3 Sat 4 Sun 5 Mon 6 0/3 1 Job Tue 7 29/52 4 Jobs Wed 8 1…" at bounding box center [393, 164] width 787 height 1057
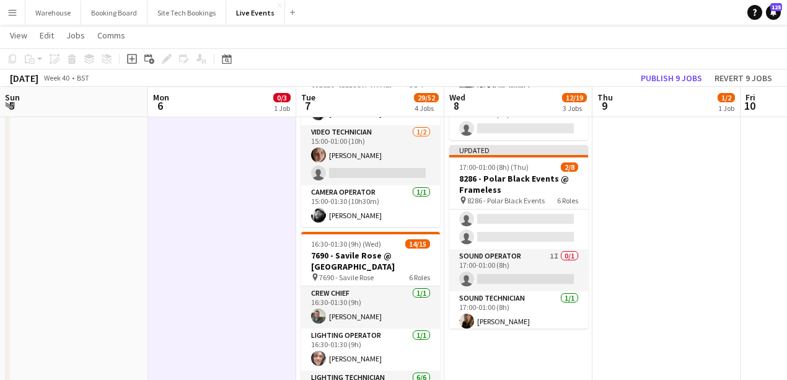
scroll to position [169, 0]
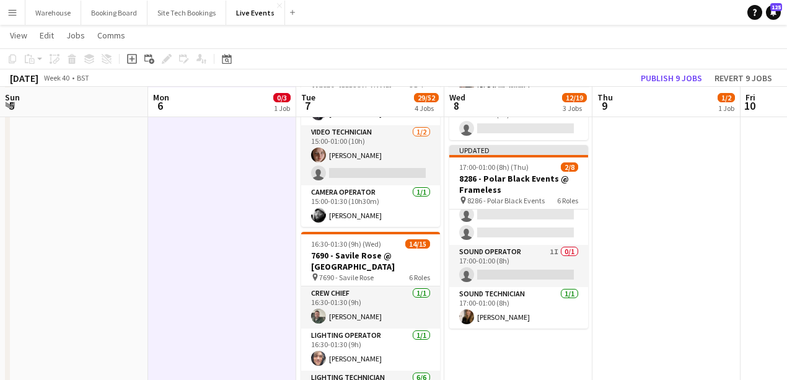
click at [628, 240] on app-date-cell "06:00-20:00 (14h) 1/2 8136 - BAFTA @ BAFTA 195 Piccadilly pin 8136 - BAFTA 2 Ro…" at bounding box center [667, 333] width 148 height 967
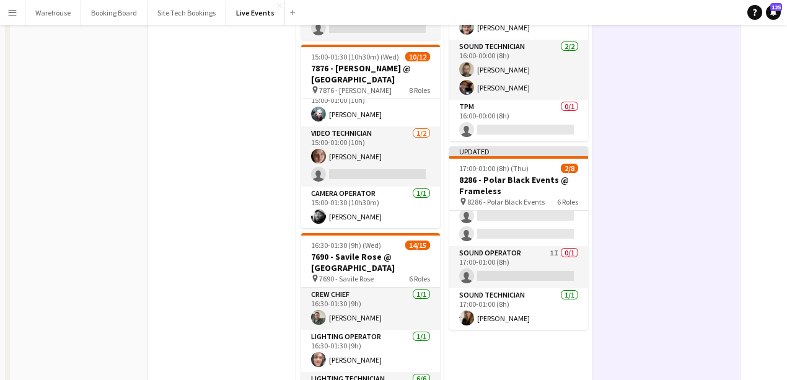
scroll to position [0, 0]
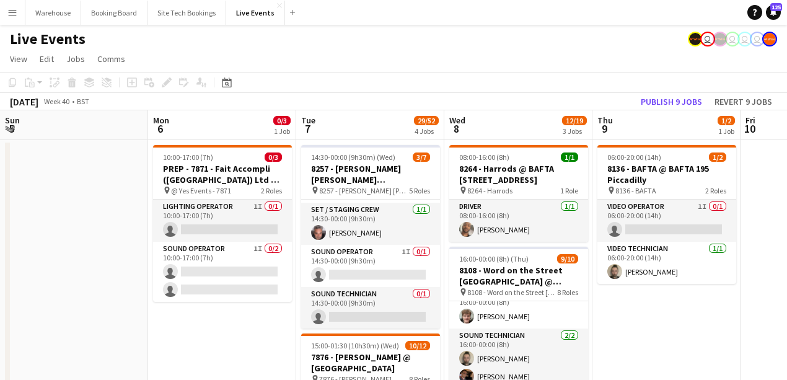
scroll to position [82, 0]
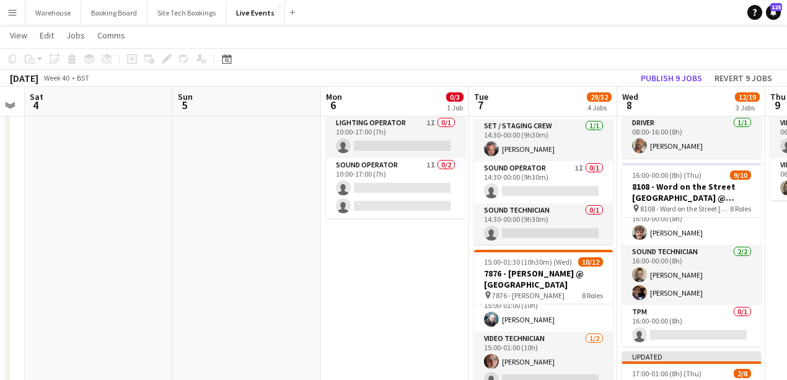
drag, startPoint x: 182, startPoint y: 291, endPoint x: 503, endPoint y: 335, distance: 324.1
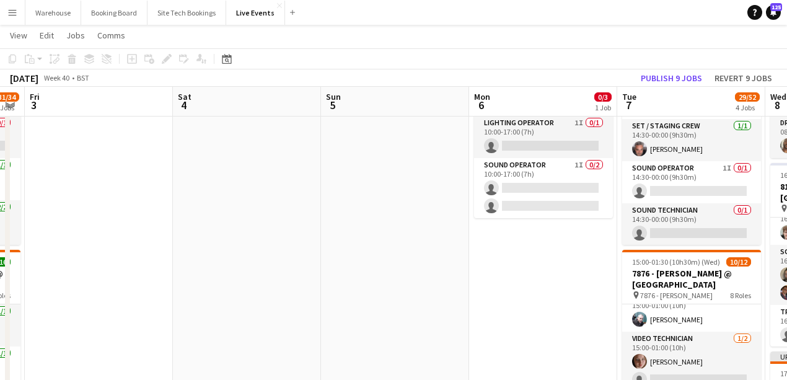
drag, startPoint x: 424, startPoint y: 327, endPoint x: 590, endPoint y: 335, distance: 166.3
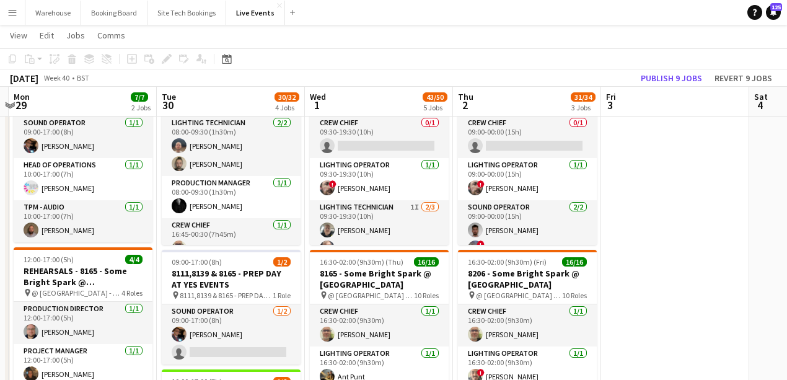
scroll to position [0, 386]
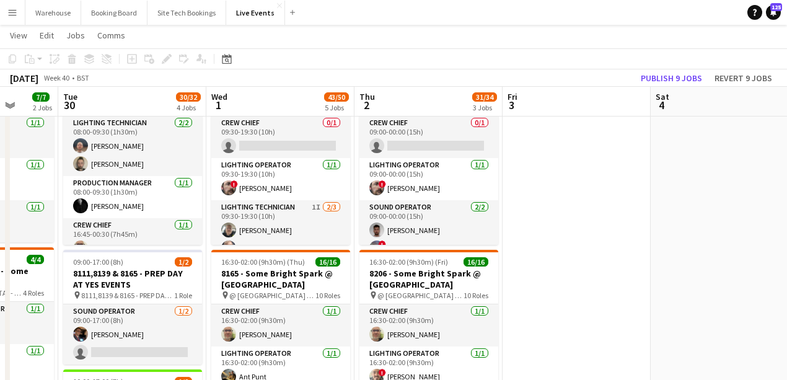
drag, startPoint x: 536, startPoint y: 322, endPoint x: 548, endPoint y: 323, distance: 12.4
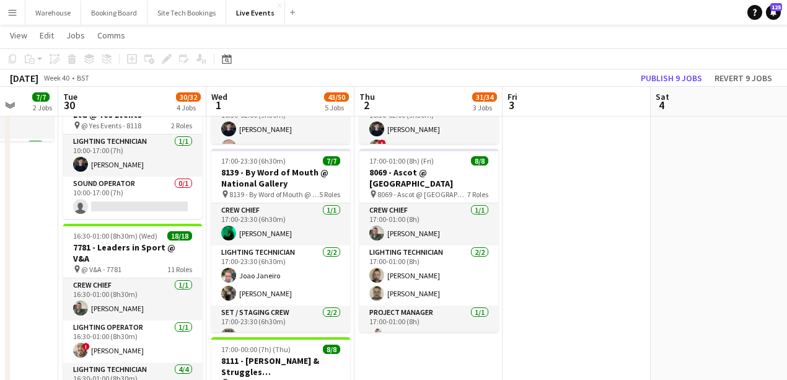
scroll to position [454, 0]
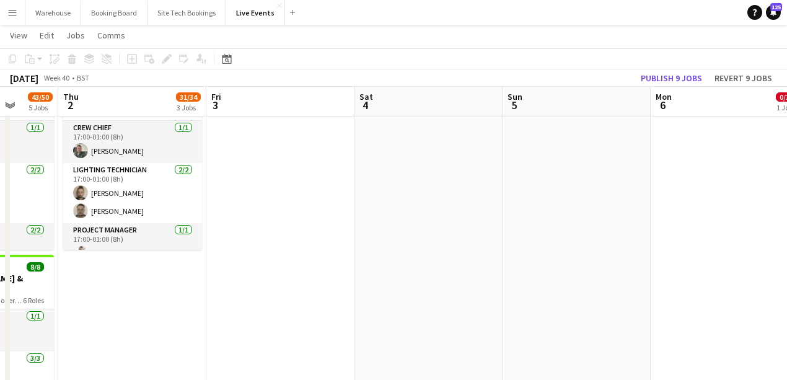
drag, startPoint x: 445, startPoint y: 332, endPoint x: 284, endPoint y: 336, distance: 160.6
click at [269, 341] on app-calendar-viewport "Mon 29 7/7 2 Jobs Tue 30 30/32 4 Jobs Wed 1 43/50 5 Jobs Thu 2 31/34 3 Jobs Fri…" at bounding box center [393, 122] width 787 height 1057
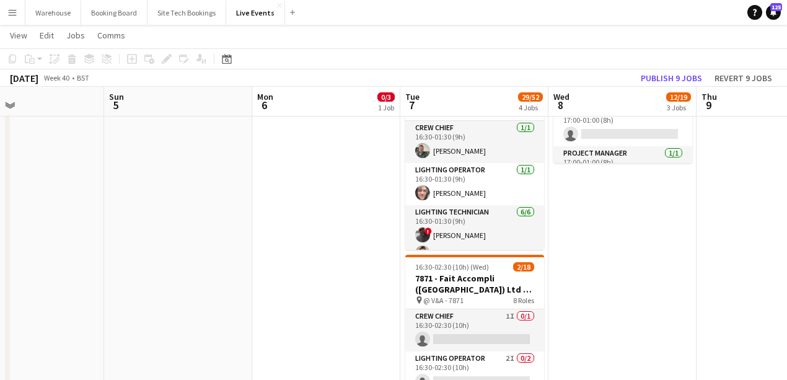
drag, startPoint x: 474, startPoint y: 309, endPoint x: 112, endPoint y: 326, distance: 361.8
click at [128, 330] on app-calendar-viewport "Wed 1 43/50 5 Jobs Thu 2 31/34 3 Jobs Fri 3 Sat 4 Sun 5 Mon 6 0/3 1 Job Tue 7 2…" at bounding box center [393, 122] width 787 height 1057
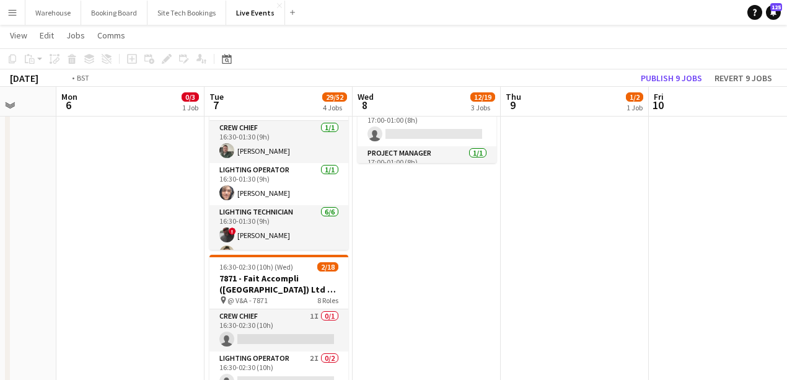
drag, startPoint x: 56, startPoint y: 325, endPoint x: 14, endPoint y: 332, distance: 42.7
click at [14, 332] on app-calendar-viewport "Fri 3 Sat 4 Sun 5 Mon 6 0/3 1 Job Tue 7 29/52 4 Jobs Wed 8 12/19 3 Jobs Thu 9 1…" at bounding box center [393, 122] width 787 height 1057
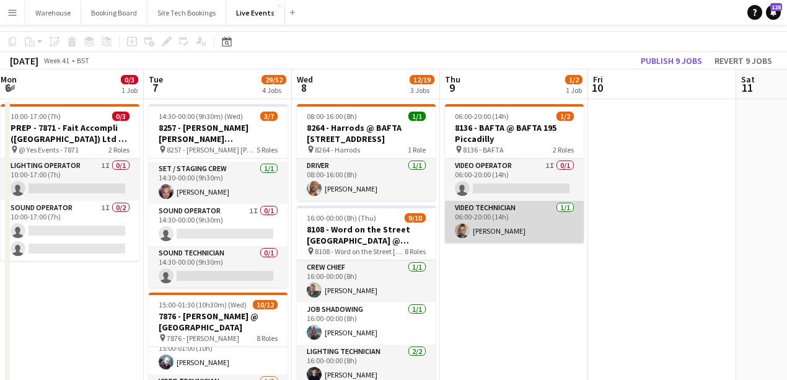
scroll to position [0, 0]
